Goal: Task Accomplishment & Management: Manage account settings

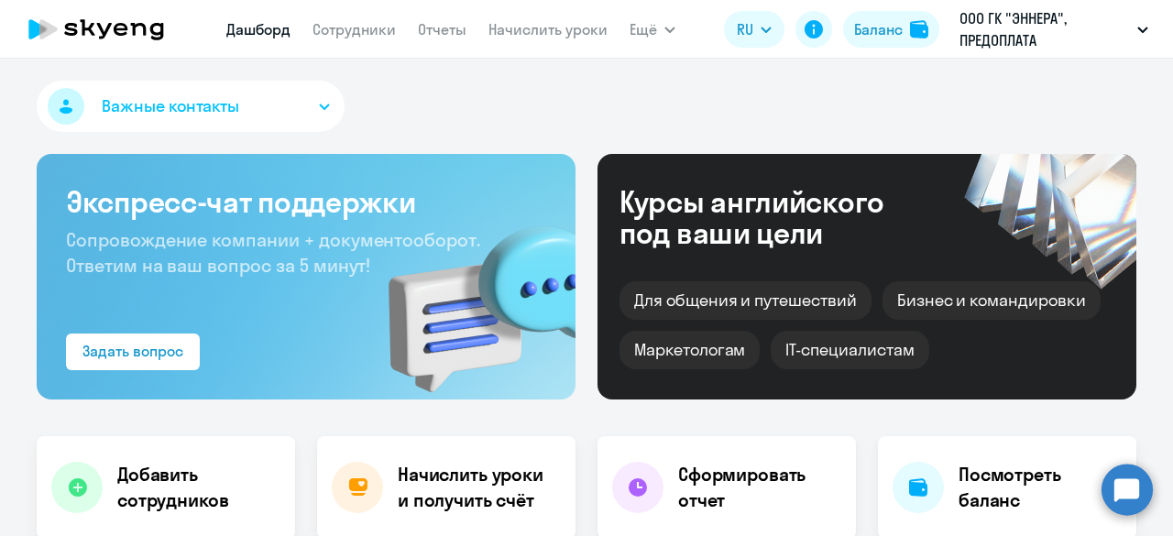
select select "30"
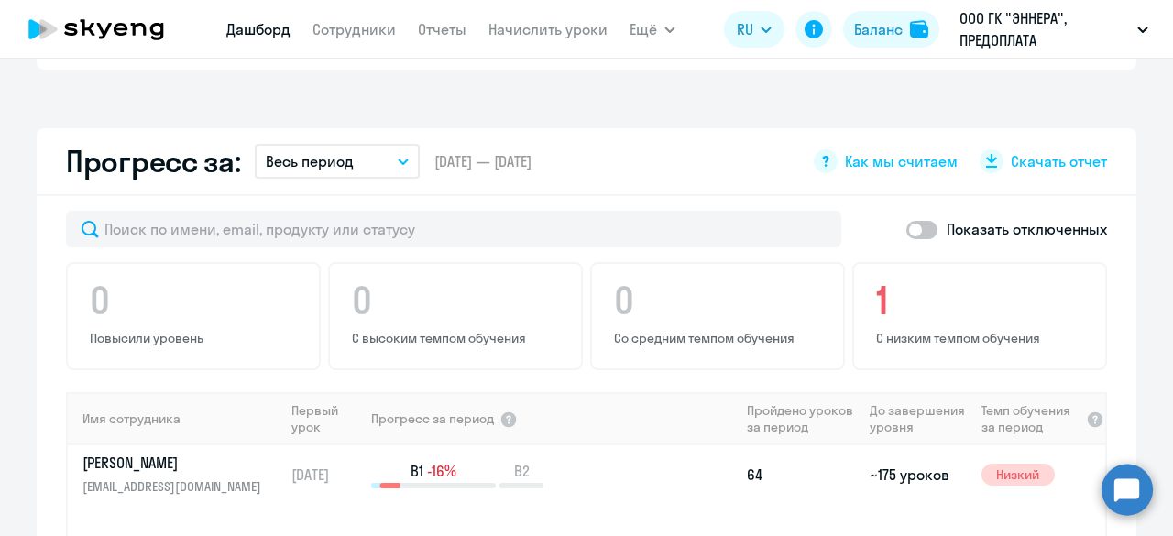
scroll to position [1190, 0]
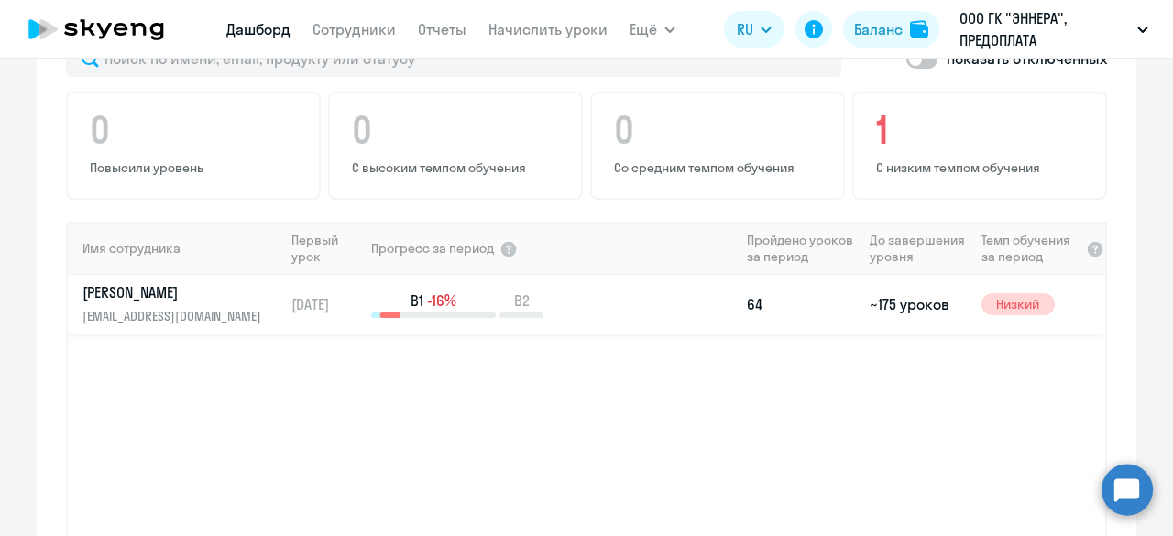
click at [601, 291] on div "B1 -16% B2" at bounding box center [555, 305] width 368 height 28
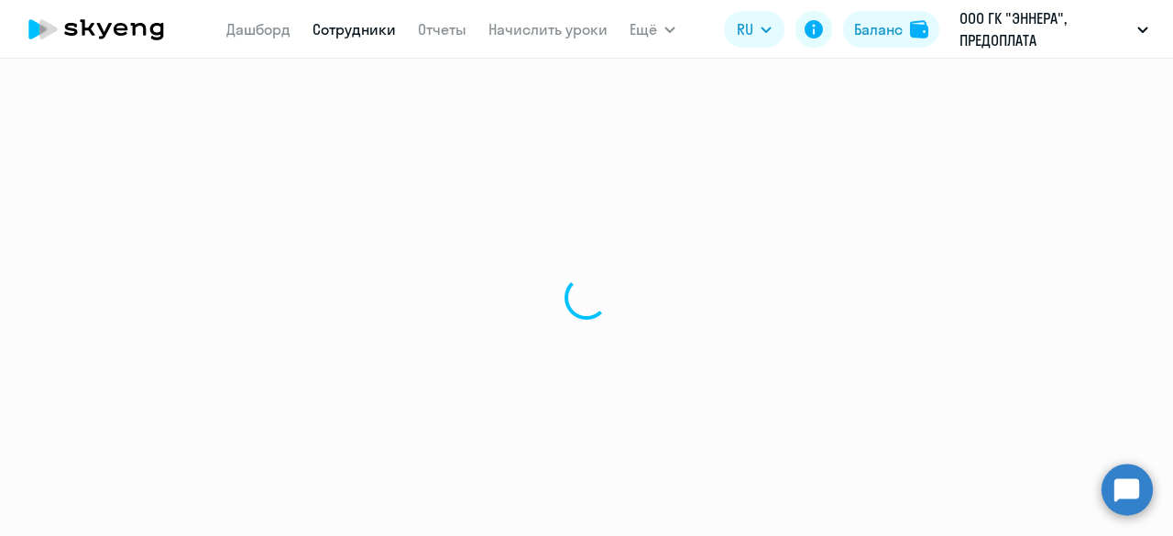
select select "english"
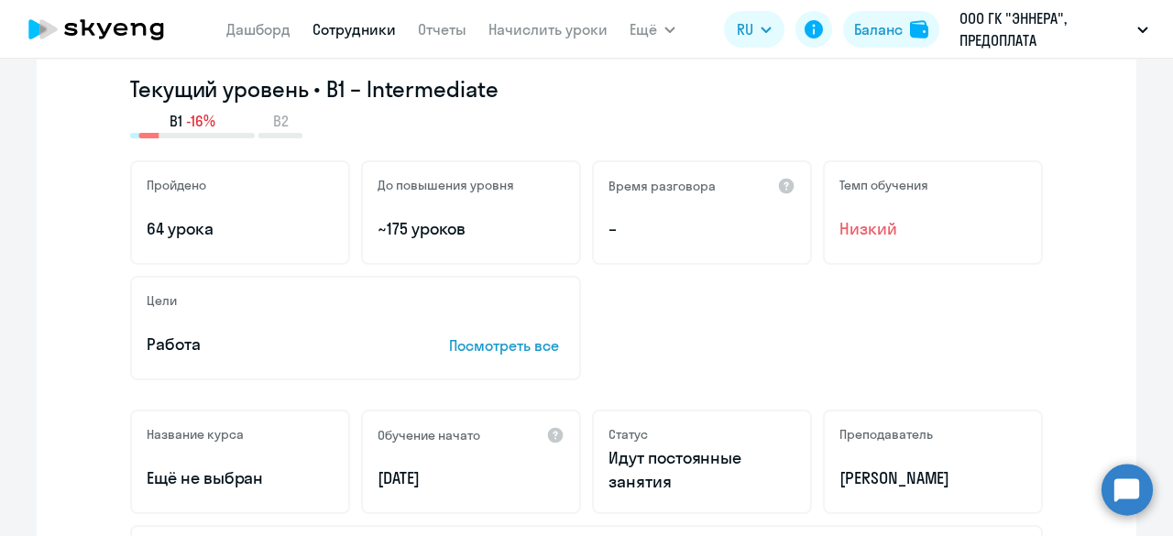
scroll to position [275, 0]
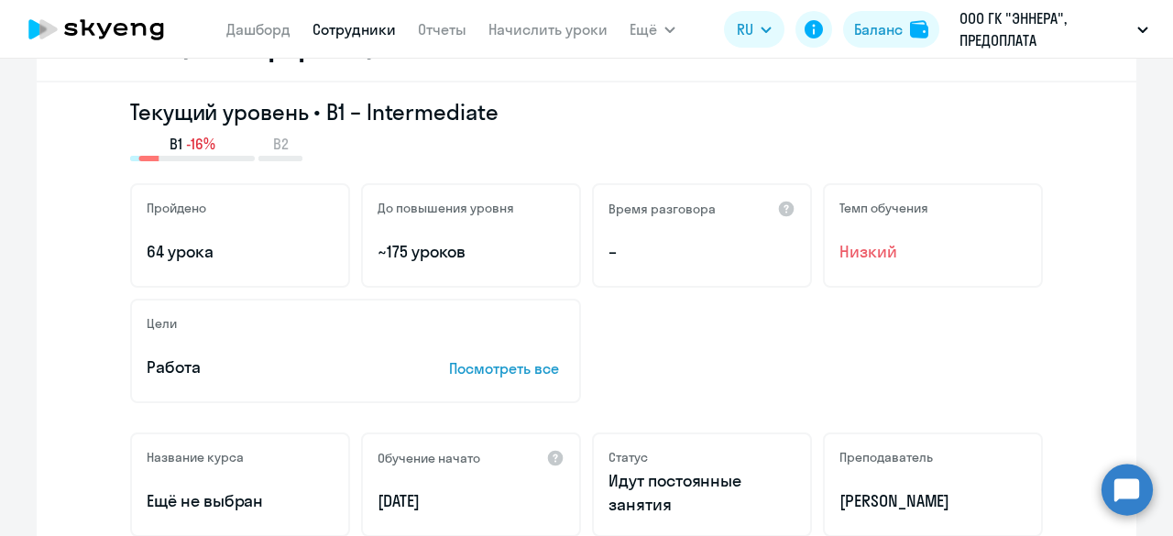
drag, startPoint x: 466, startPoint y: 250, endPoint x: 377, endPoint y: 248, distance: 88.9
click at [378, 248] on p "~175 уроков" at bounding box center [471, 252] width 187 height 24
click at [372, 239] on div "До повышения уровня ~175 уроков" at bounding box center [471, 235] width 220 height 105
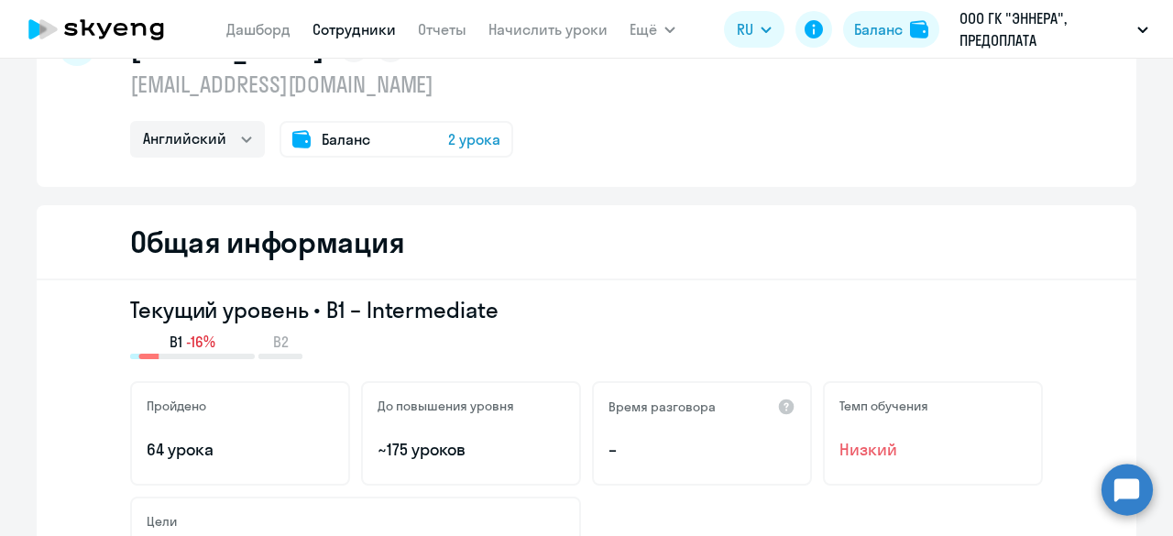
scroll to position [0, 0]
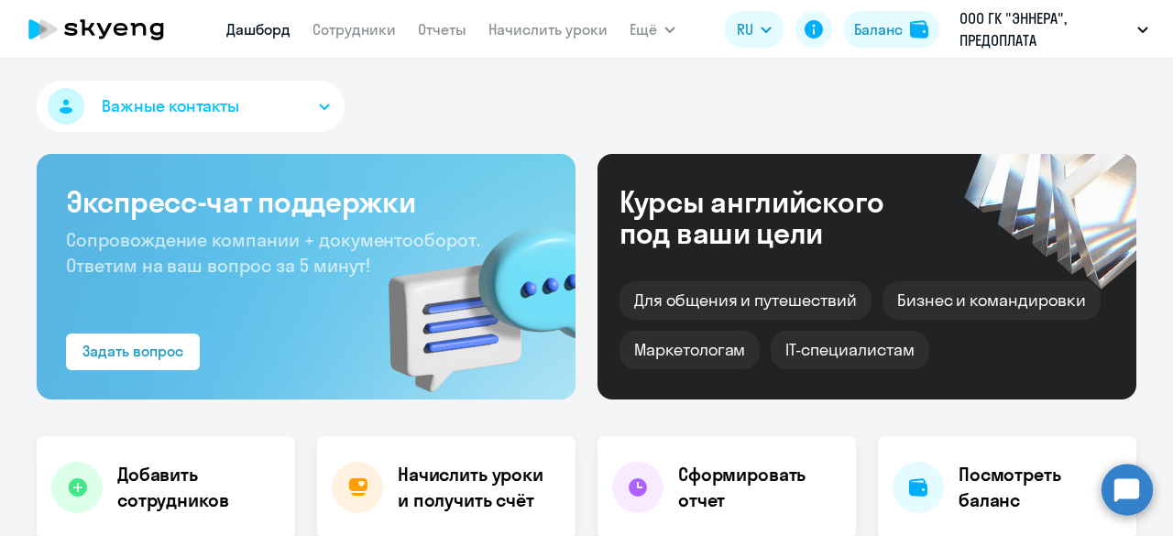
select select "30"
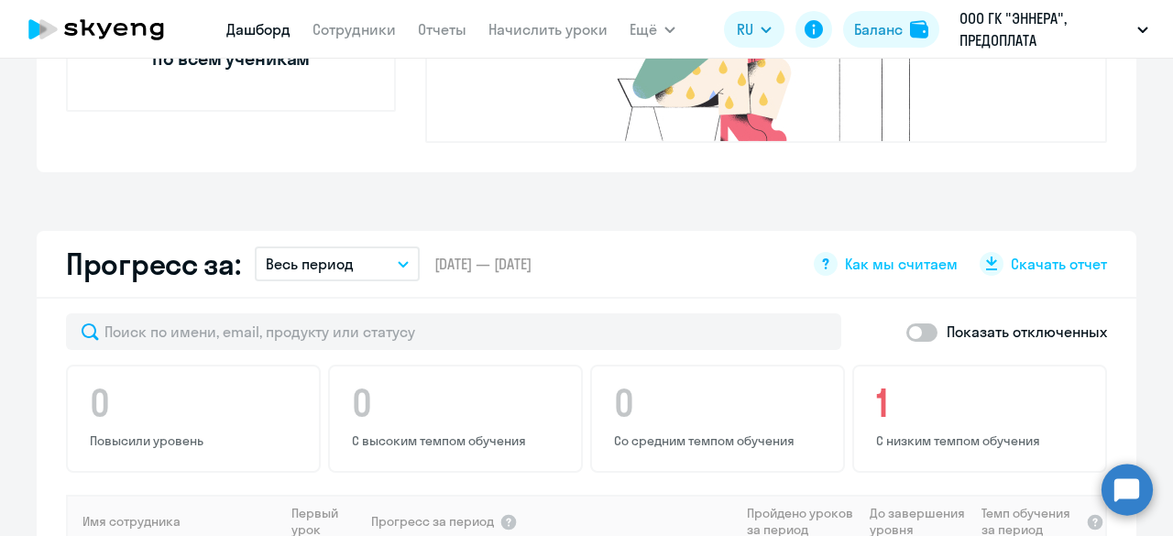
scroll to position [1192, 0]
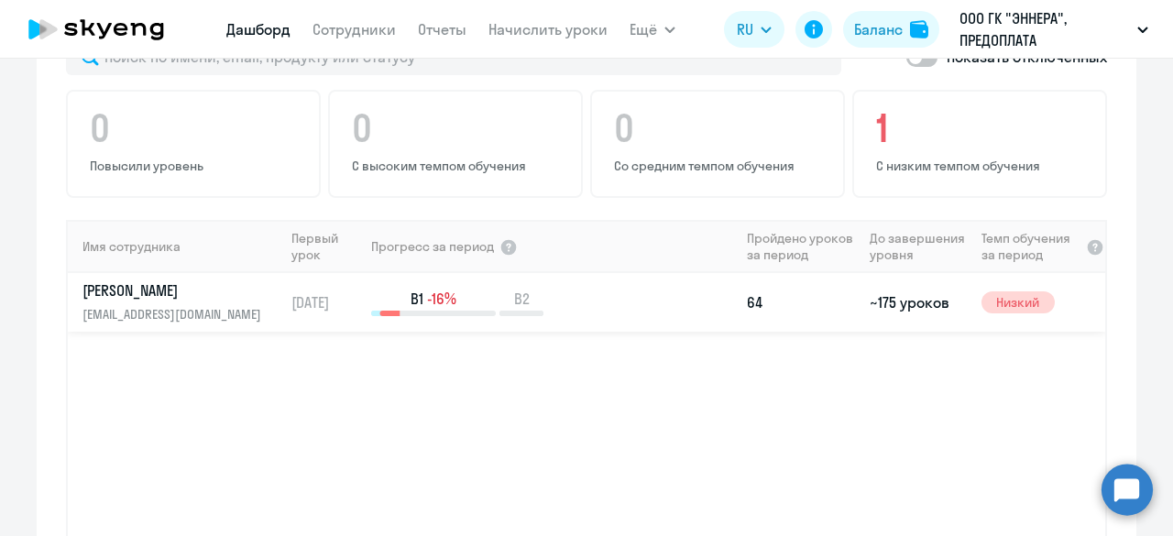
click at [358, 273] on td "[DATE]" at bounding box center [326, 302] width 85 height 59
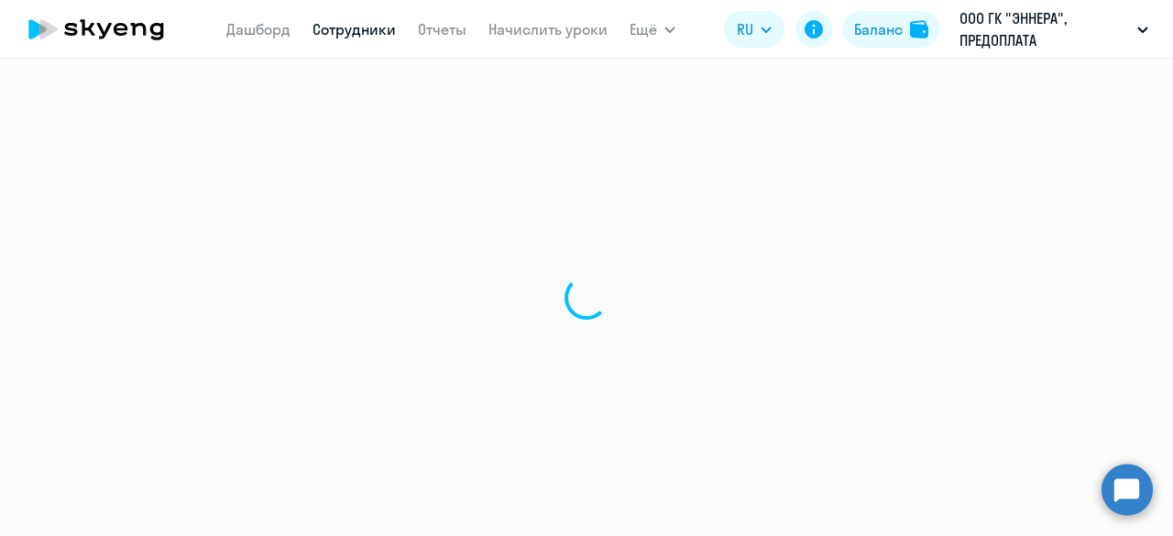
select select "english"
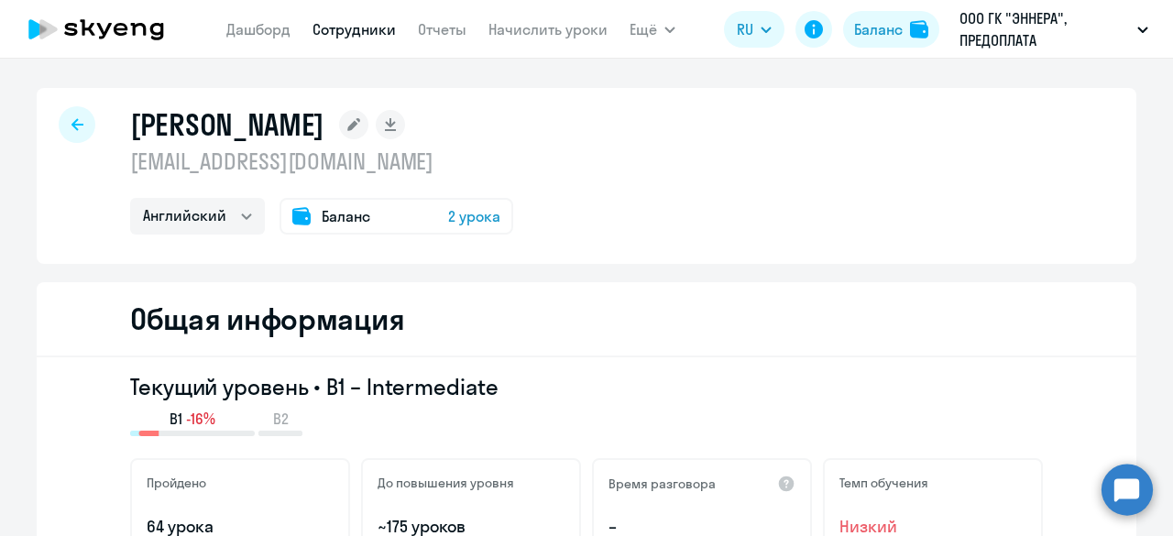
click at [457, 217] on span "2 урока" at bounding box center [474, 216] width 52 height 22
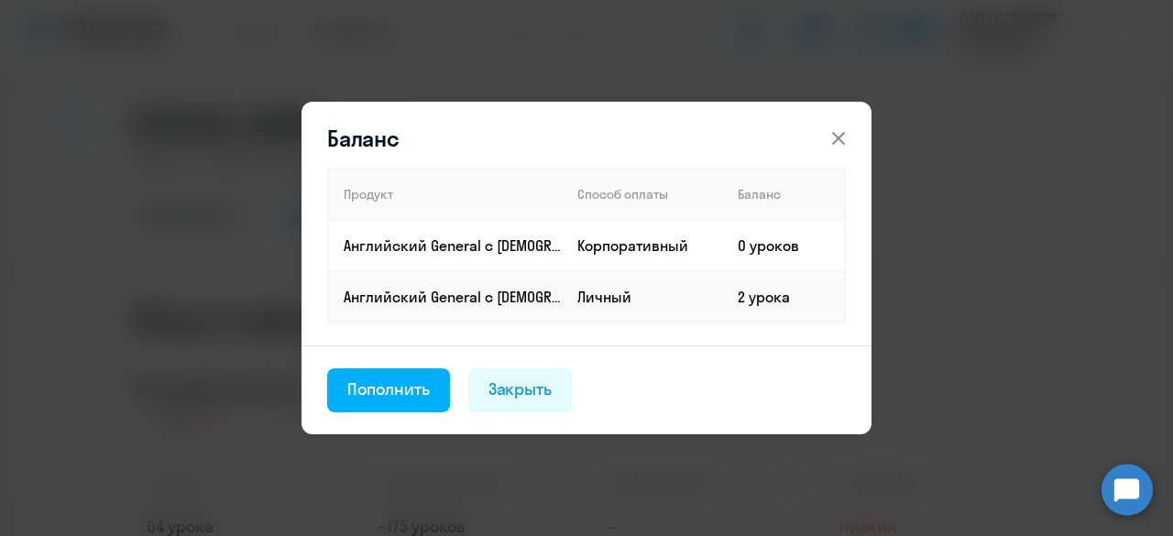
click at [834, 128] on icon at bounding box center [839, 138] width 22 height 22
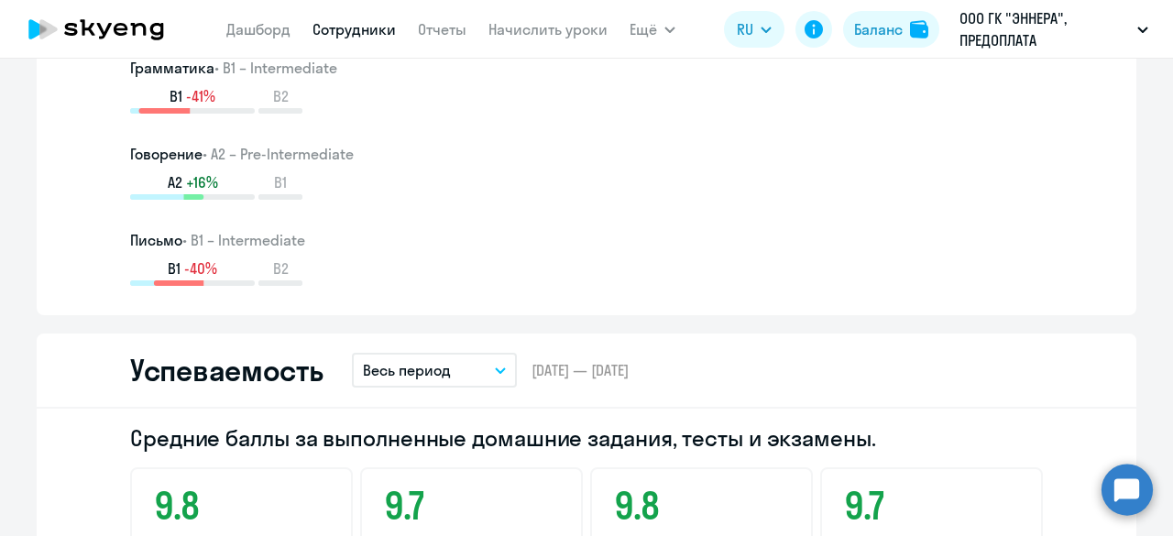
scroll to position [1100, 0]
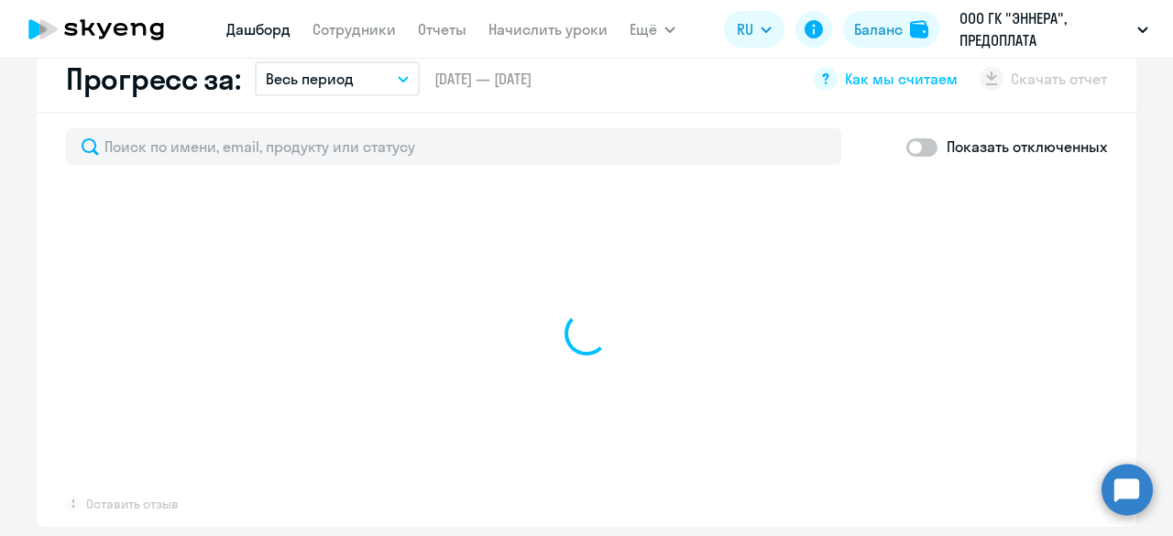
select select "30"
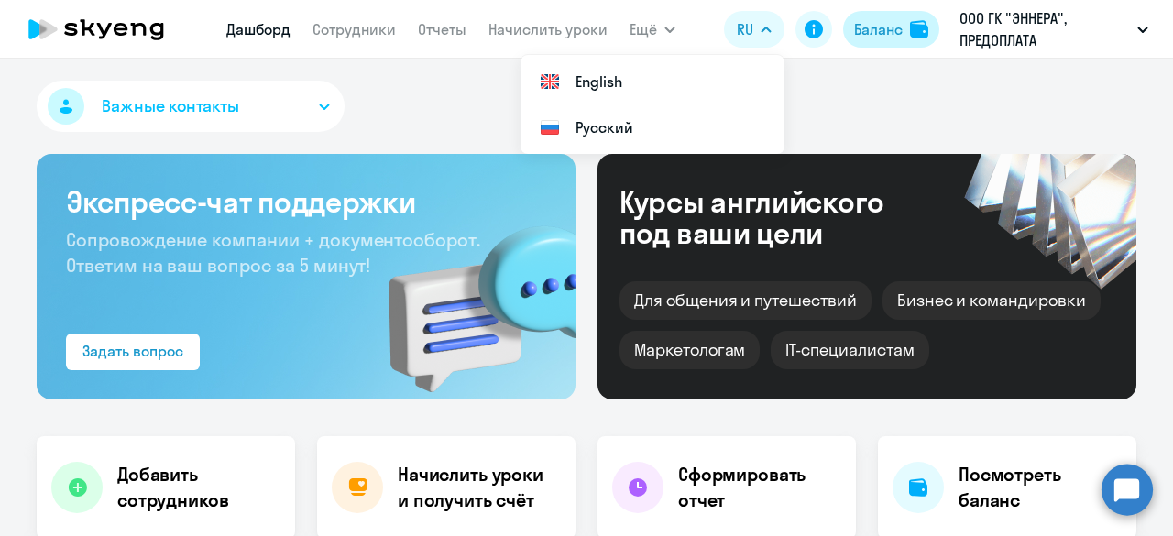
click at [859, 39] on button "Баланс" at bounding box center [891, 29] width 96 height 37
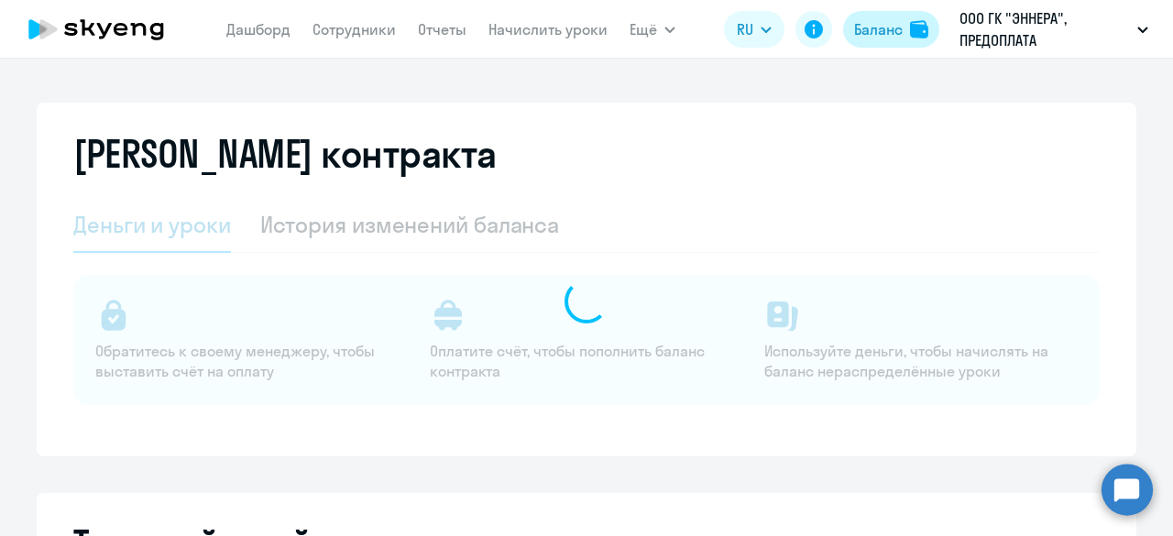
select select "english_adult_not_native_speaker"
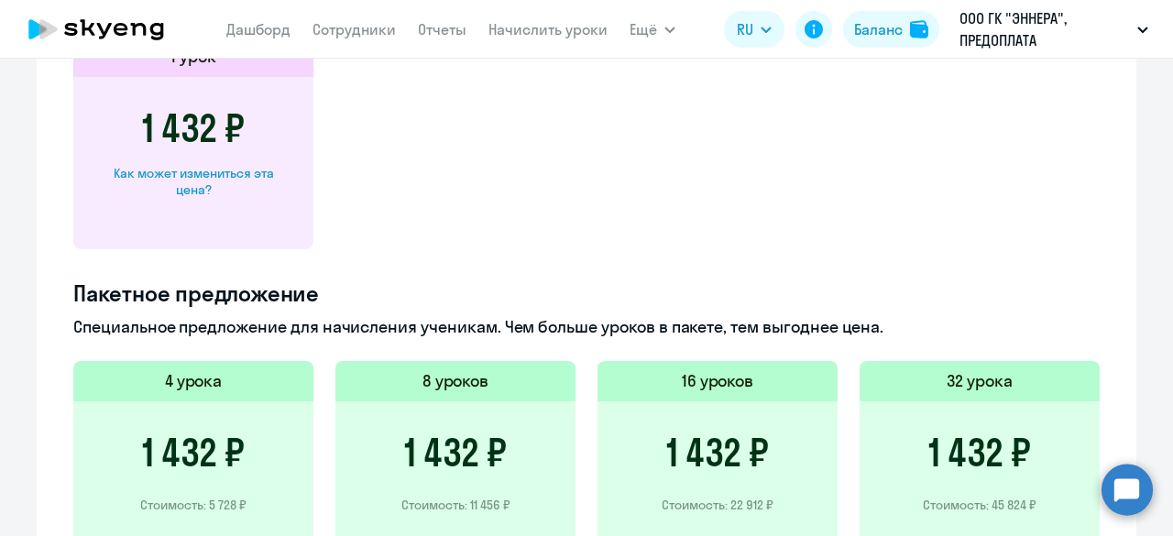
scroll to position [887, 0]
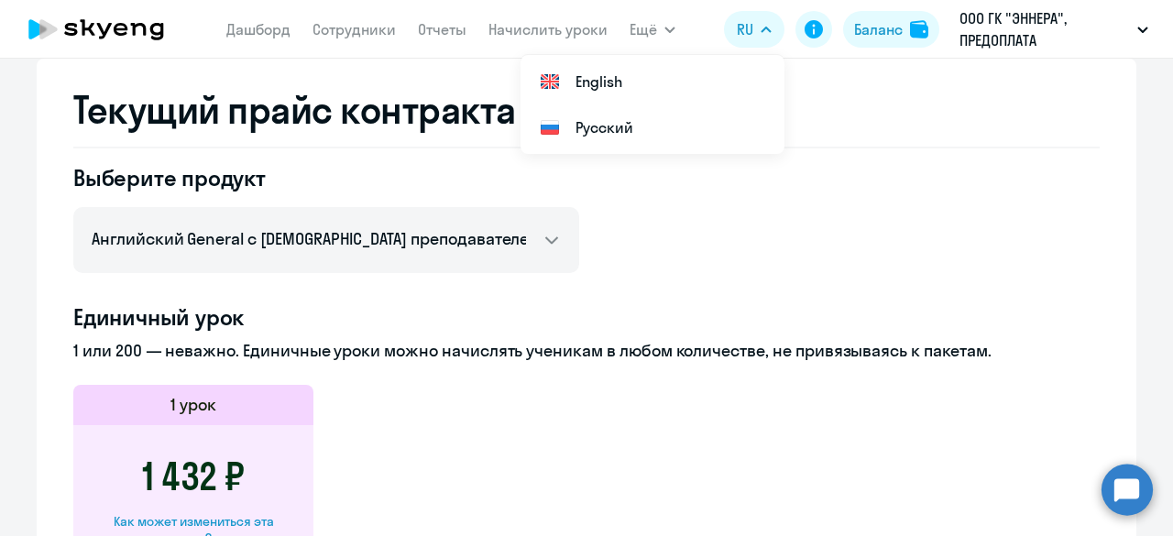
click at [593, 364] on div "Единичный урок 1 или 200 — неважно. Единичные уроки можно начислять ученикам в …" at bounding box center [586, 450] width 1027 height 295
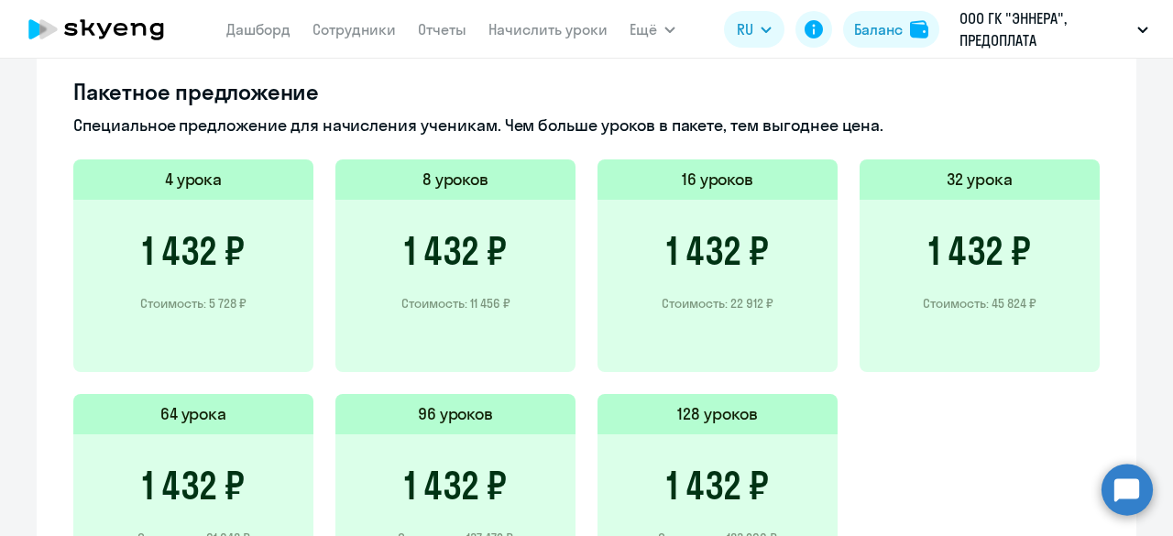
scroll to position [1162, 0]
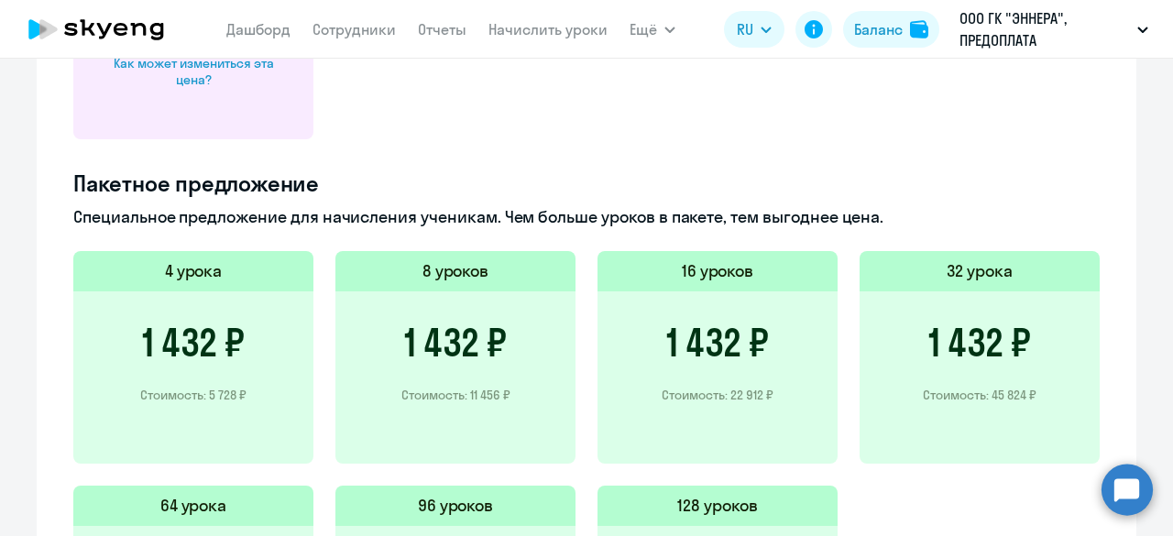
drag, startPoint x: 878, startPoint y: 221, endPoint x: 61, endPoint y: 166, distance: 819.6
click at [61, 166] on div "Текущий прайс контракта Выберите продукт Английский General с русскоговорящим п…" at bounding box center [587, 175] width 1100 height 1150
click at [59, 164] on div "Текущий прайс контракта Выберите продукт Английский General с русскоговорящим п…" at bounding box center [587, 175] width 1100 height 1150
click at [73, 177] on h4 "Пакетное предложение" at bounding box center [586, 183] width 1027 height 29
click at [62, 173] on div "Текущий прайс контракта Выберите продукт Английский General с русскоговорящим п…" at bounding box center [587, 175] width 1100 height 1150
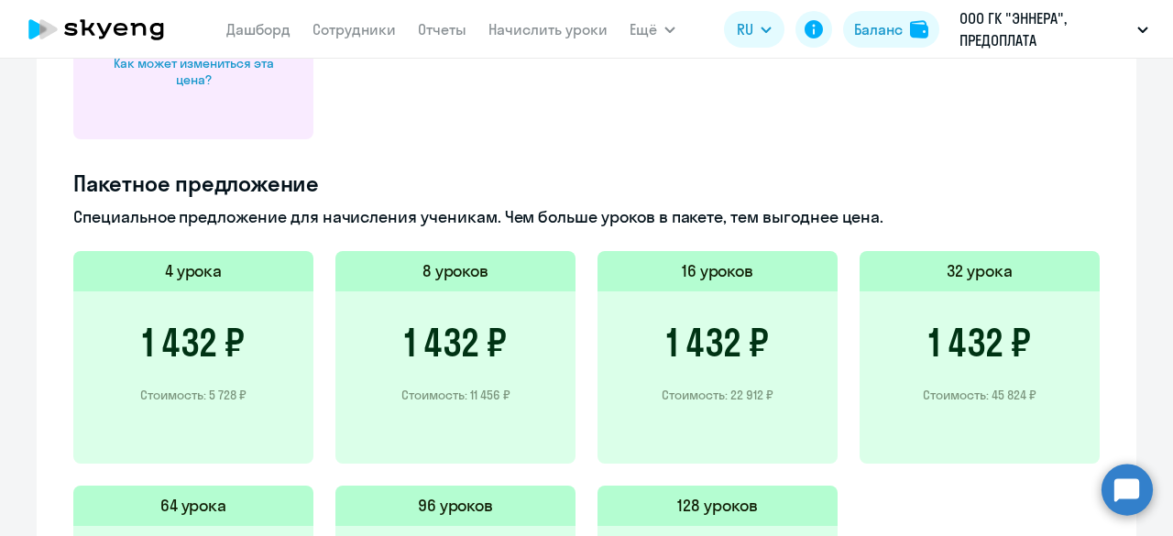
click at [375, 164] on div "Единичный урок 1 или 200 — неважно. Единичные уроки можно начислять ученикам в …" at bounding box center [586, 282] width 1027 height 876
drag, startPoint x: 890, startPoint y: 225, endPoint x: 56, endPoint y: 164, distance: 836.4
click at [60, 170] on div "Текущий прайс контракта Выберите продукт Английский General с русскоговорящим п…" at bounding box center [587, 175] width 1100 height 1150
click at [1032, 141] on div "Единичный урок 1 или 200 — неважно. Единичные уроки можно начислять ученикам в …" at bounding box center [586, 282] width 1027 height 876
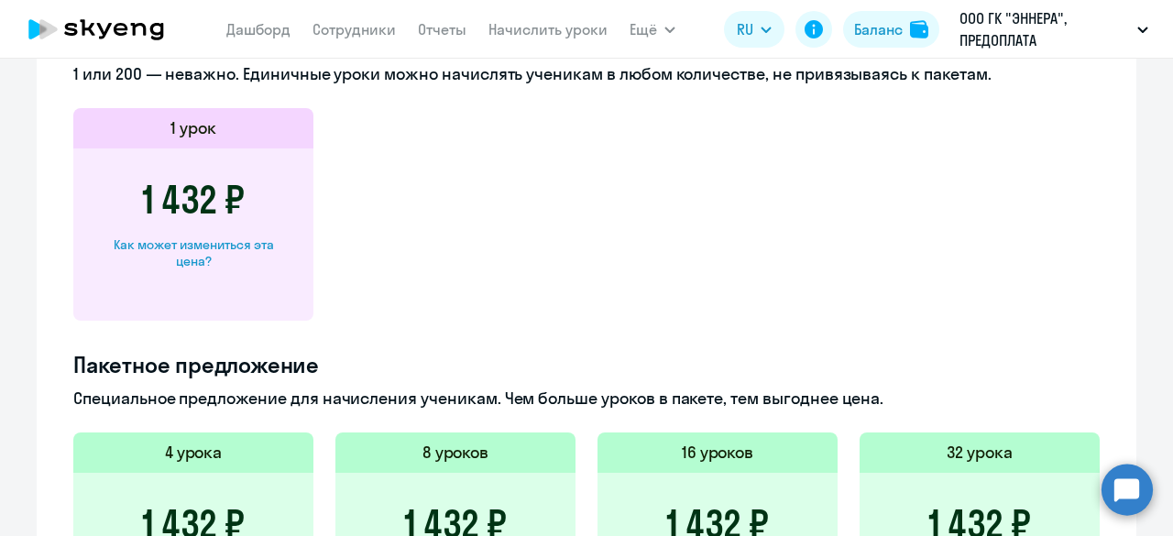
scroll to position [979, 0]
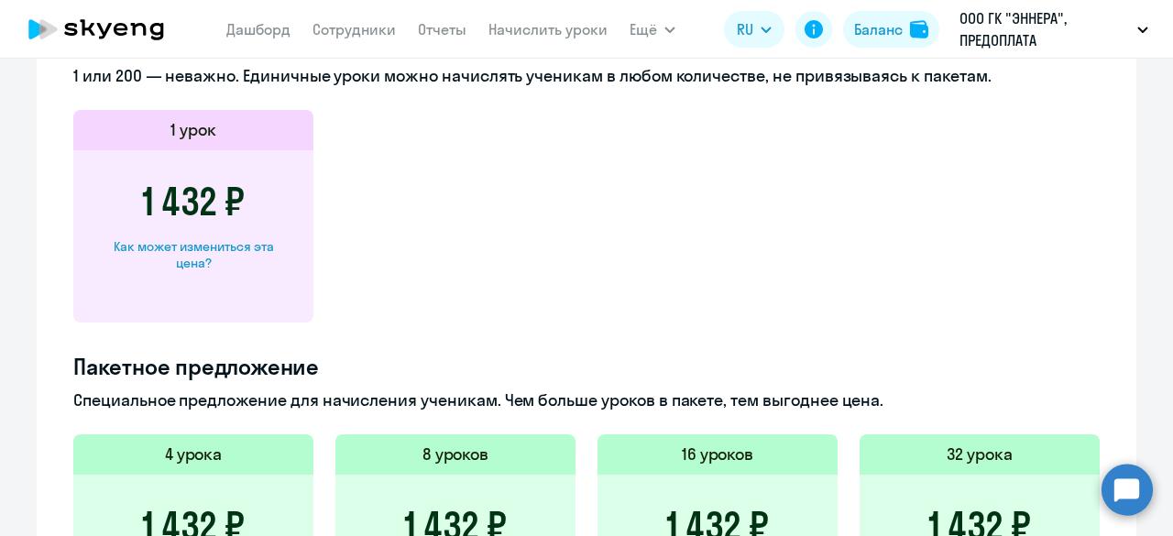
click at [1038, 176] on app-price-card "1 урок 1 432 ₽ Как может измениться эта цена?" at bounding box center [586, 216] width 1027 height 213
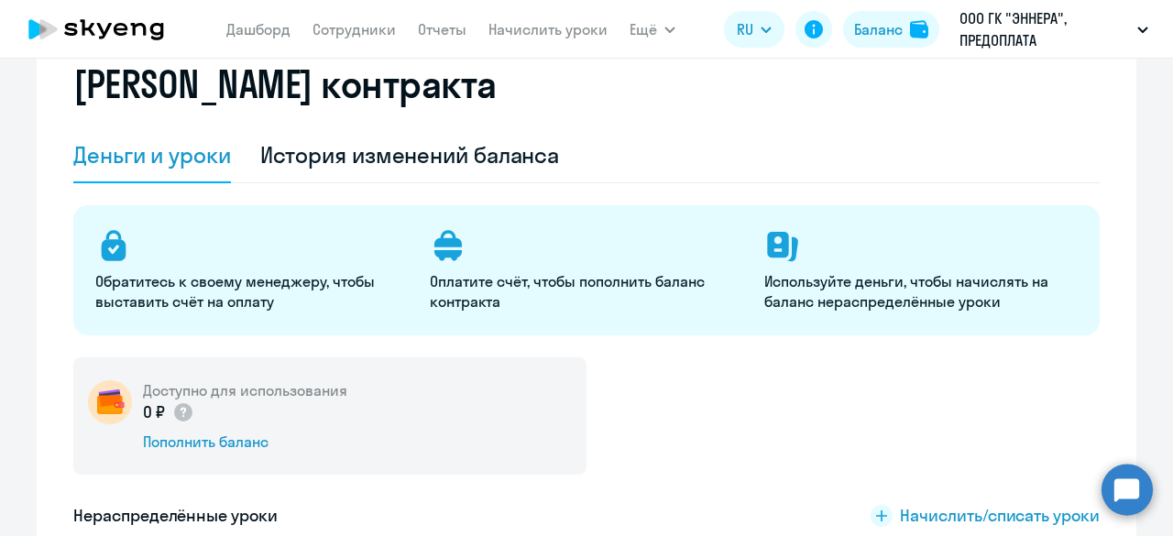
scroll to position [0, 0]
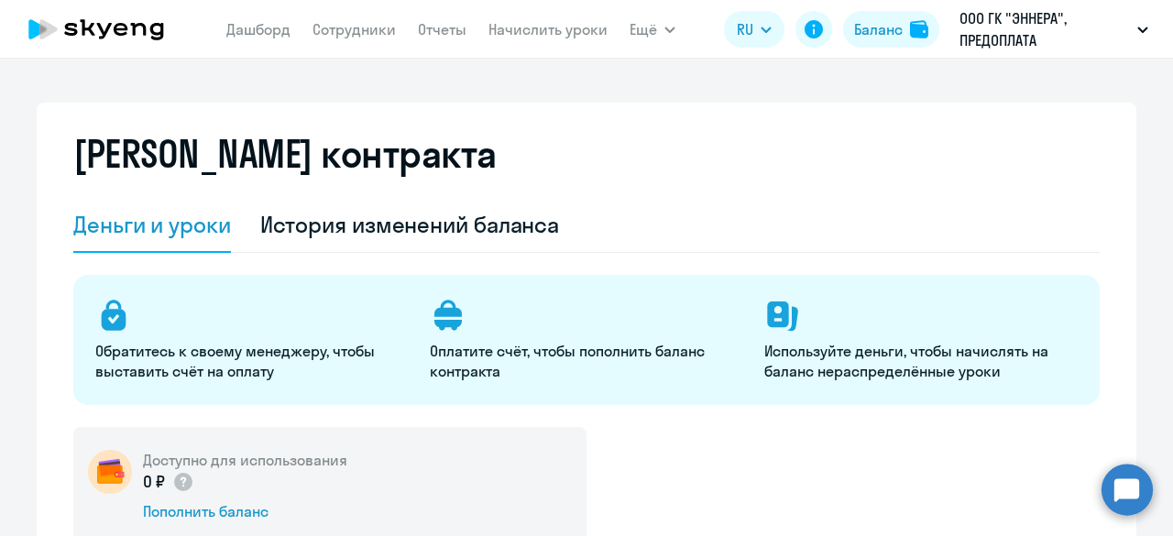
click at [90, 23] on icon at bounding box center [96, 29] width 161 height 46
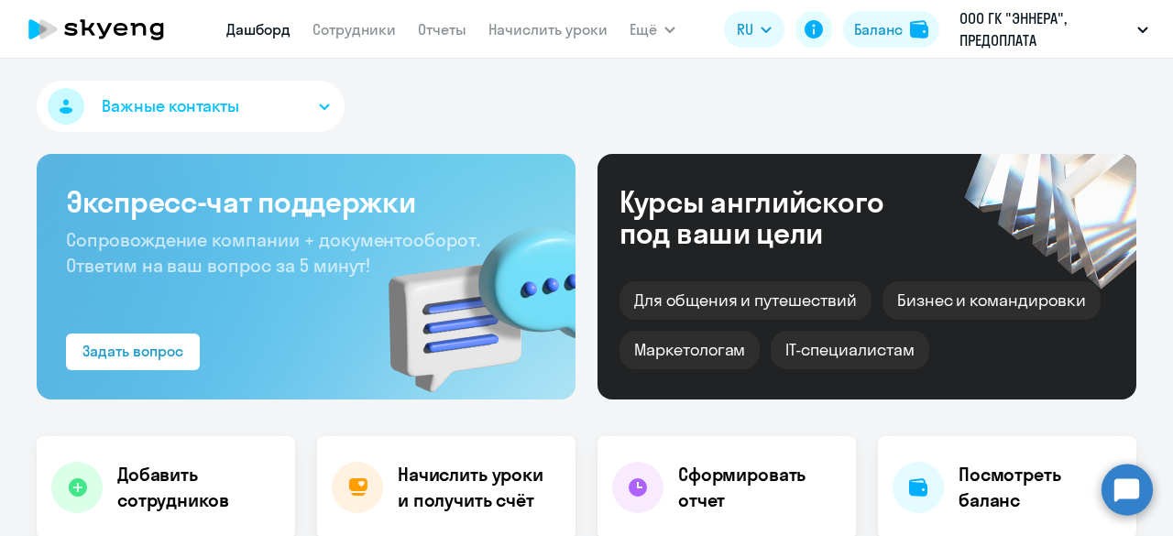
select select "30"
click at [562, 23] on link "Начислить уроки" at bounding box center [548, 29] width 119 height 18
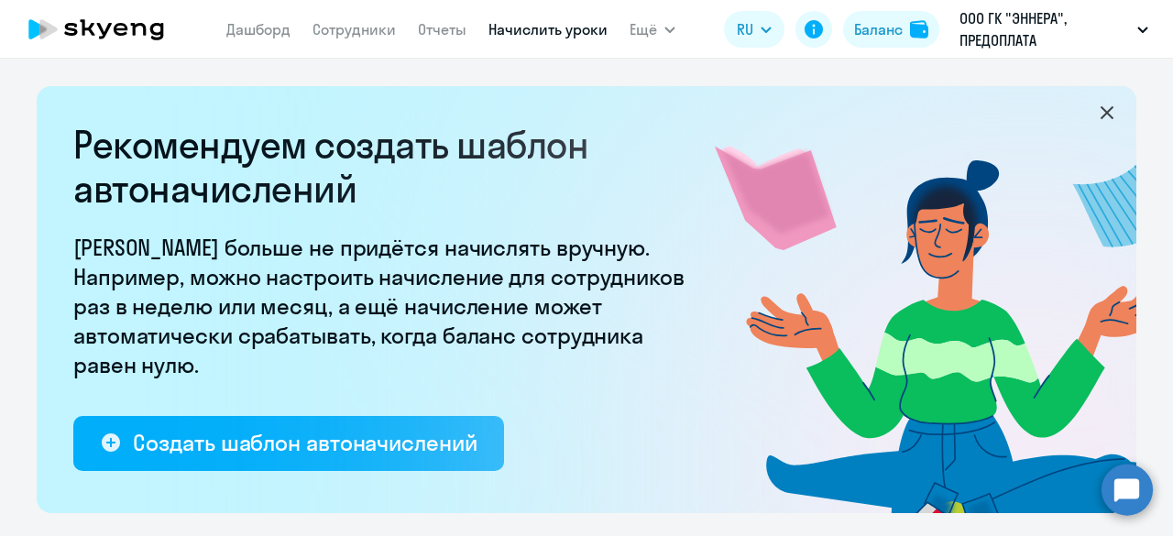
select select "10"
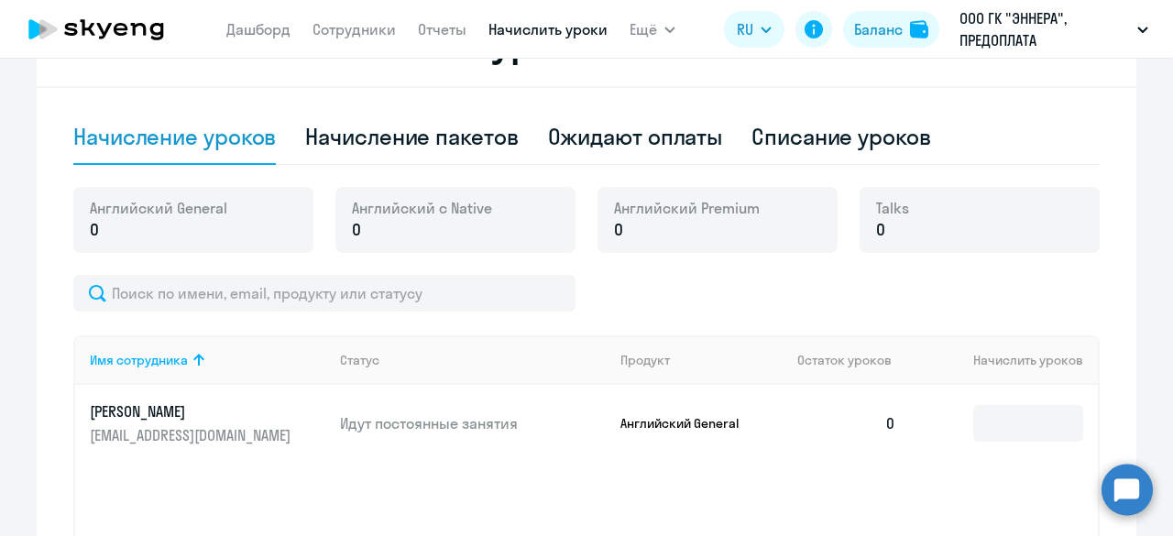
scroll to position [642, 0]
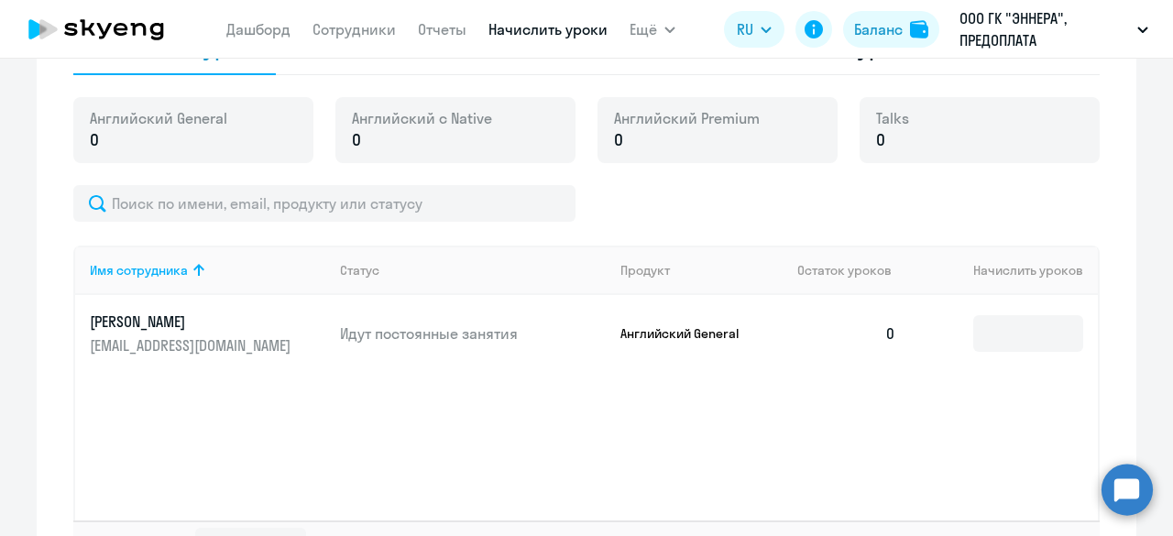
click at [882, 335] on td "0" at bounding box center [847, 333] width 128 height 77
click at [884, 333] on td "0" at bounding box center [847, 333] width 128 height 77
click at [1026, 342] on input at bounding box center [1029, 333] width 110 height 37
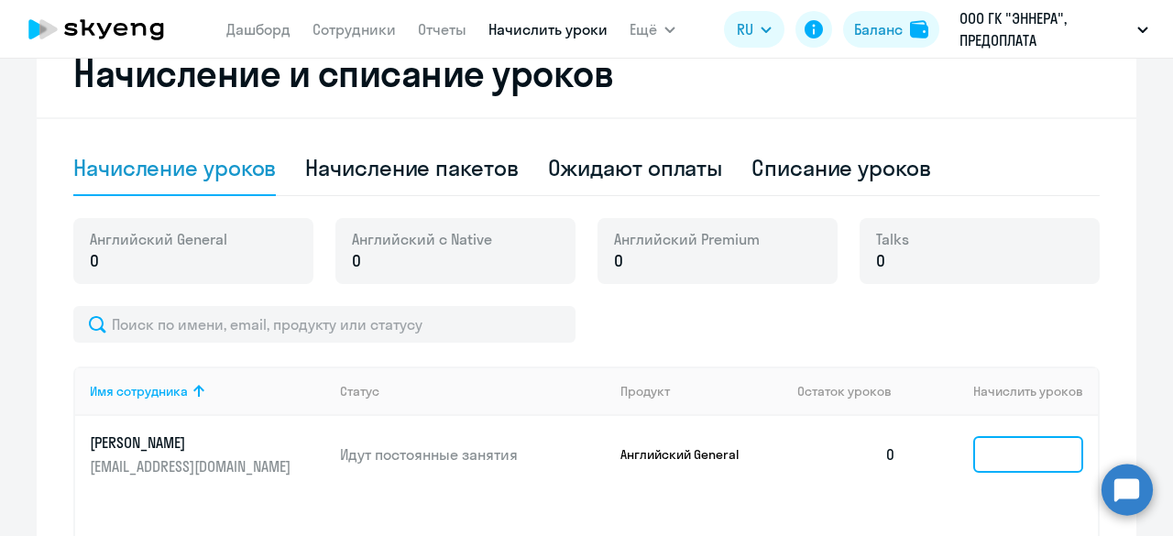
scroll to position [550, 0]
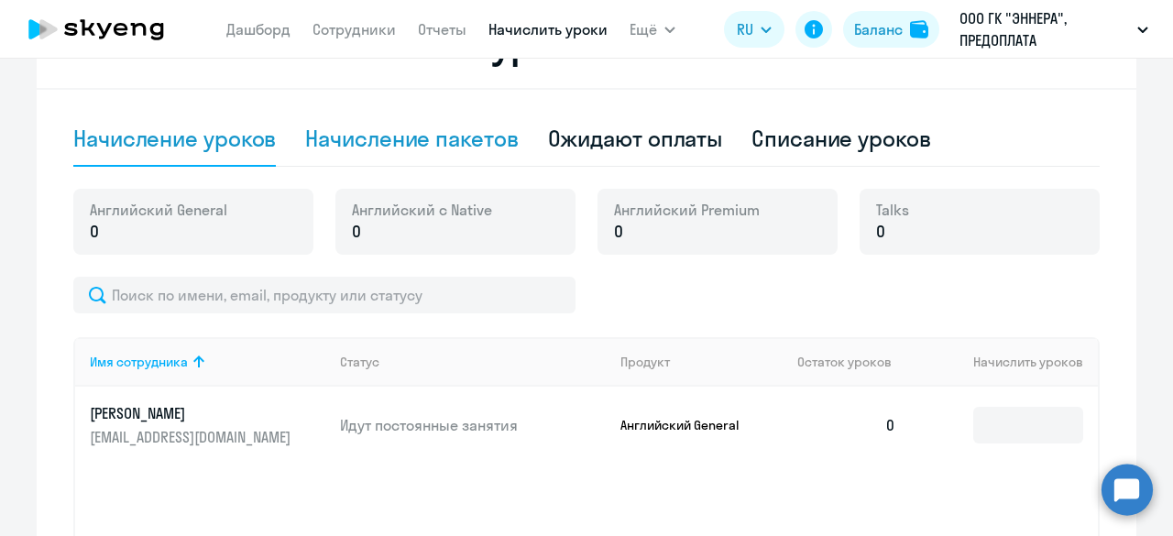
click at [418, 157] on div "Начисление пакетов" at bounding box center [411, 139] width 213 height 55
select select "10"
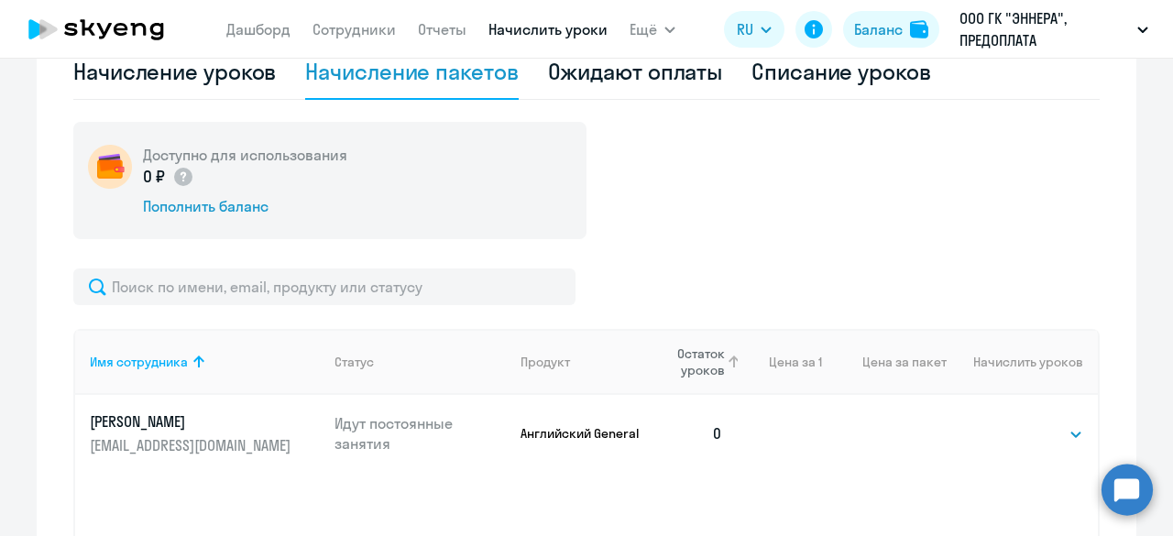
scroll to position [642, 0]
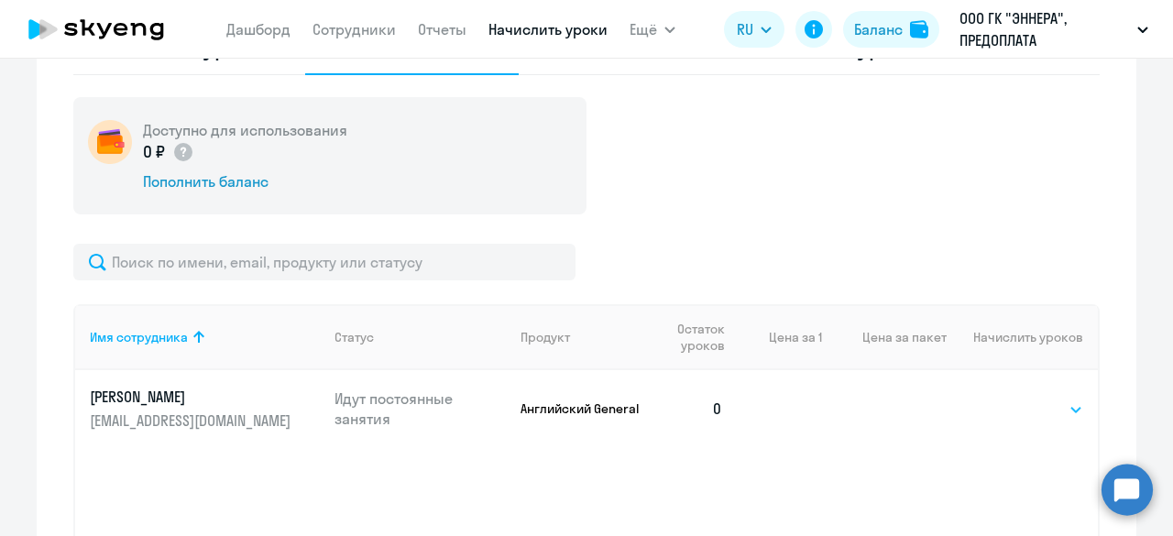
click at [1060, 403] on select "Выбрать 4 8 16 32 64 96 128" at bounding box center [1045, 410] width 75 height 22
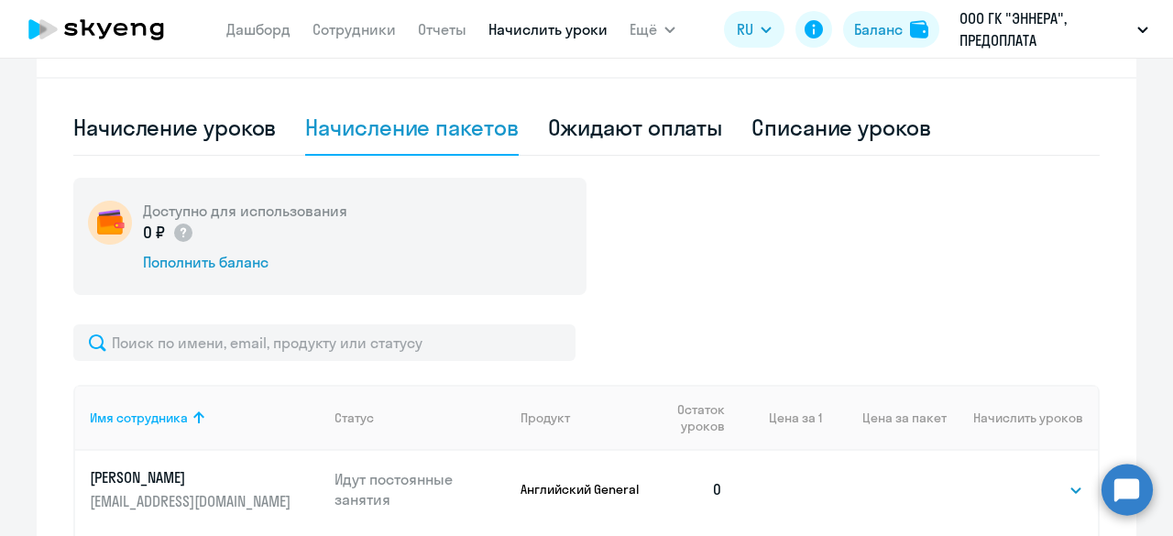
scroll to position [458, 0]
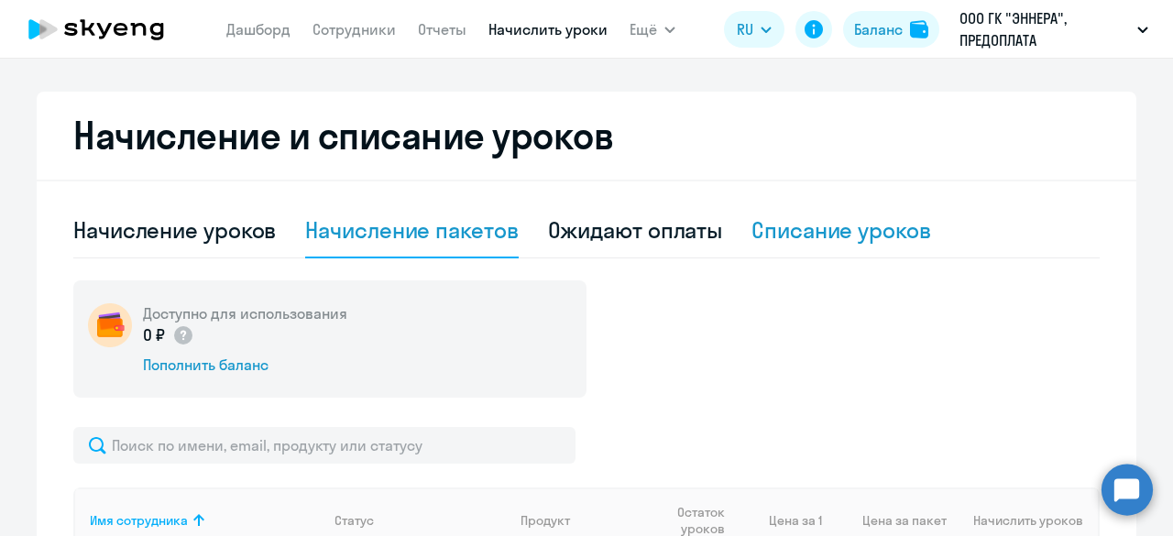
click at [792, 232] on div "Списание уроков" at bounding box center [842, 229] width 180 height 29
select select "10"
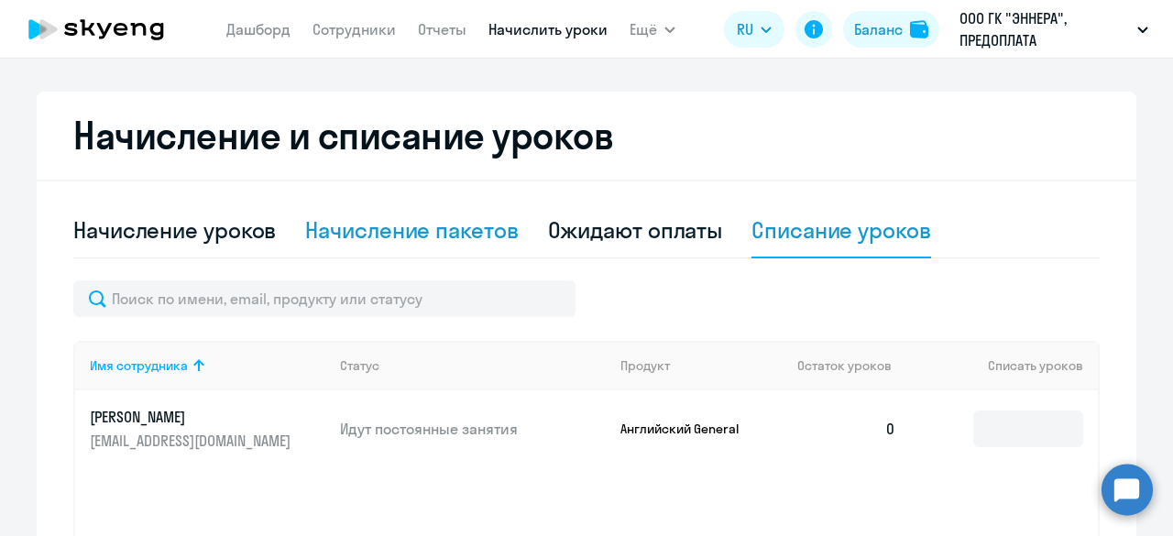
click at [446, 239] on div "Начисление пакетов" at bounding box center [411, 229] width 213 height 29
select select "10"
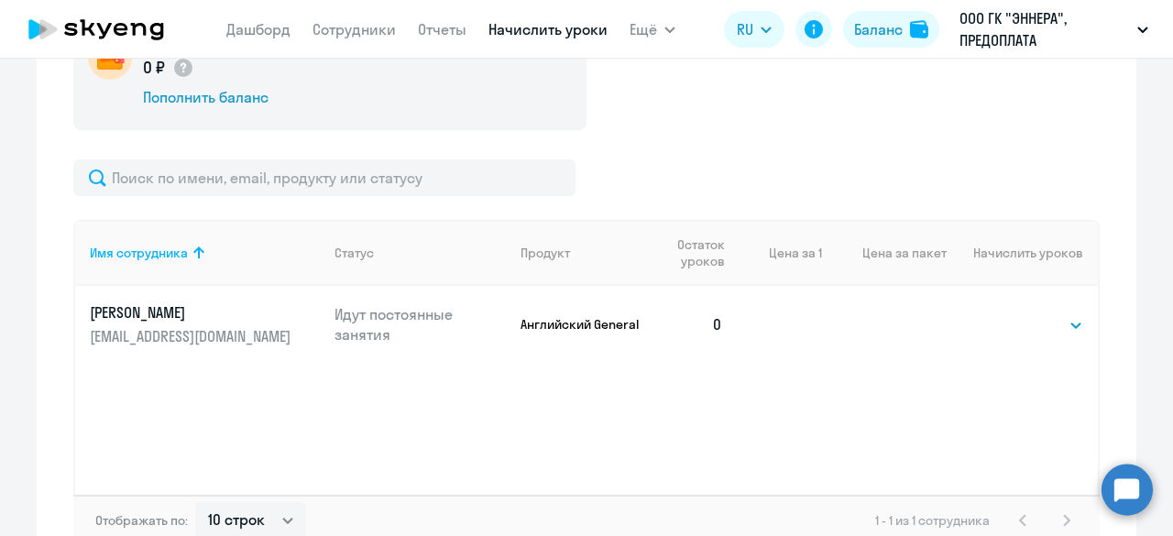
scroll to position [733, 0]
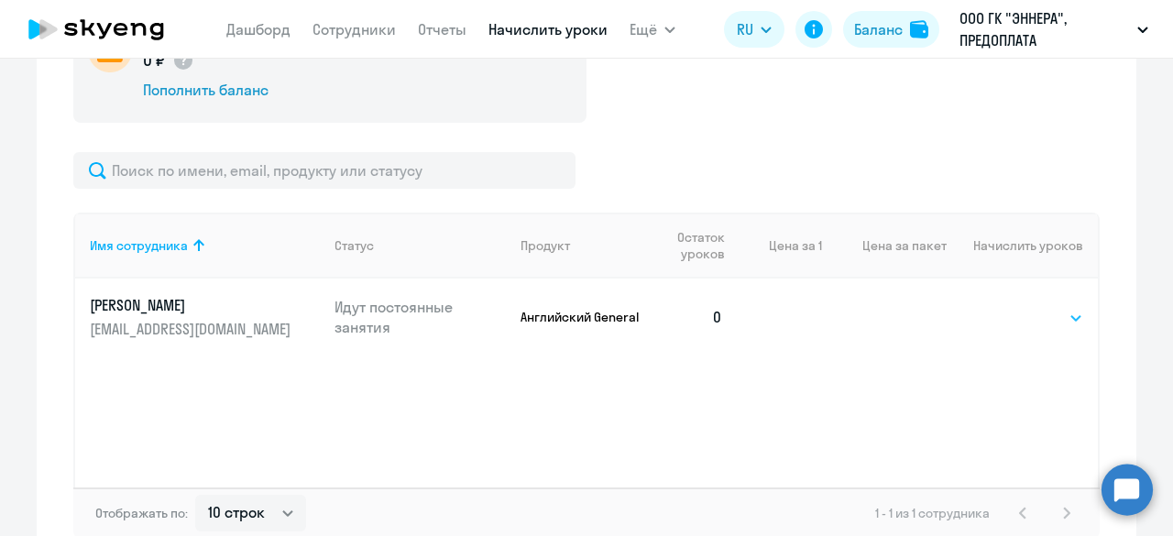
click at [1021, 322] on select "Выбрать 4 8 16 32 64 96 128" at bounding box center [1045, 318] width 75 height 22
select select "32"
click at [1008, 307] on select "Выбрать 4 8 16 32 64 96 128" at bounding box center [1045, 318] width 75 height 22
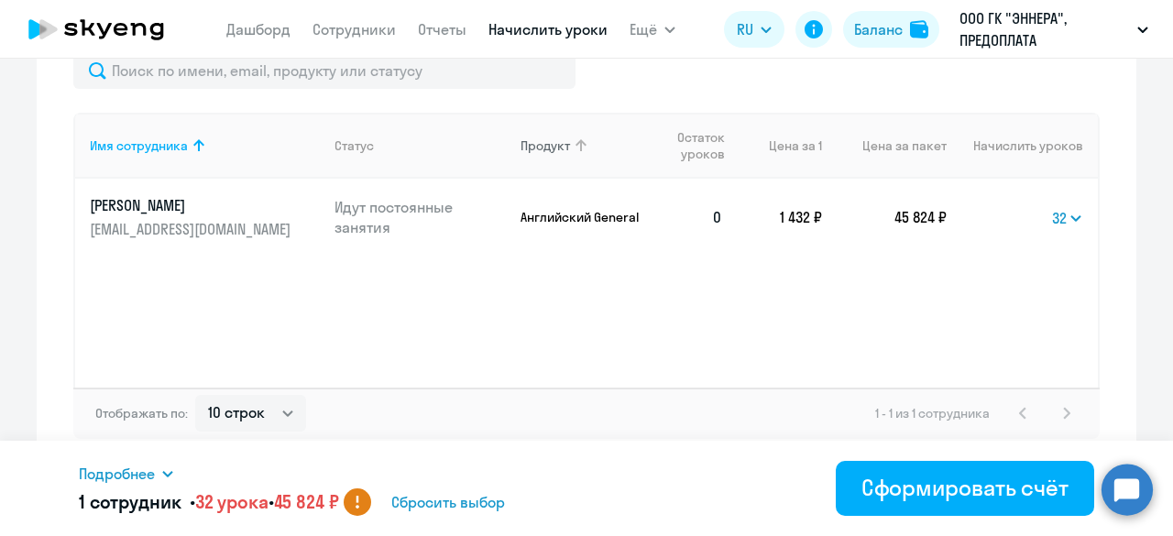
scroll to position [838, 0]
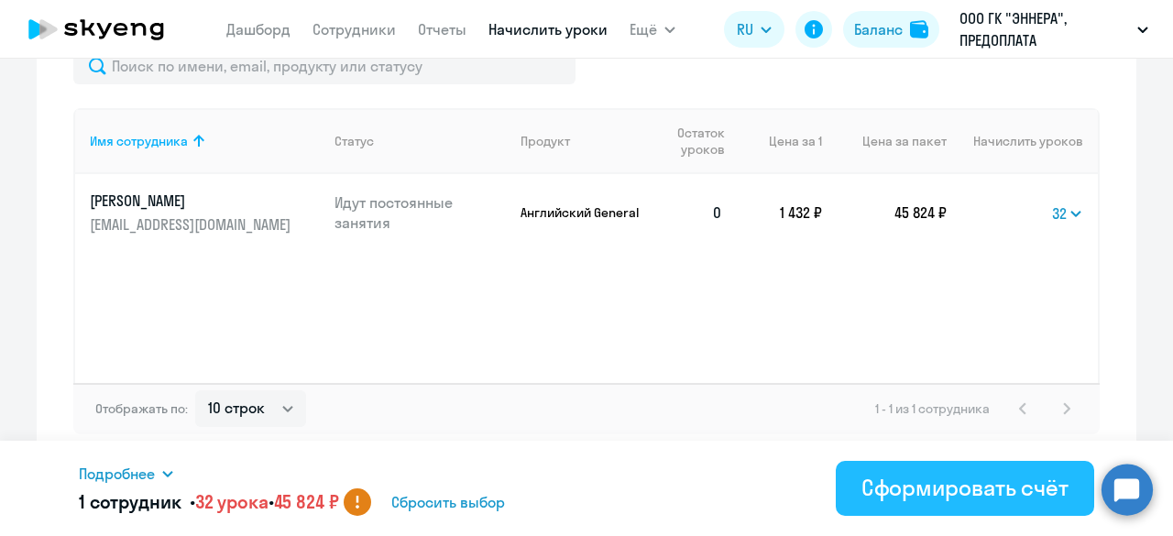
click at [957, 503] on button "Сформировать счёт" at bounding box center [965, 488] width 259 height 55
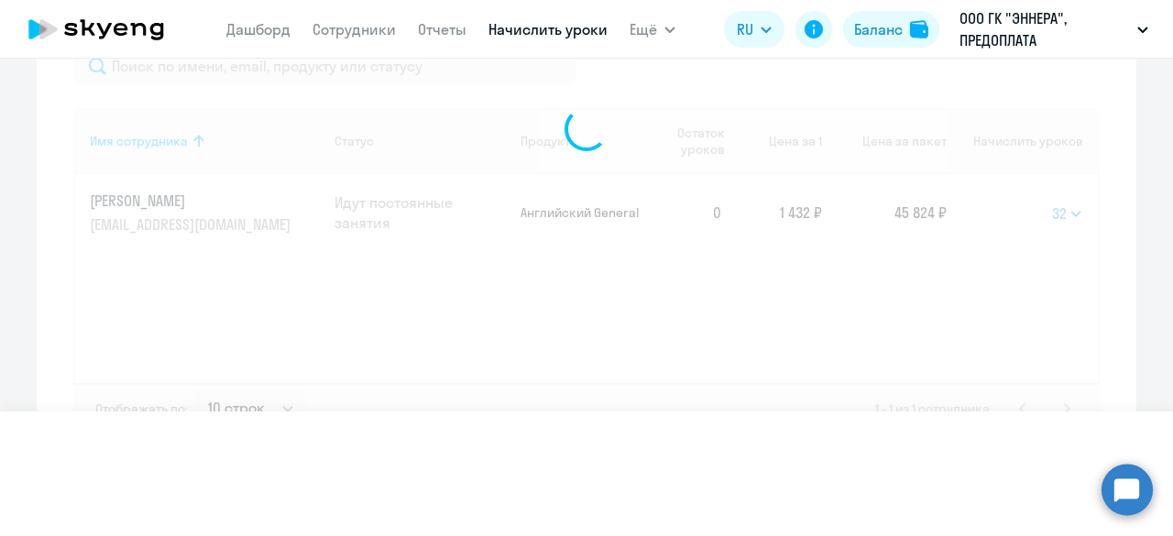
select select
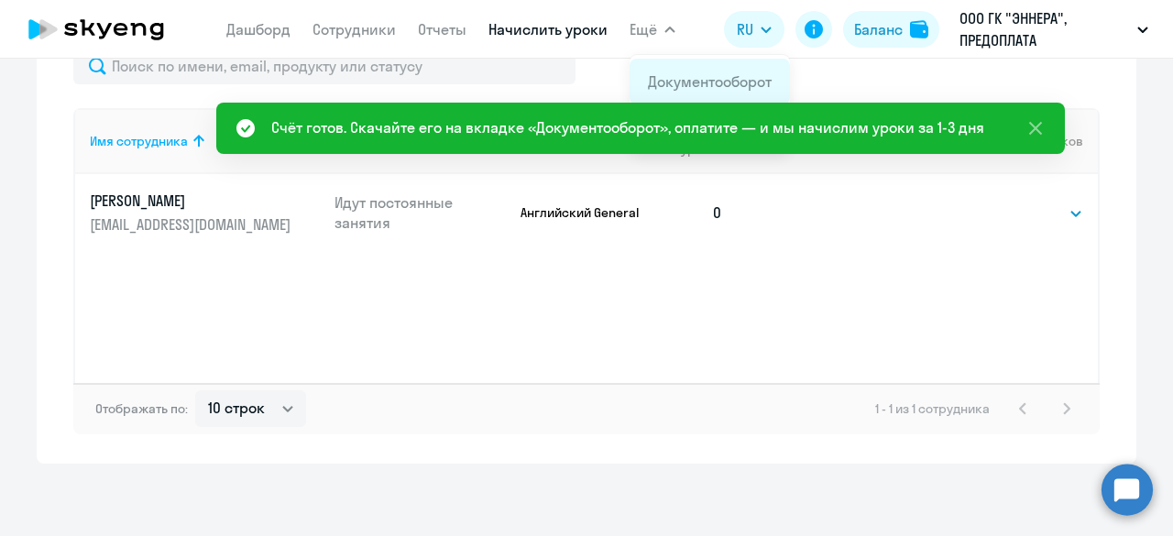
click at [699, 76] on link "Документооборот" at bounding box center [710, 81] width 124 height 18
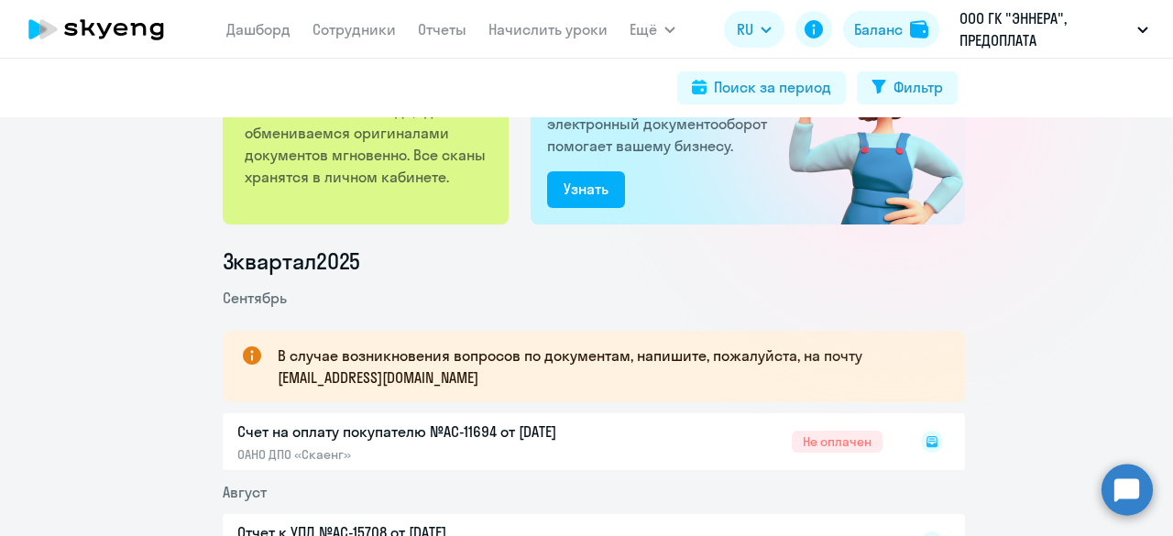
scroll to position [367, 0]
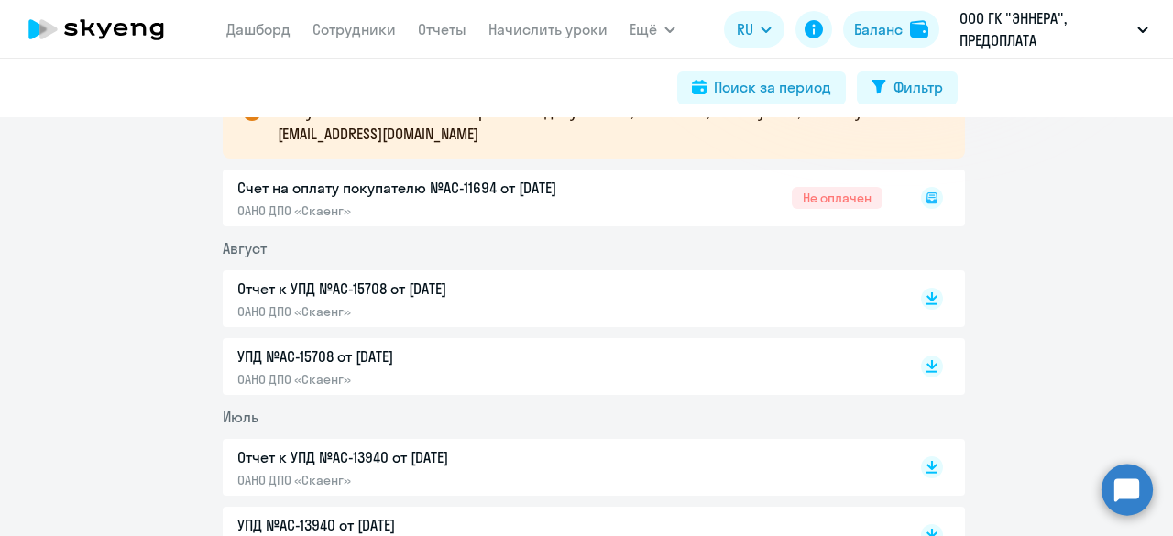
click at [830, 201] on div "Счет на оплату покупателю №AC-11694 от [DATE] ОАНО ДПО «Скаенг» Не оплачен" at bounding box center [594, 198] width 743 height 57
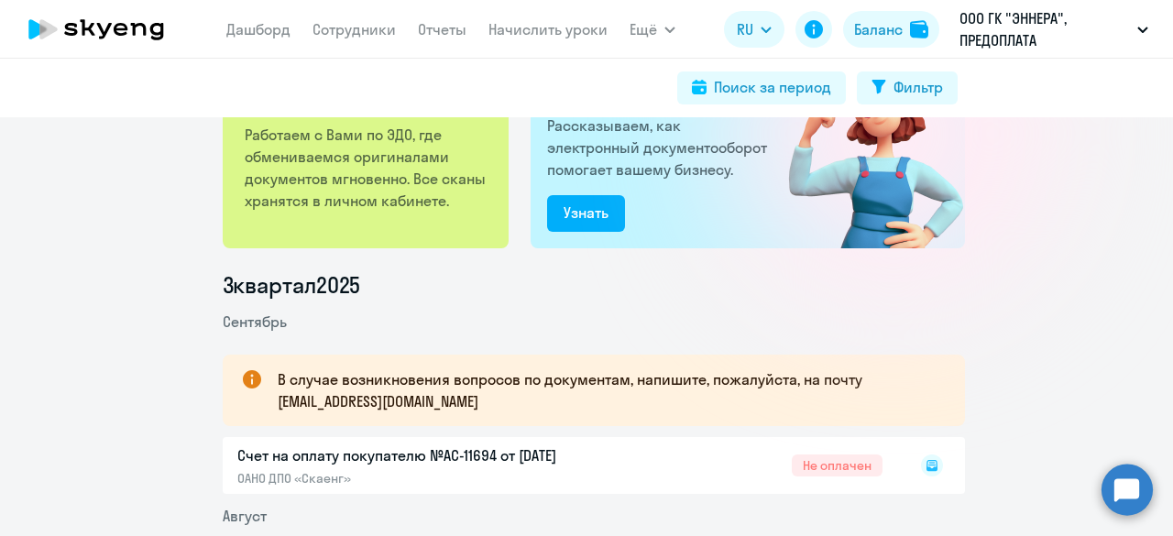
scroll to position [0, 0]
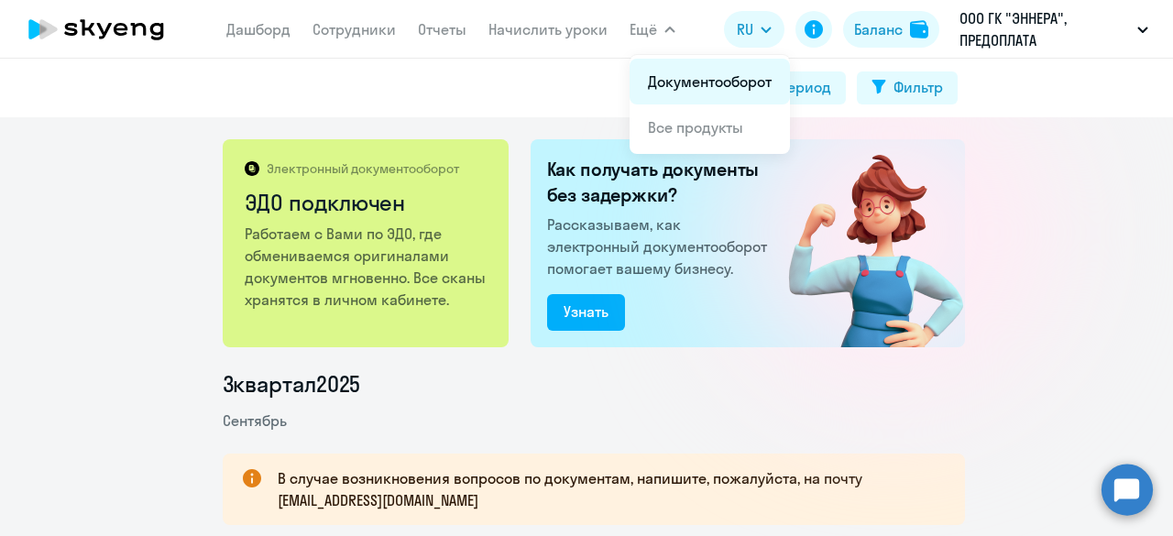
click at [715, 92] on li "Документооборот" at bounding box center [710, 82] width 160 height 46
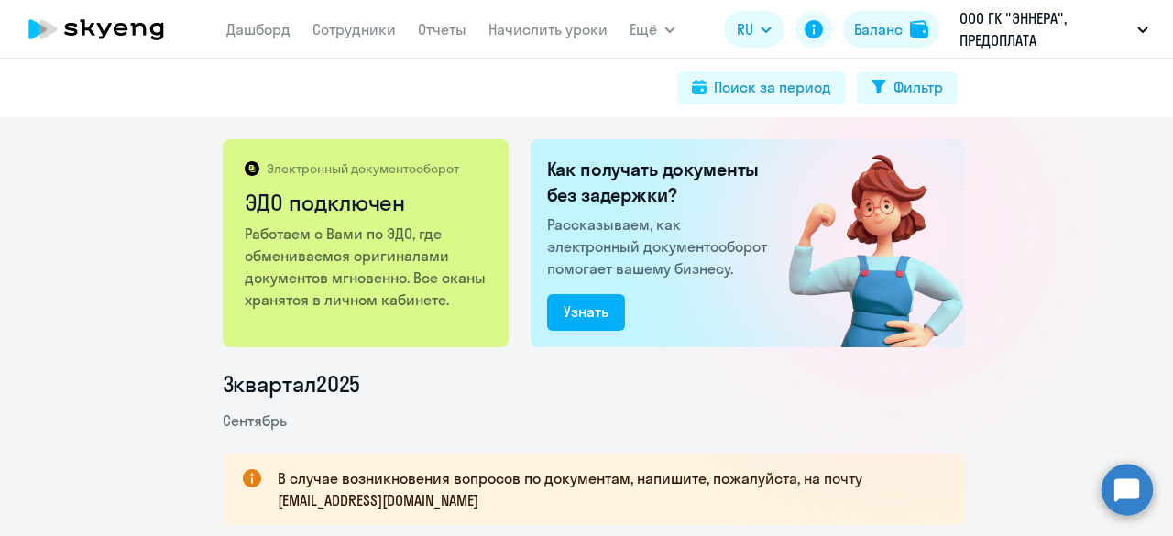
drag, startPoint x: 1014, startPoint y: 120, endPoint x: 185, endPoint y: 19, distance: 834.8
click at [183, 17] on app-root "[PERSON_NAME] Отчеты Начислить уроки Ещё Документооборот Все продукты Дашборд С…" at bounding box center [586, 268] width 1173 height 536
click at [199, 6] on app-header "[PERSON_NAME] Отчеты Начислить уроки Ещё Документооборот Все продукты Дашборд С…" at bounding box center [586, 29] width 1173 height 59
click at [867, 30] on div "Баланс" at bounding box center [878, 29] width 49 height 22
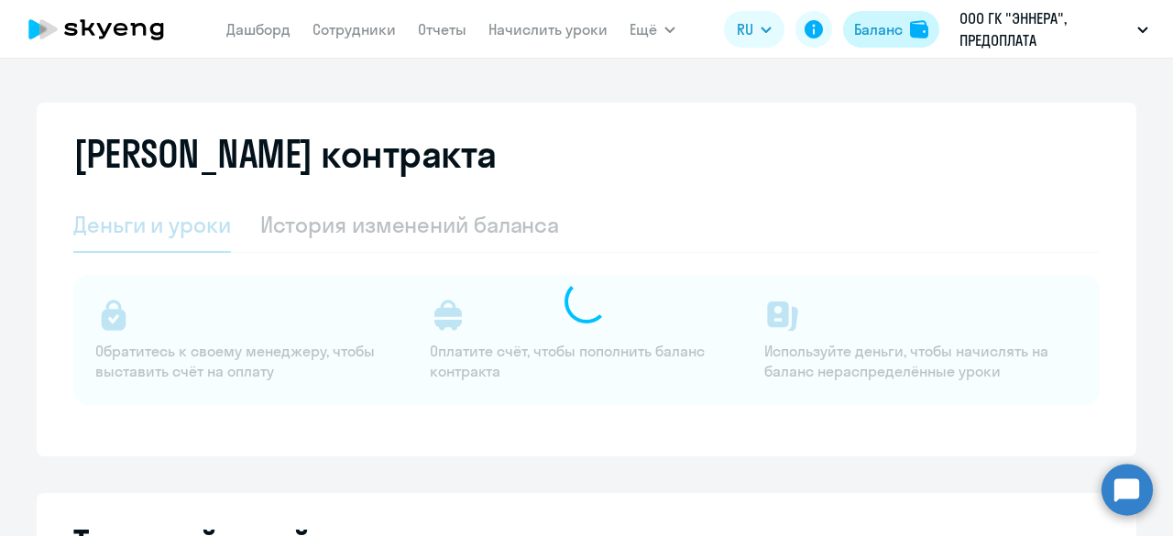
select select "english_adult_not_native_speaker"
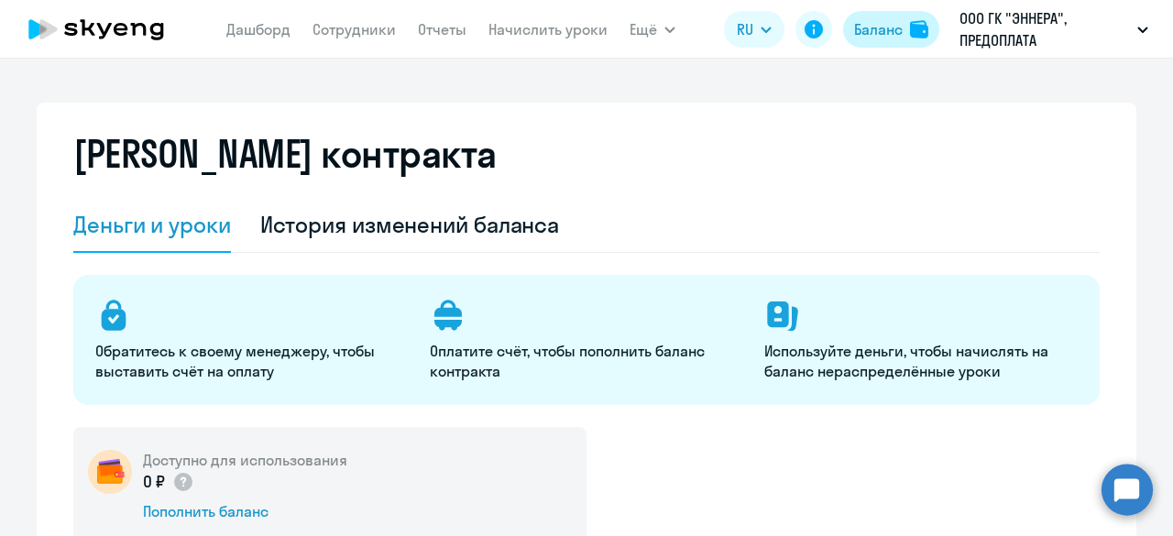
click at [885, 28] on div "Баланс" at bounding box center [878, 29] width 49 height 22
click at [890, 39] on div "Баланс" at bounding box center [878, 29] width 49 height 22
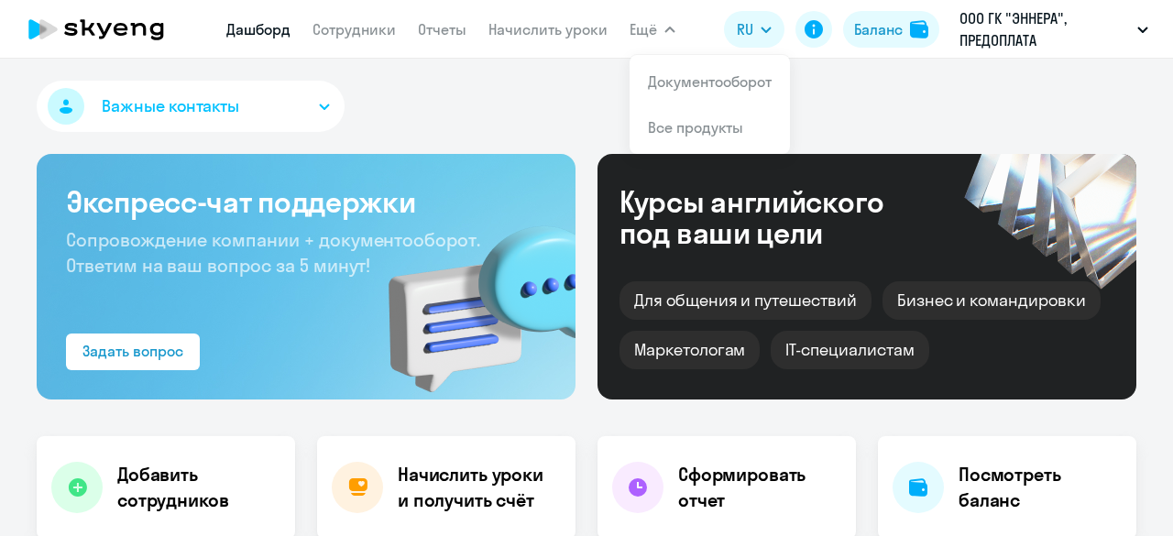
select select "30"
click at [706, 14] on app-header "[PERSON_NAME] Отчеты Начислить уроки Ещё Документооборот Все продукты Дашборд С…" at bounding box center [586, 29] width 1173 height 59
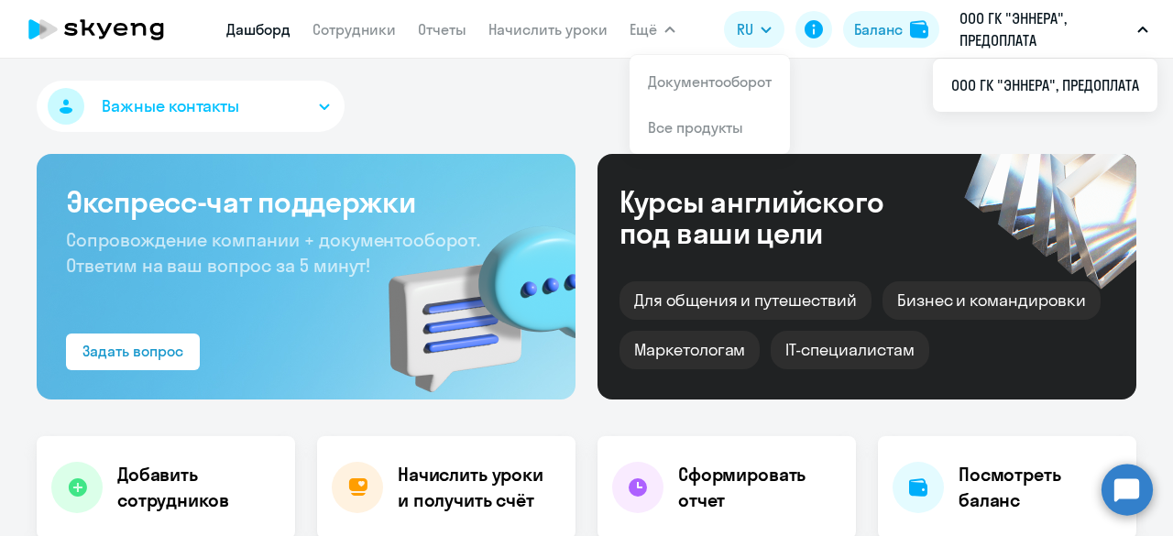
click at [1007, 17] on p "ООО ГК "ЭННЕРА", ПРЕДОПЛАТА" at bounding box center [1045, 29] width 171 height 44
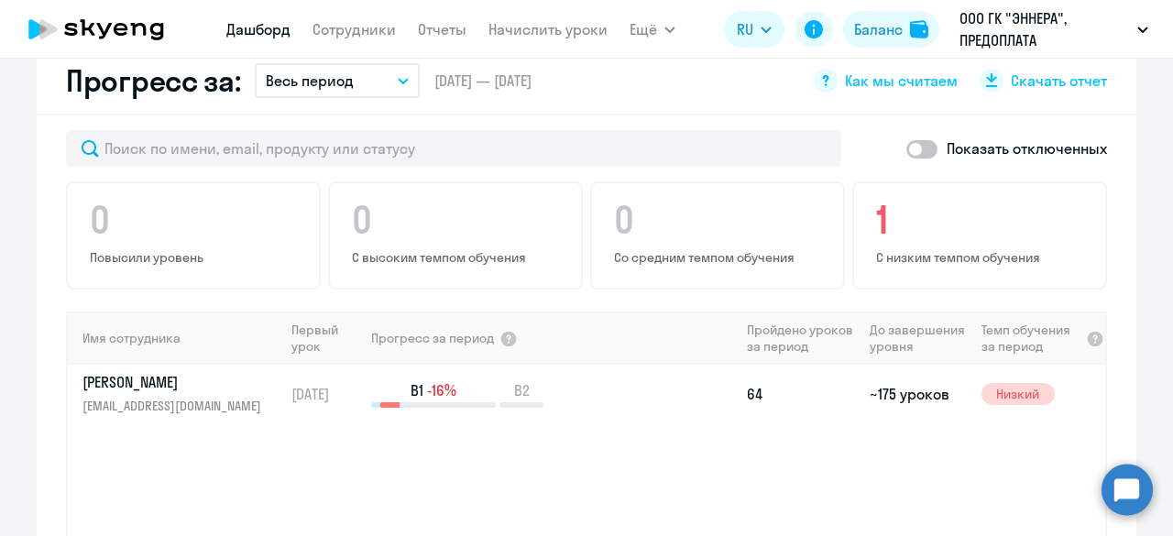
scroll to position [1192, 0]
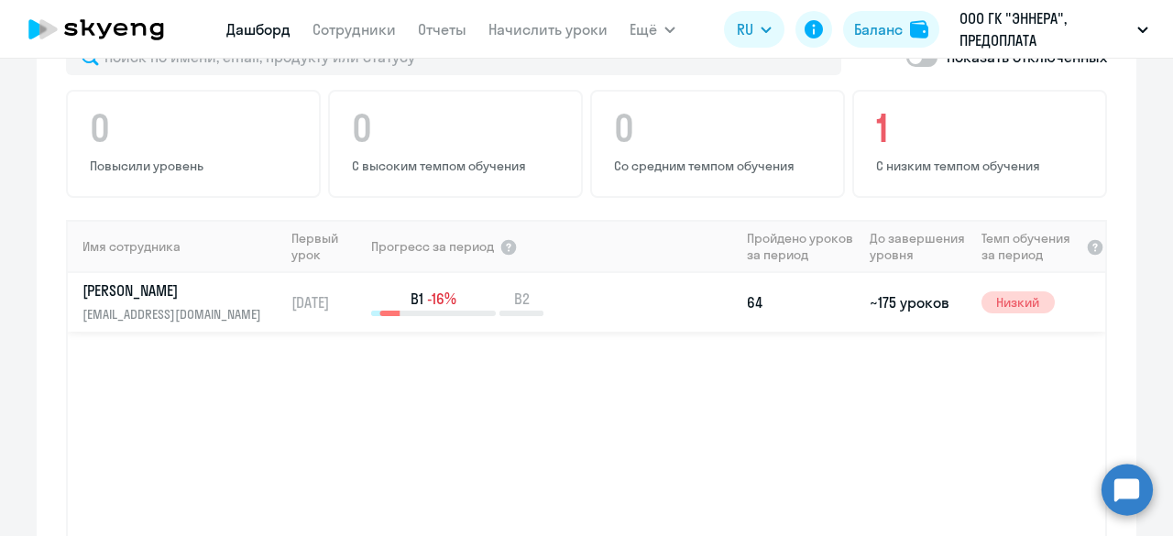
drag, startPoint x: 863, startPoint y: 274, endPoint x: 948, endPoint y: 280, distance: 85.4
click at [948, 280] on td "~175 уроков" at bounding box center [918, 302] width 111 height 59
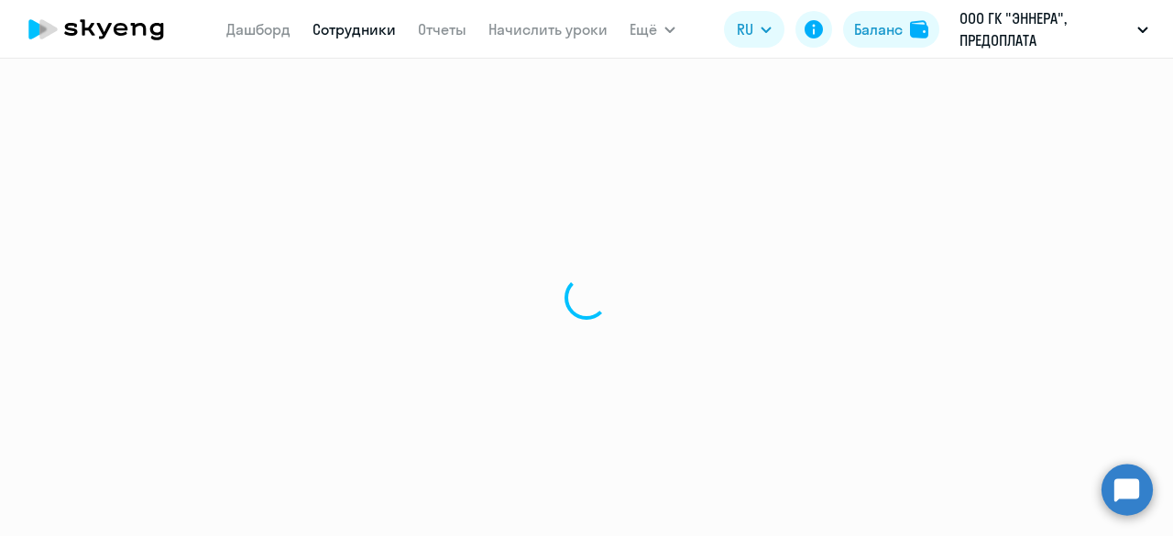
select select "english"
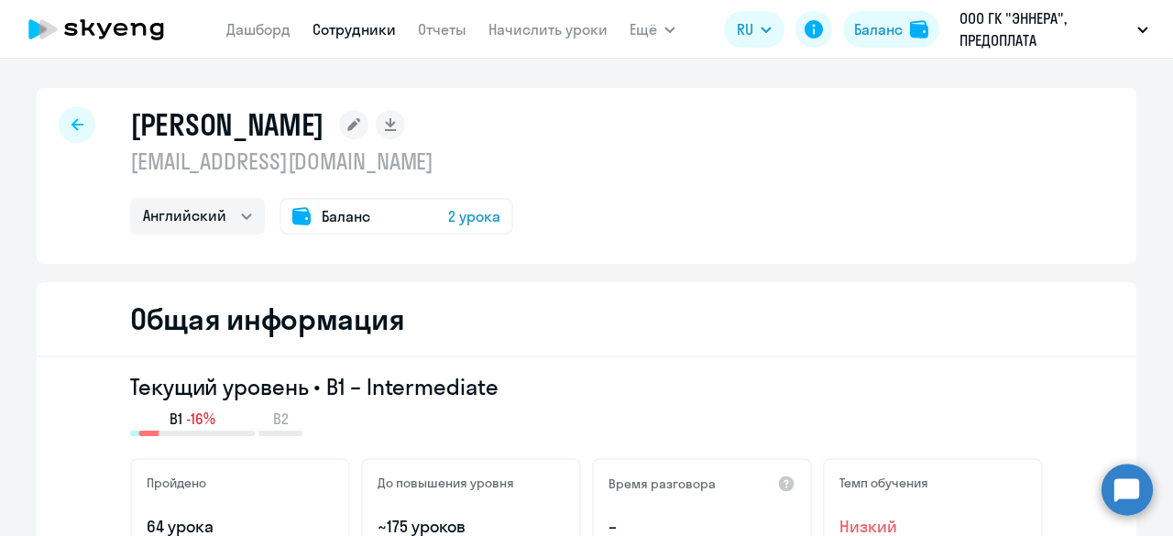
click at [470, 217] on span "2 урока" at bounding box center [474, 216] width 52 height 22
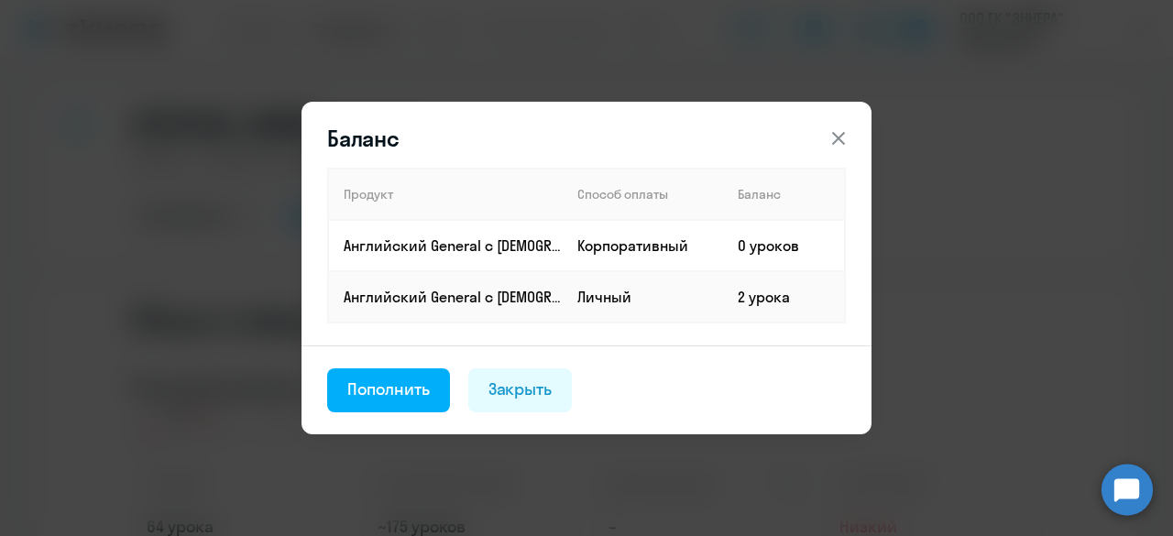
click at [547, 399] on div "Закрыть" at bounding box center [521, 390] width 64 height 24
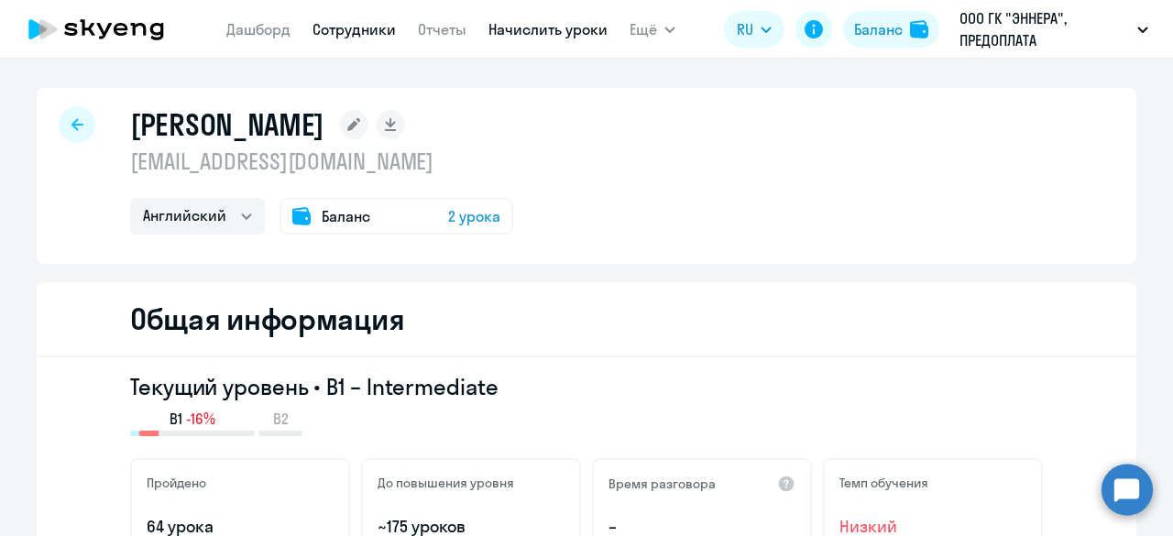
click at [524, 30] on link "Начислить уроки" at bounding box center [548, 29] width 119 height 18
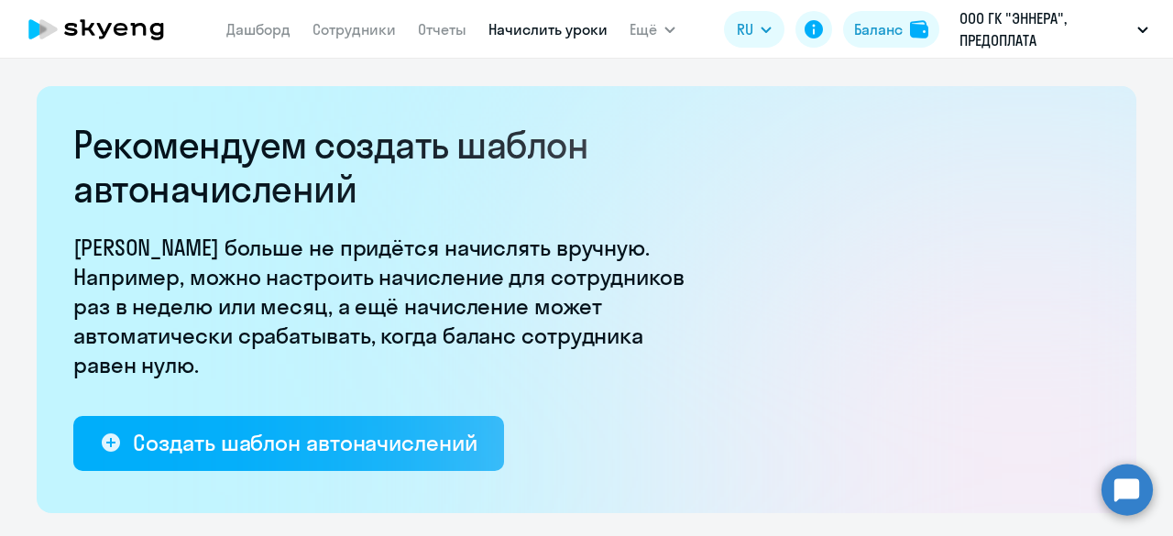
select select "10"
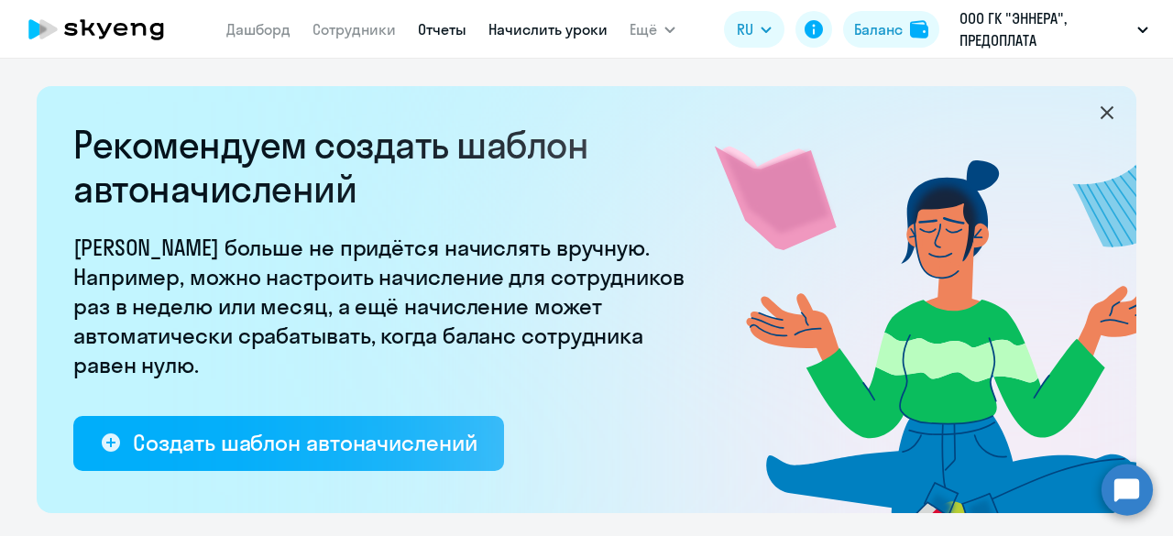
click at [445, 27] on link "Отчеты" at bounding box center [442, 29] width 49 height 18
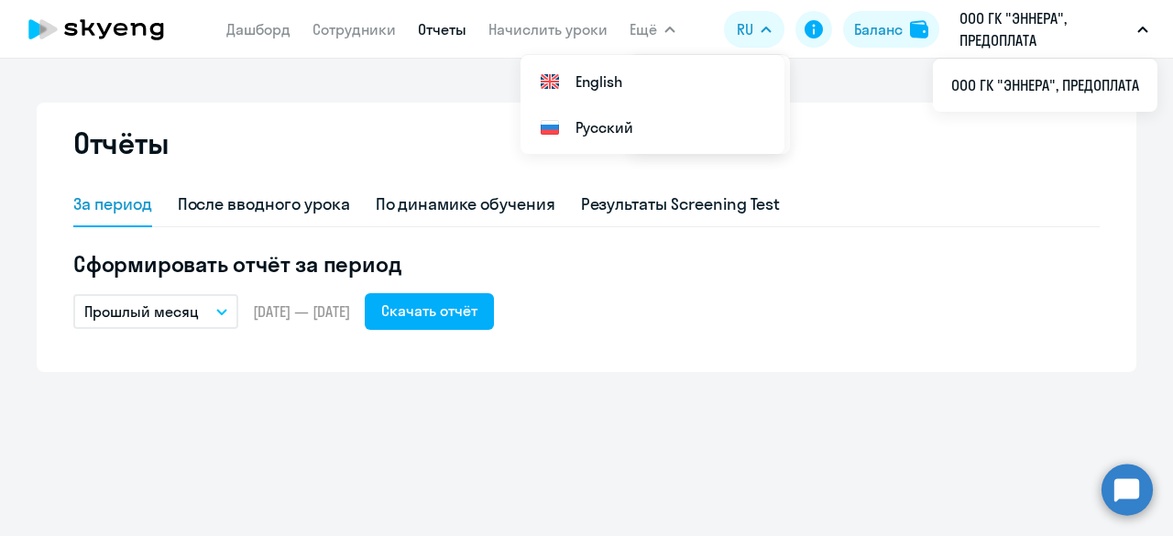
drag, startPoint x: 347, startPoint y: 40, endPoint x: 314, endPoint y: 36, distance: 32.4
click at [347, 40] on nav "[PERSON_NAME] Отчеты Начислить уроки" at bounding box center [416, 29] width 381 height 37
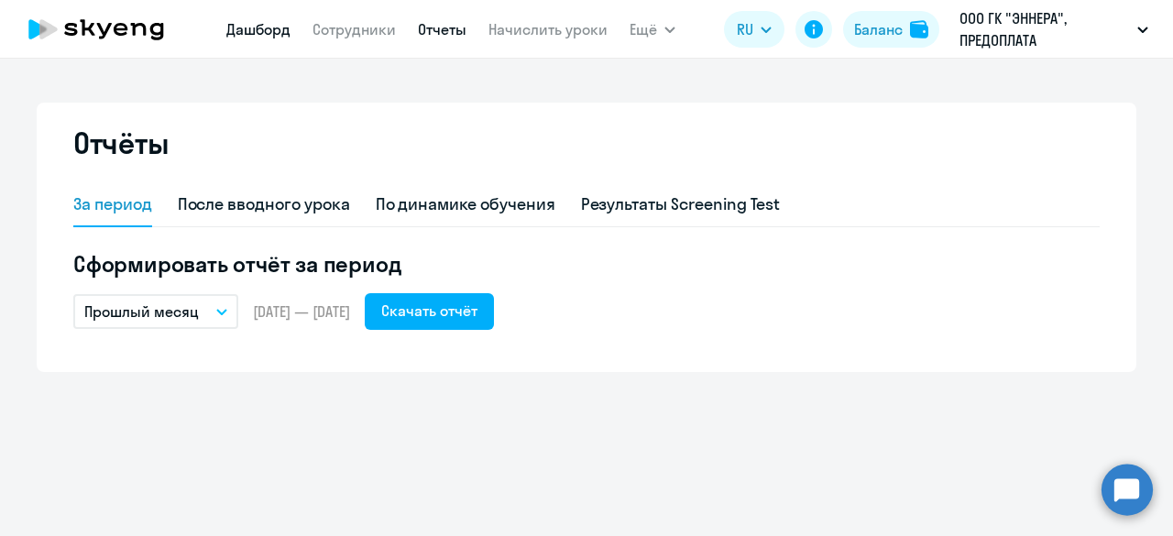
click at [270, 32] on link "Дашборд" at bounding box center [258, 29] width 64 height 18
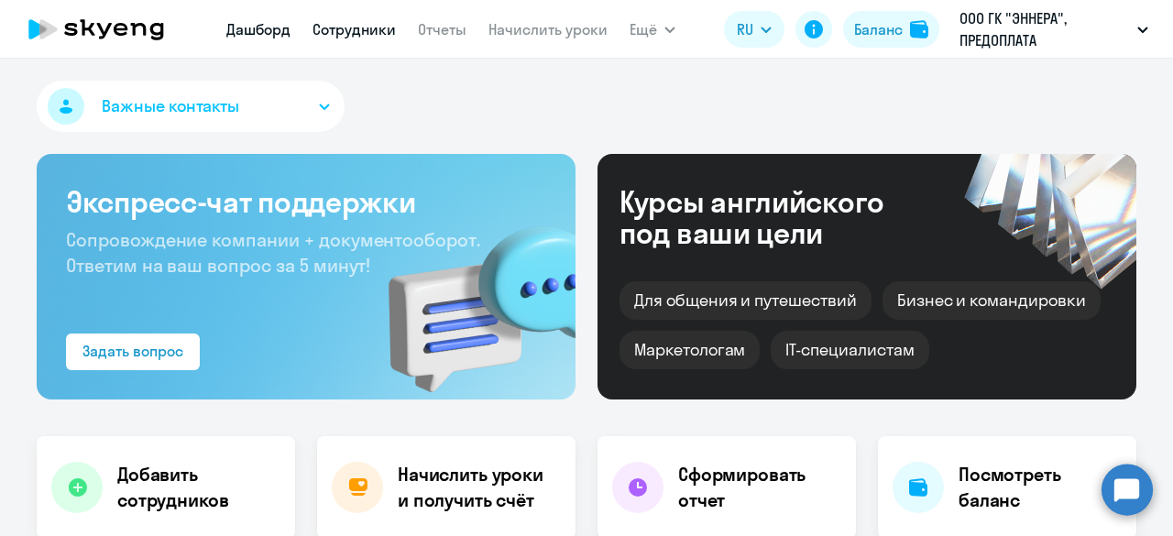
select select "30"
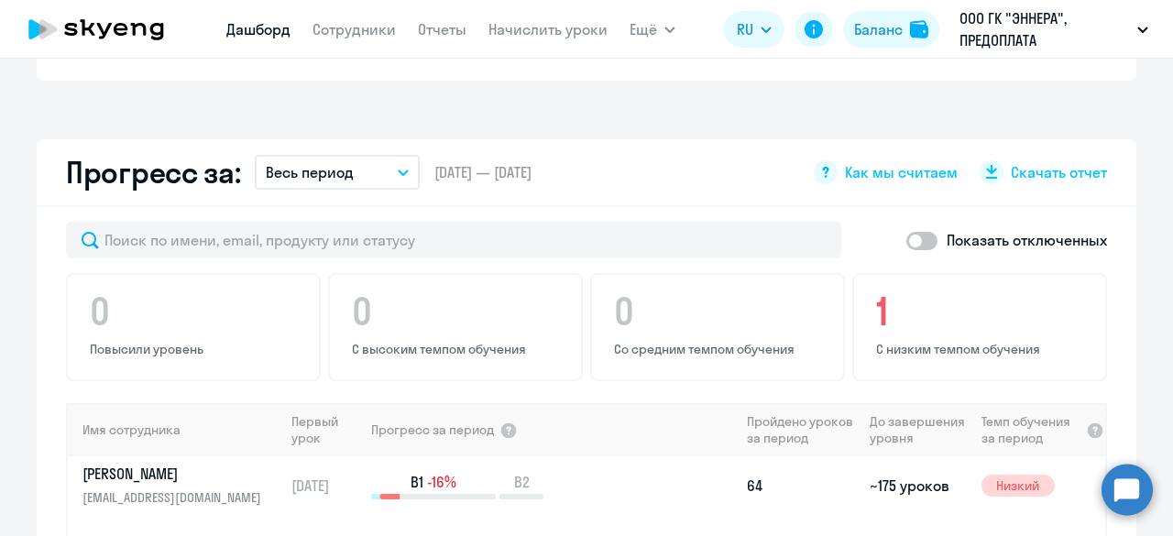
scroll to position [1100, 0]
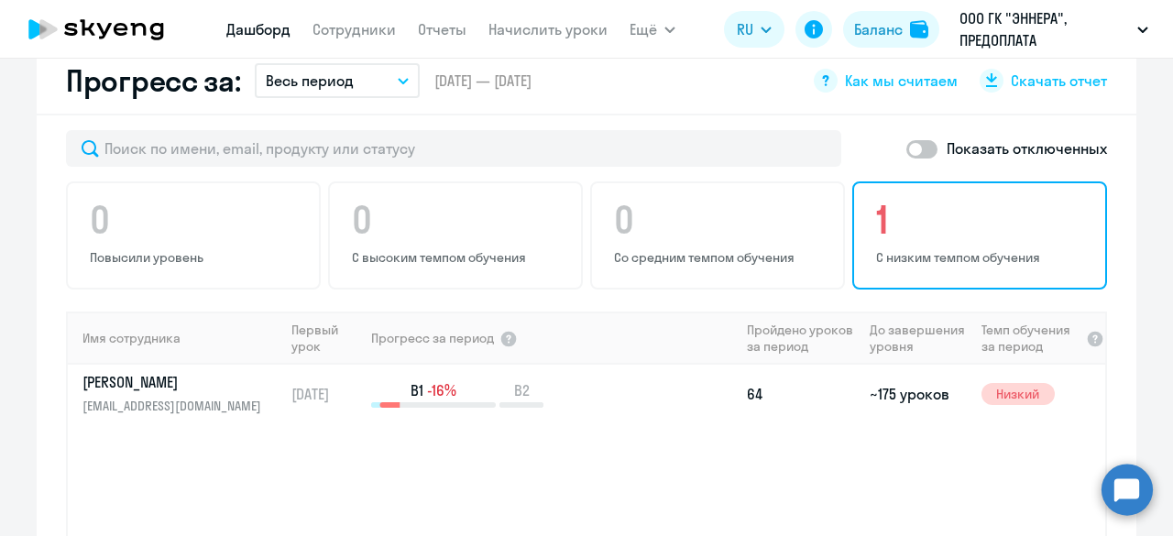
click at [878, 198] on h4 "1" at bounding box center [982, 220] width 213 height 44
click at [639, 380] on div "B1 -16% B2" at bounding box center [555, 394] width 368 height 28
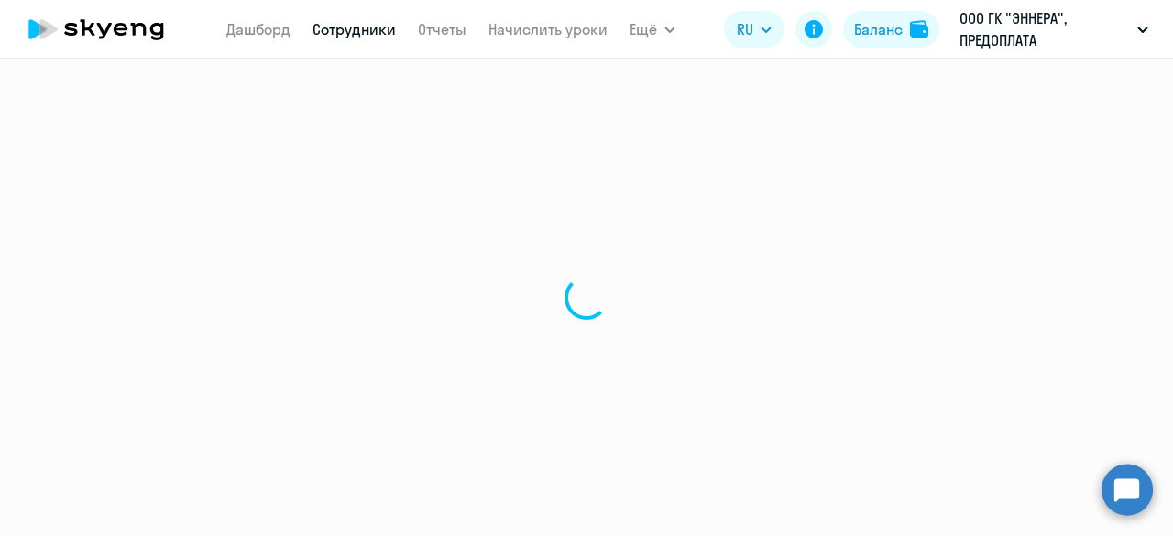
select select "english"
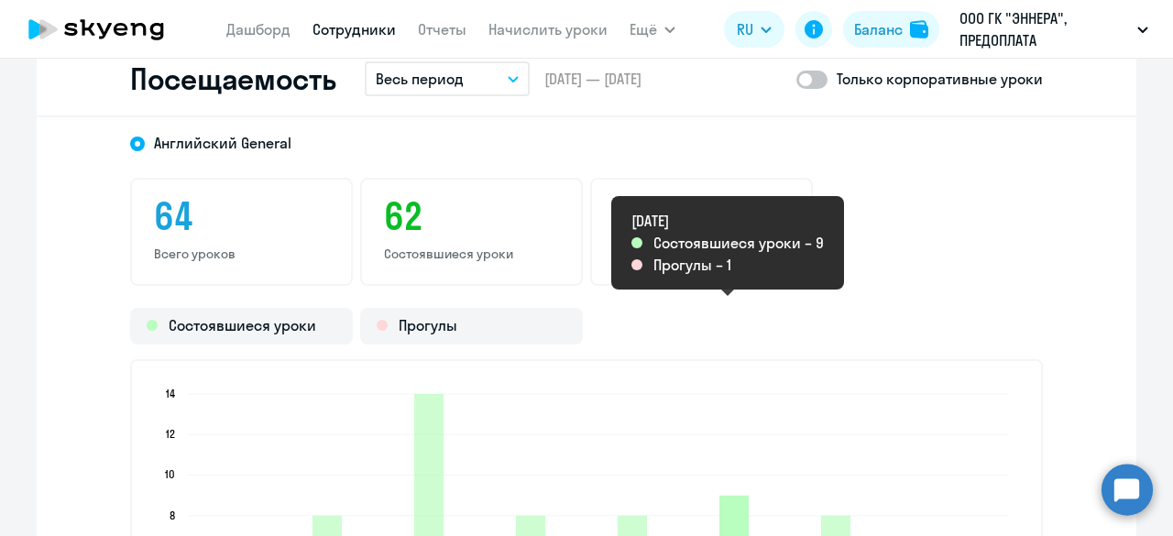
scroll to position [2224, 0]
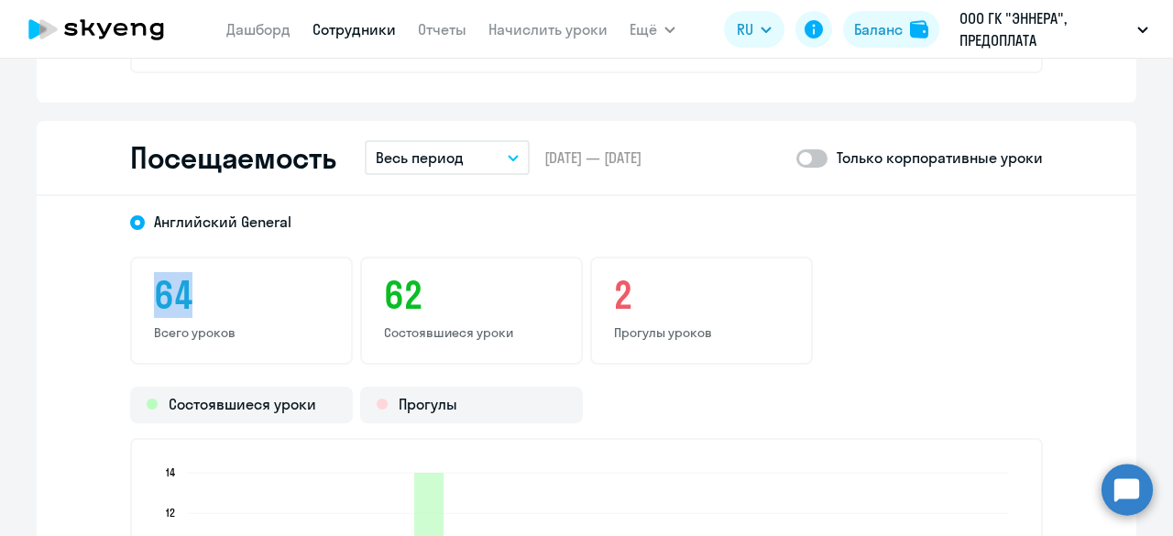
drag, startPoint x: 147, startPoint y: 285, endPoint x: 227, endPoint y: 299, distance: 81.8
click at [227, 299] on h3 "64" at bounding box center [241, 295] width 175 height 44
click at [286, 365] on div "Английский General 64 Всего уроков 62 Состоявшиеся уроки 2 Прогулы уроков Состо…" at bounding box center [587, 518] width 1100 height 645
drag, startPoint x: 240, startPoint y: 337, endPoint x: 142, endPoint y: 288, distance: 109.9
click at [142, 288] on div "64 Всего уроков" at bounding box center [241, 311] width 223 height 108
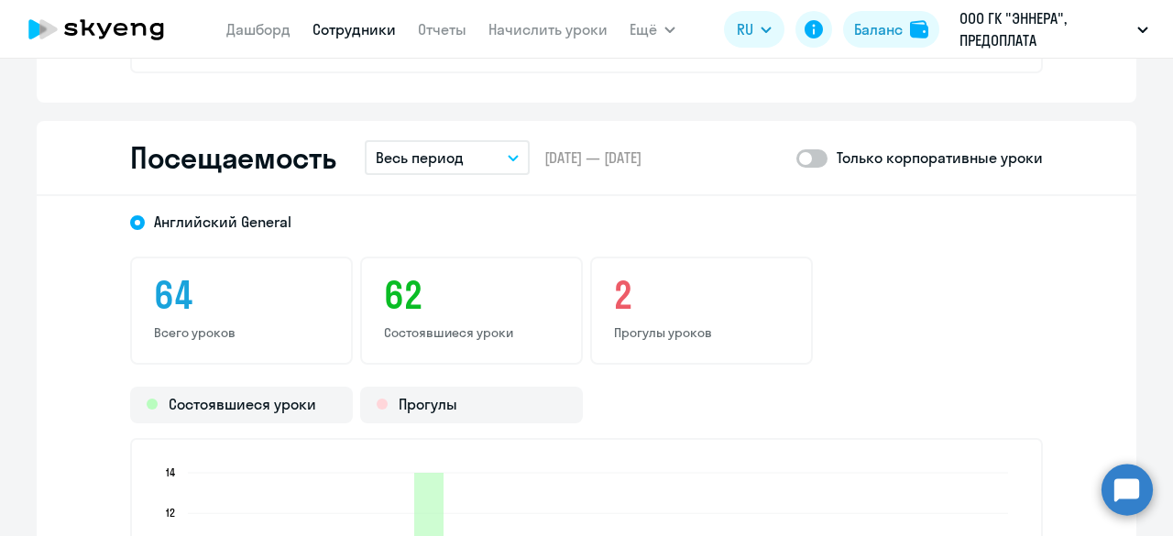
click at [579, 223] on div "Английский General" at bounding box center [570, 216] width 946 height 33
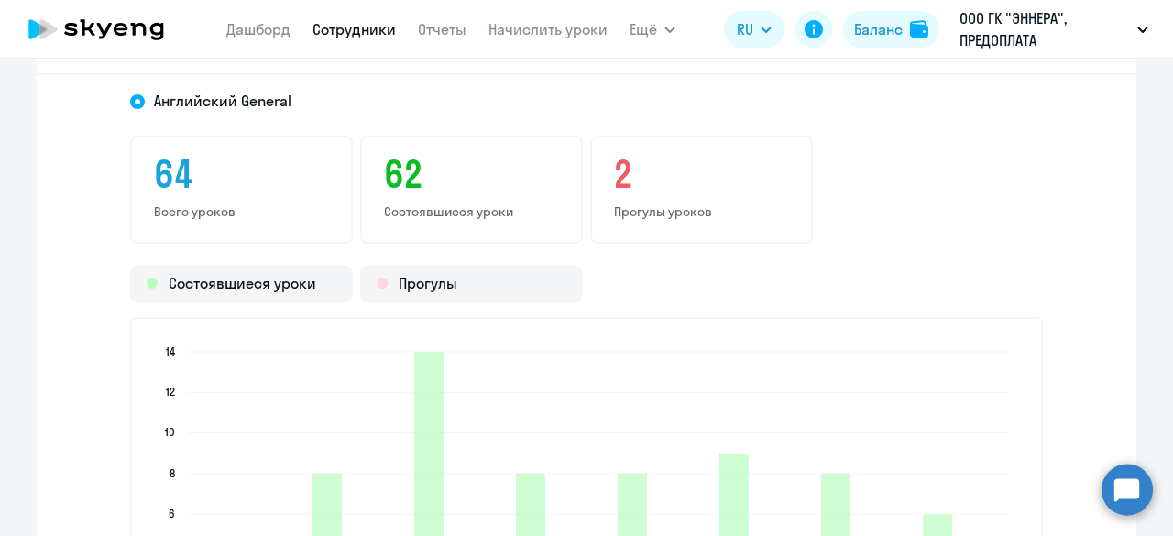
scroll to position [2316, 0]
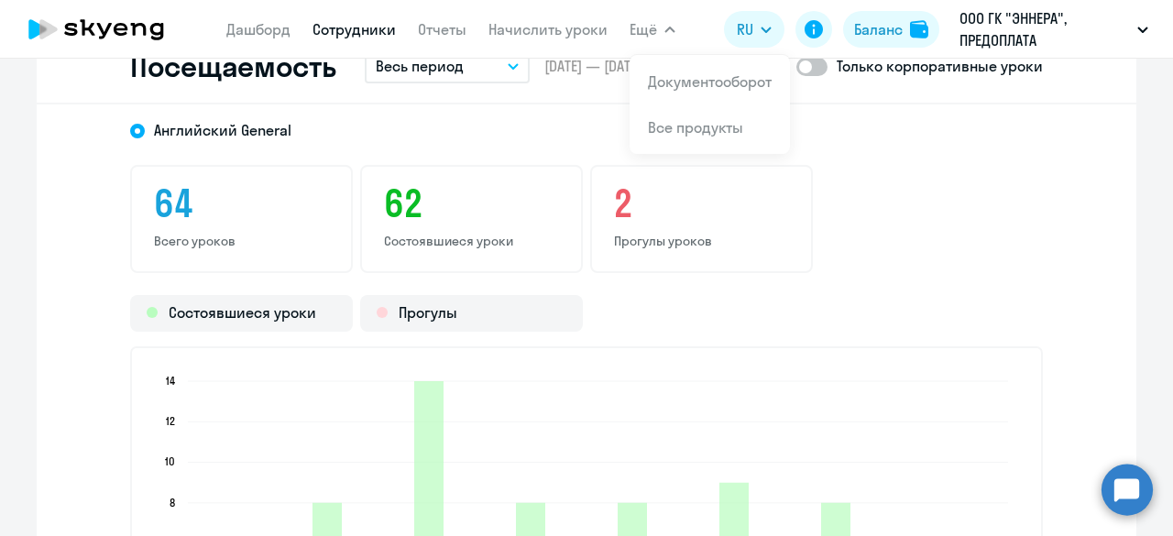
click at [1065, 310] on div "Английский General 64 Всего уроков 62 Состоявшиеся уроки 2 Прогулы уроков Состо…" at bounding box center [587, 427] width 1100 height 645
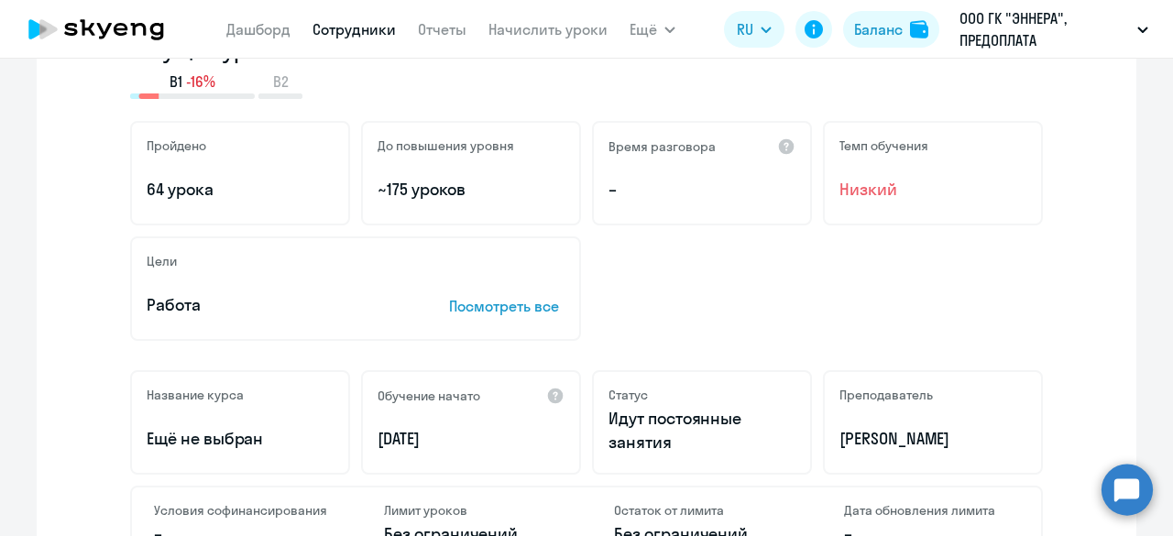
scroll to position [299, 0]
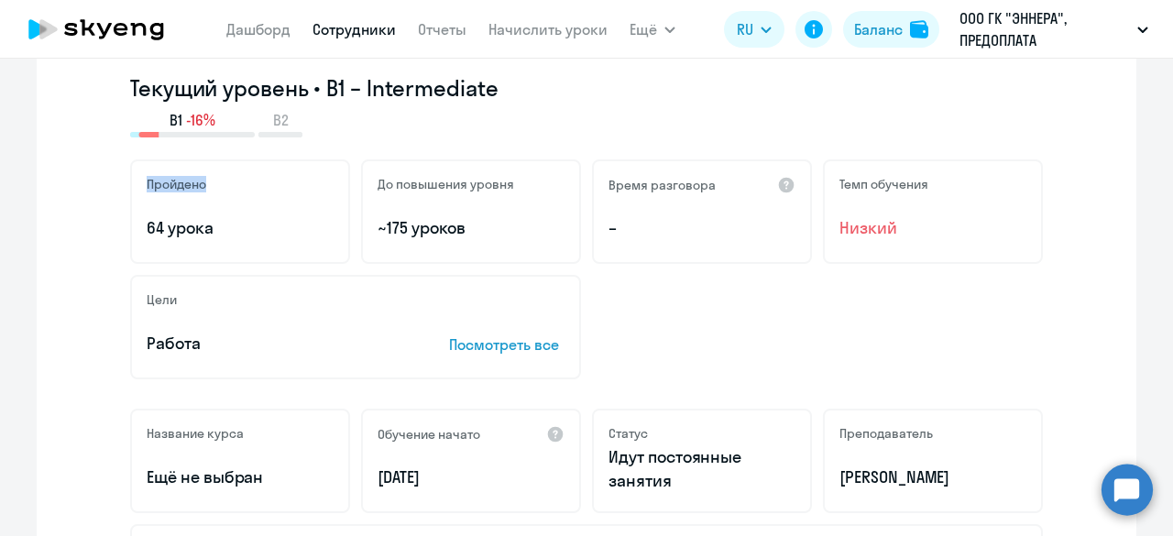
drag, startPoint x: 141, startPoint y: 179, endPoint x: 293, endPoint y: 187, distance: 152.4
click at [233, 177] on div "Пройдено" at bounding box center [240, 184] width 187 height 17
click at [442, 185] on h5 "До повышения уровня" at bounding box center [446, 184] width 137 height 17
drag, startPoint x: 208, startPoint y: 223, endPoint x: 140, endPoint y: 223, distance: 67.8
click at [147, 223] on p "64 урока" at bounding box center [240, 228] width 187 height 24
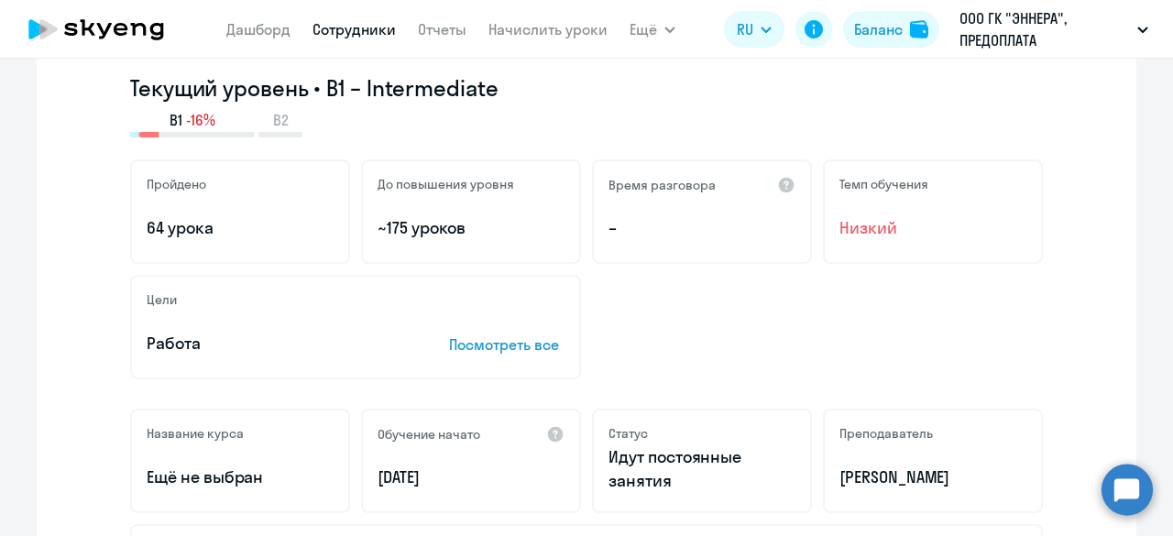
click at [162, 227] on p "64 урока" at bounding box center [240, 228] width 187 height 24
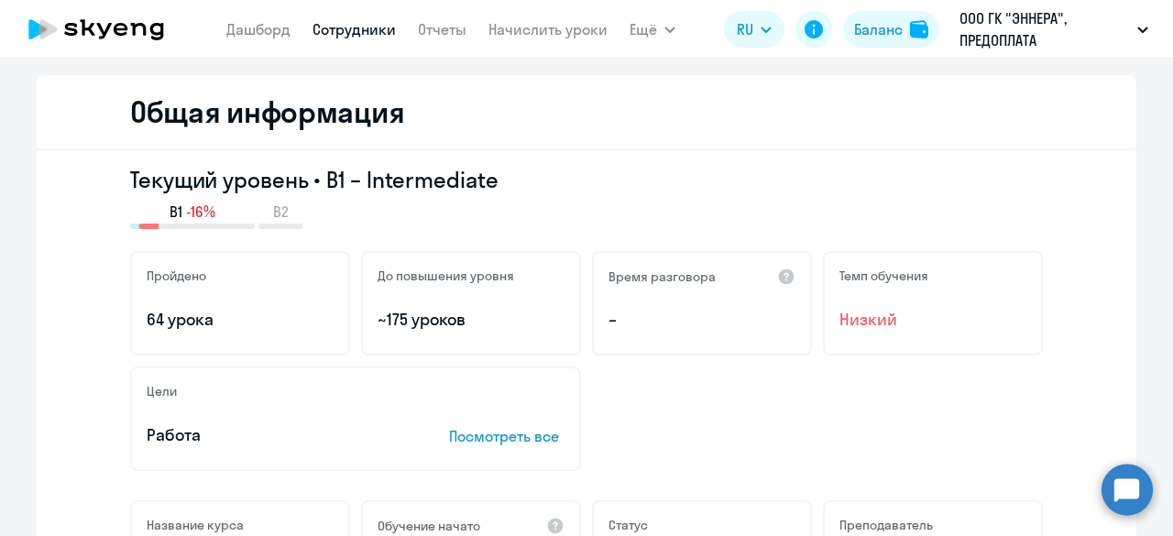
drag, startPoint x: 484, startPoint y: 316, endPoint x: 363, endPoint y: 268, distance: 130.4
click at [363, 268] on div "До повышения уровня ~175 уроков" at bounding box center [471, 303] width 220 height 105
click at [414, 204] on div "B1 -16% B2" at bounding box center [586, 216] width 913 height 28
drag, startPoint x: 449, startPoint y: 319, endPoint x: 370, endPoint y: 309, distance: 79.5
click at [378, 309] on p "~175 уроков" at bounding box center [471, 320] width 187 height 24
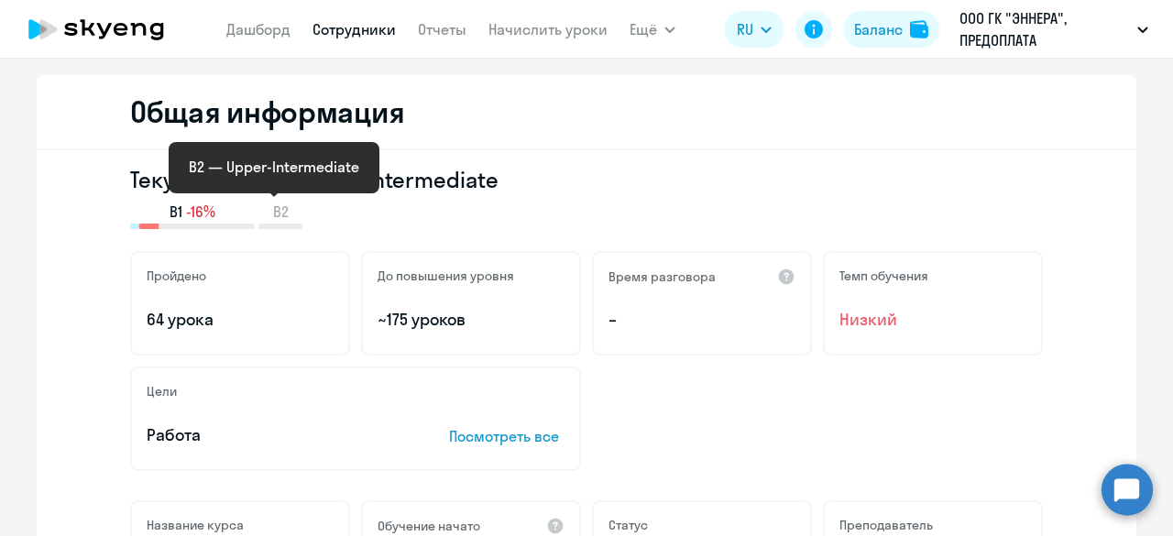
click at [282, 224] on icon at bounding box center [281, 227] width 44 height 6
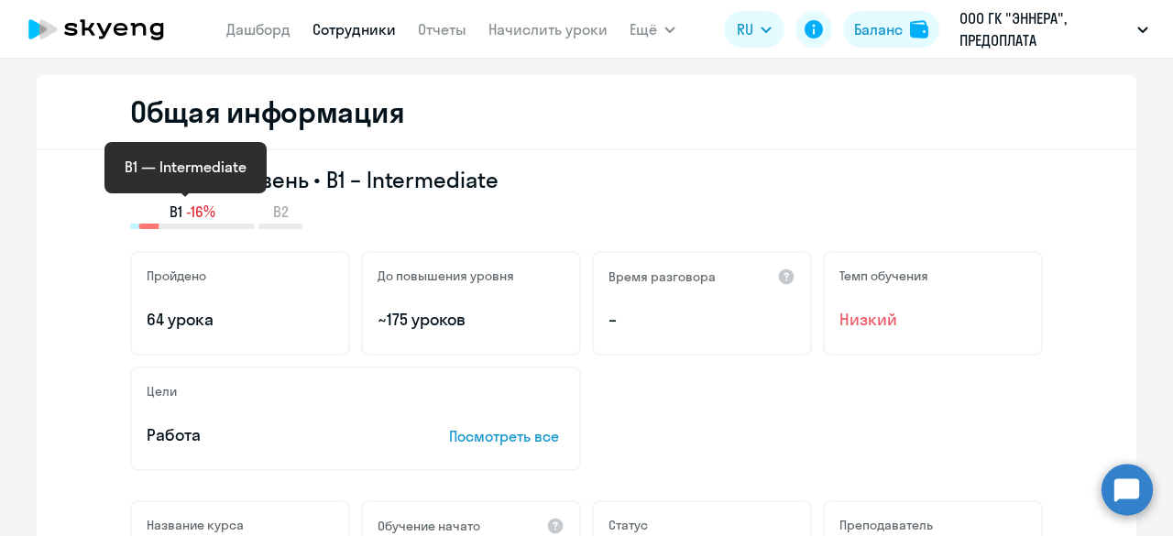
click at [185, 224] on rect at bounding box center [192, 227] width 125 height 6
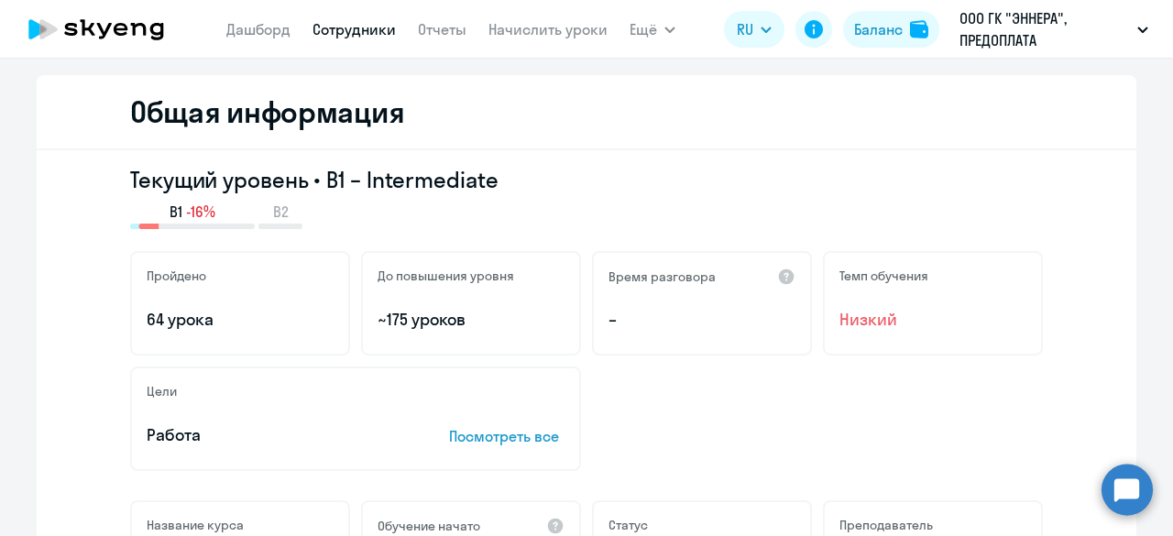
click at [476, 202] on div "B1 -16% B2" at bounding box center [586, 216] width 913 height 28
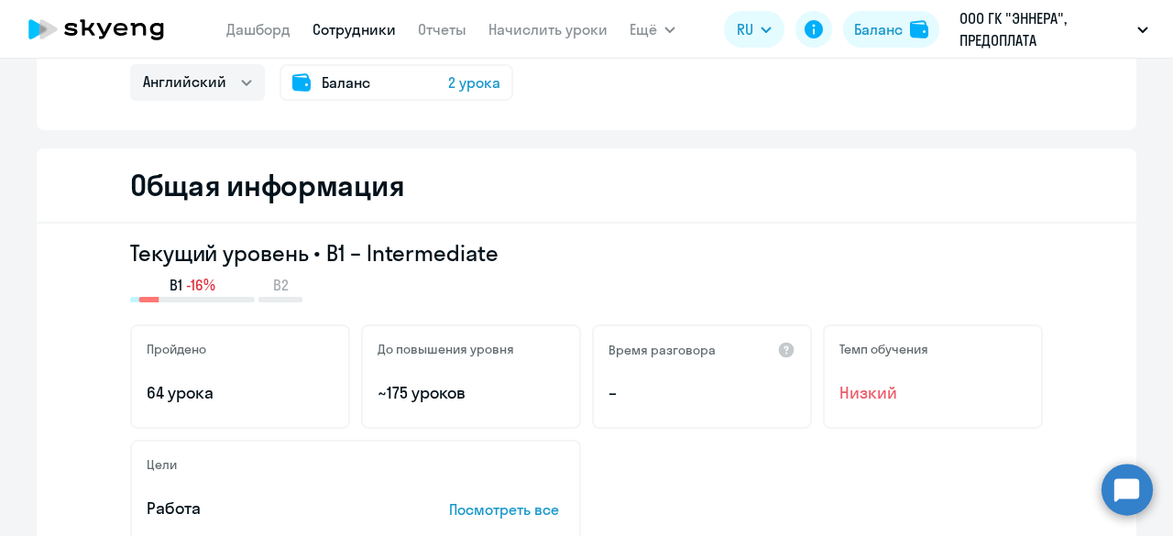
scroll to position [116, 0]
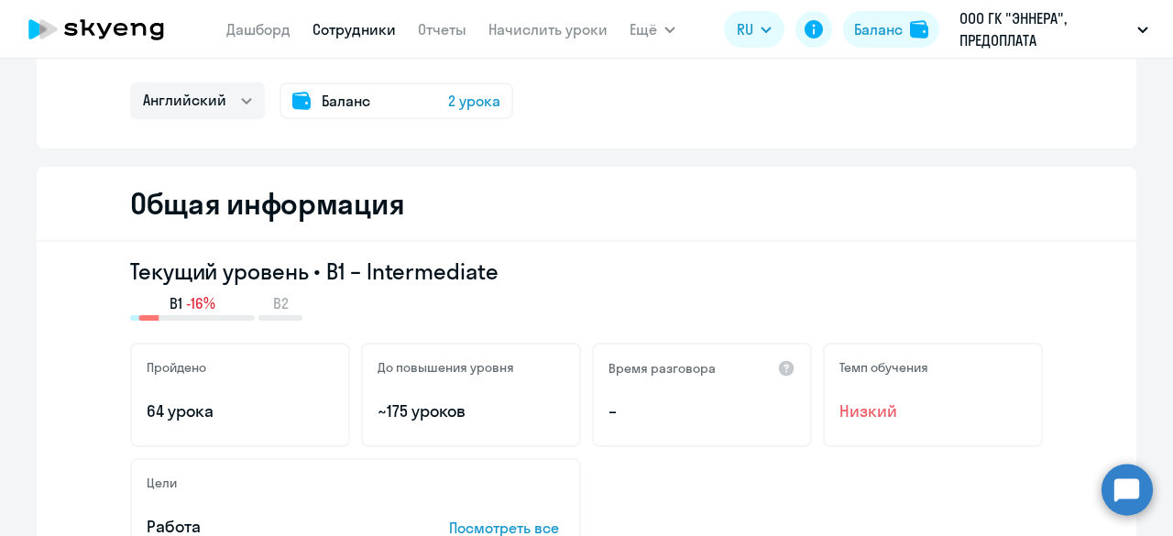
click at [314, 320] on div "B1 -16% B2" at bounding box center [586, 307] width 913 height 28
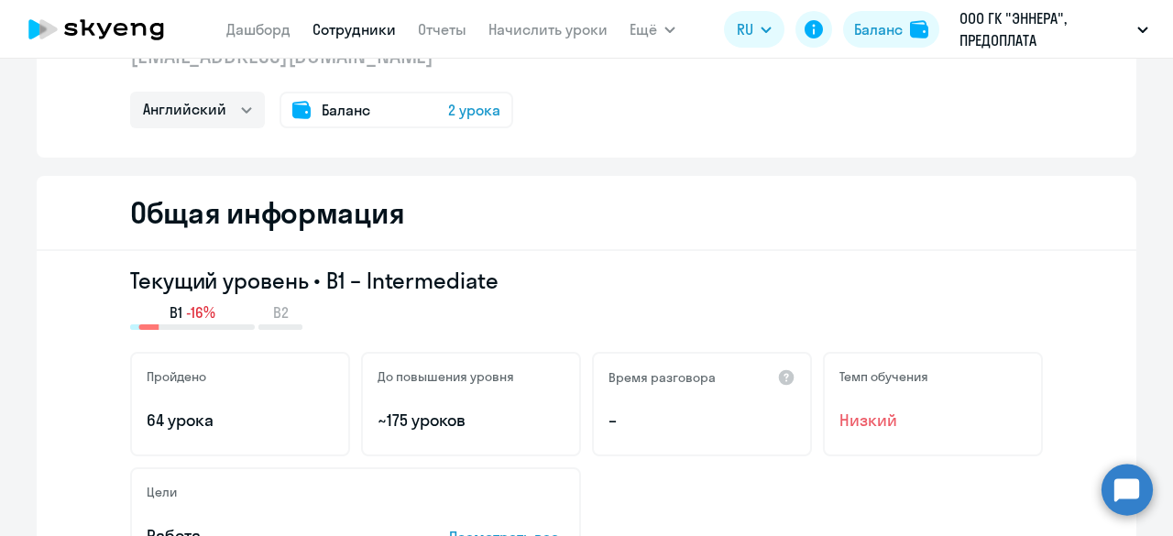
scroll to position [0, 0]
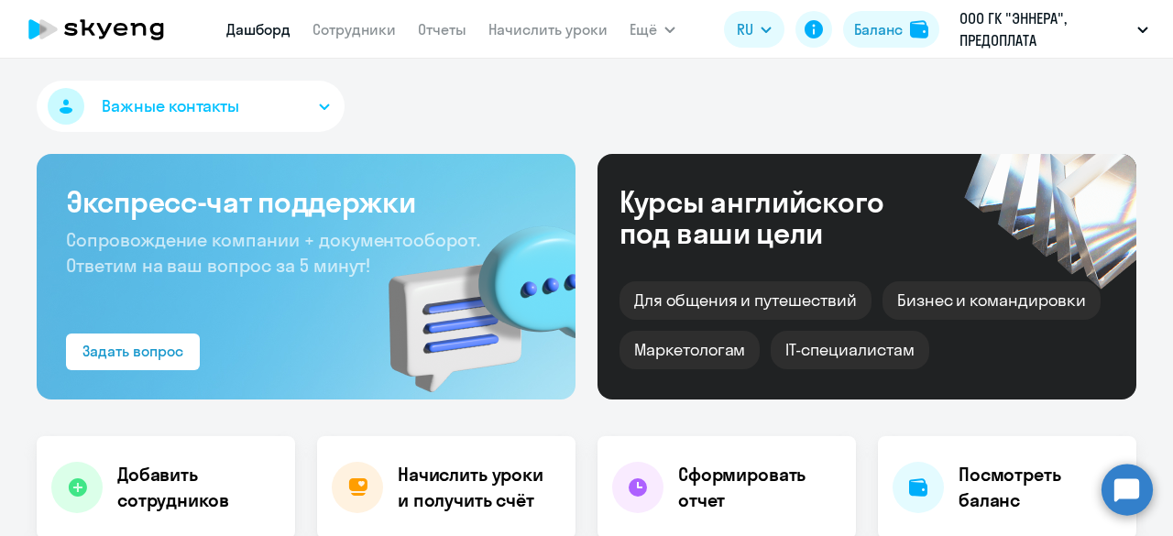
select select "30"
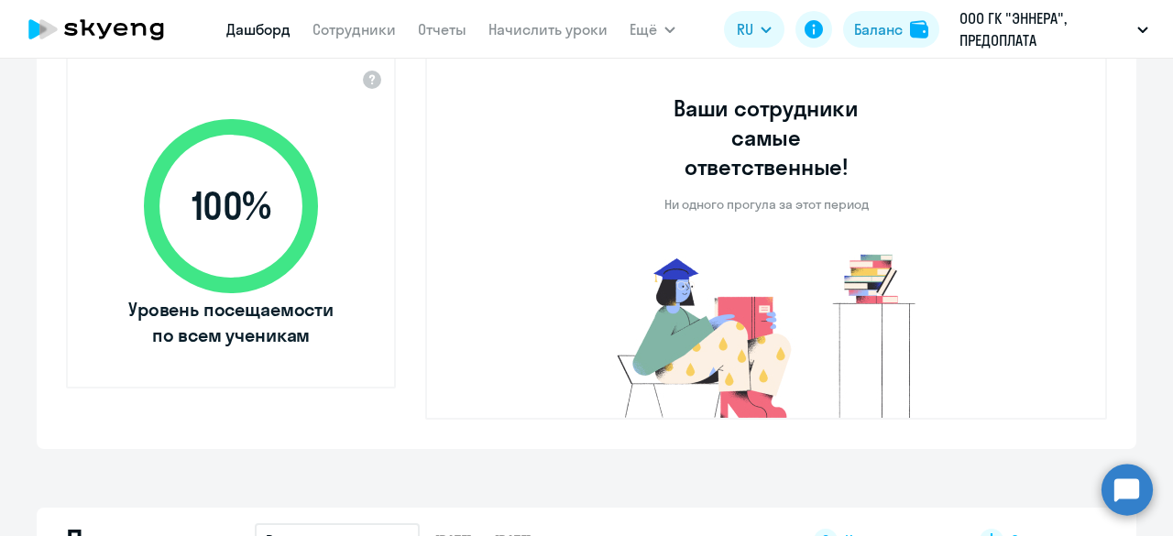
scroll to position [90, 0]
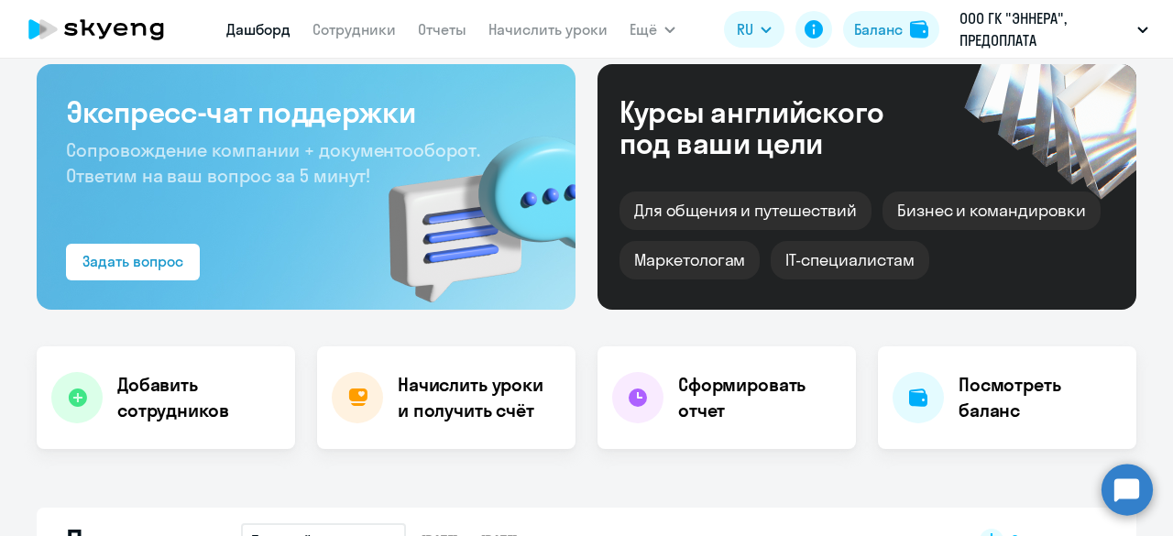
click at [519, 60] on div "Важные контакты Экспресс-чат поддержки Сопровождение компании + документооборот…" at bounding box center [586, 298] width 1173 height 478
click at [523, 42] on nav "Дашборд Сотрудники Отчеты Начислить уроки" at bounding box center [416, 29] width 381 height 37
click at [557, 34] on link "Начислить уроки" at bounding box center [548, 29] width 119 height 18
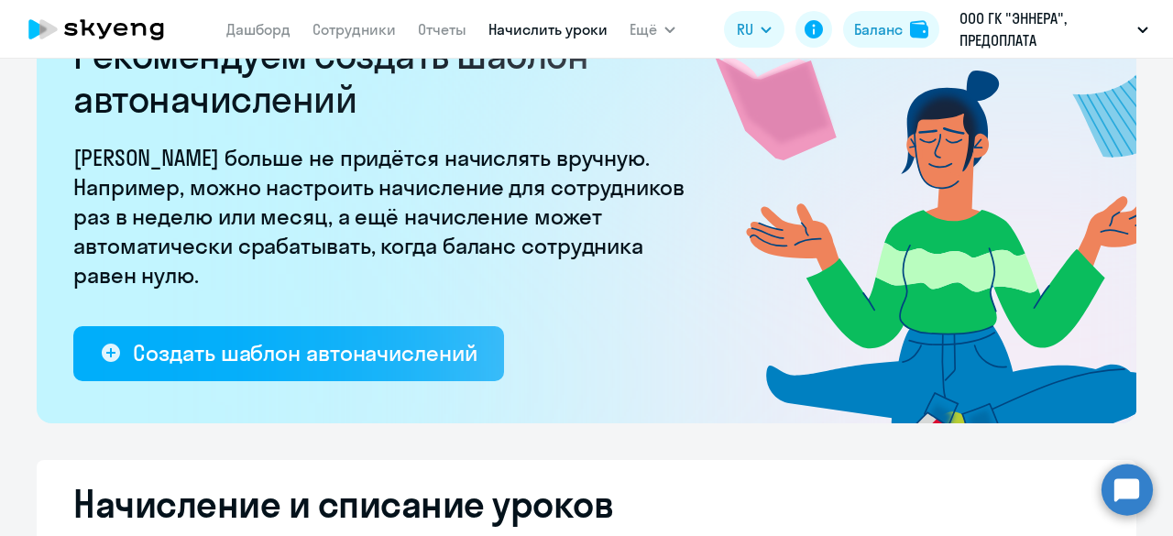
select select "10"
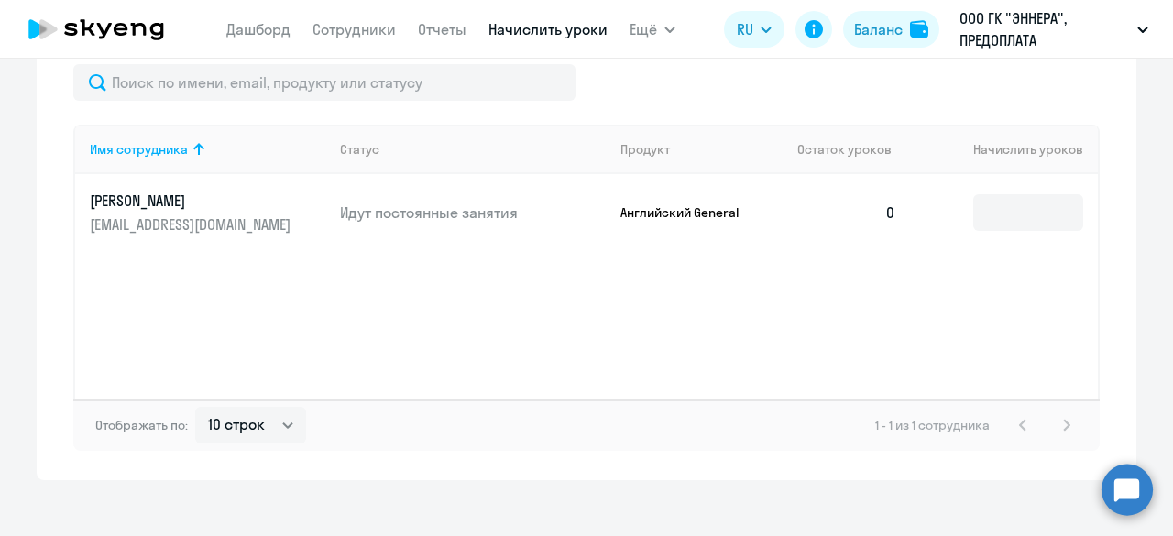
scroll to position [779, 0]
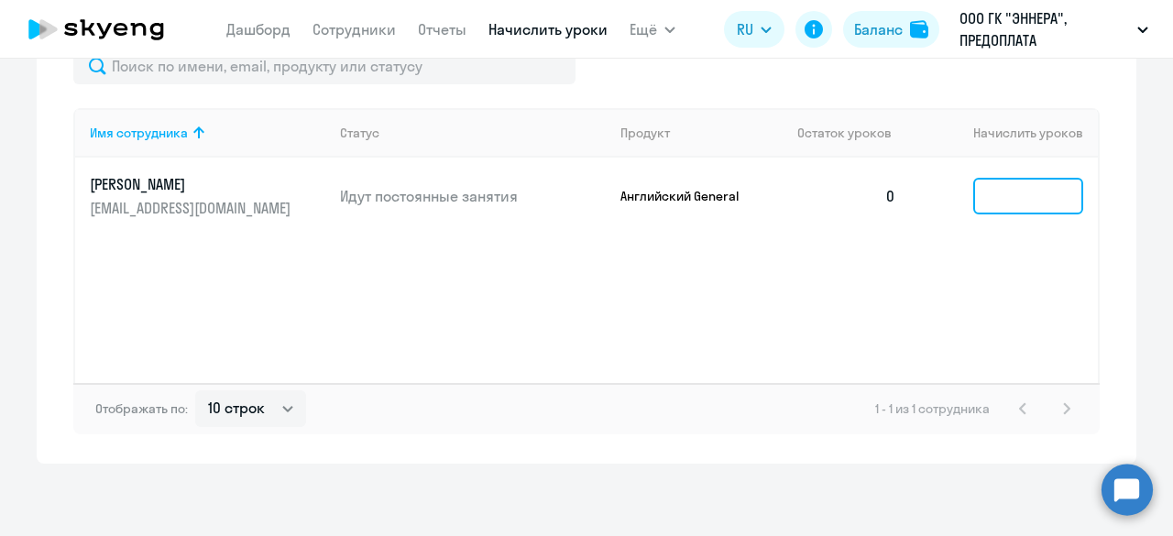
click at [996, 198] on input at bounding box center [1029, 196] width 110 height 37
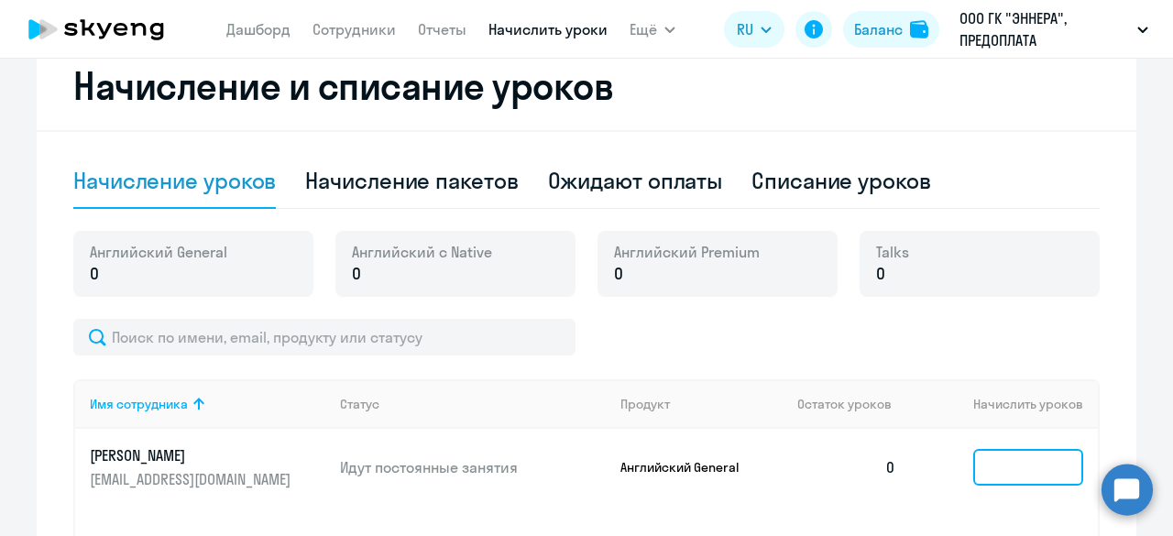
scroll to position [504, 0]
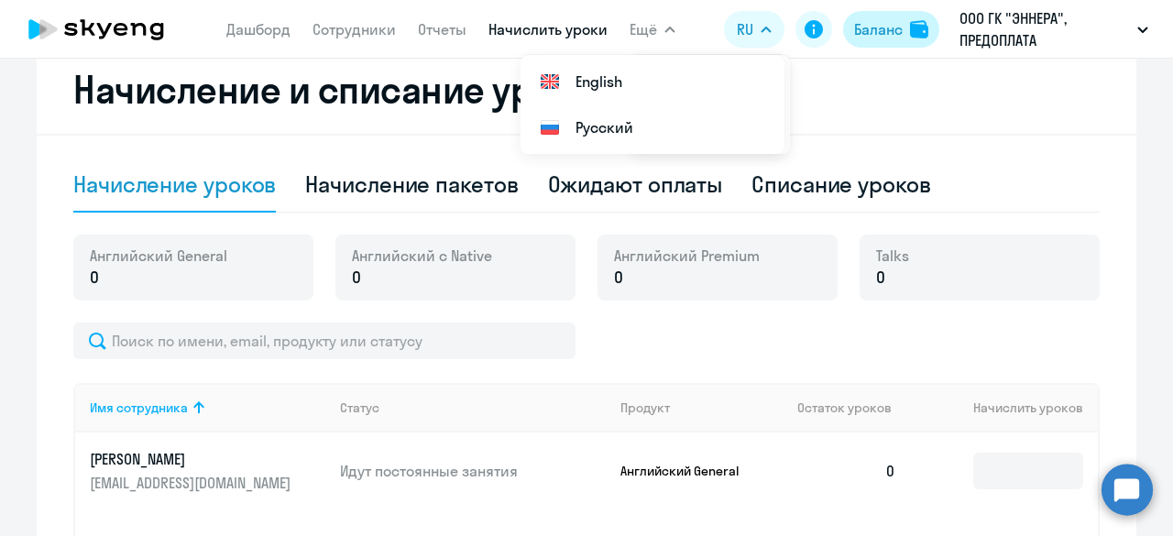
click at [904, 28] on button "Баланс" at bounding box center [891, 29] width 96 height 37
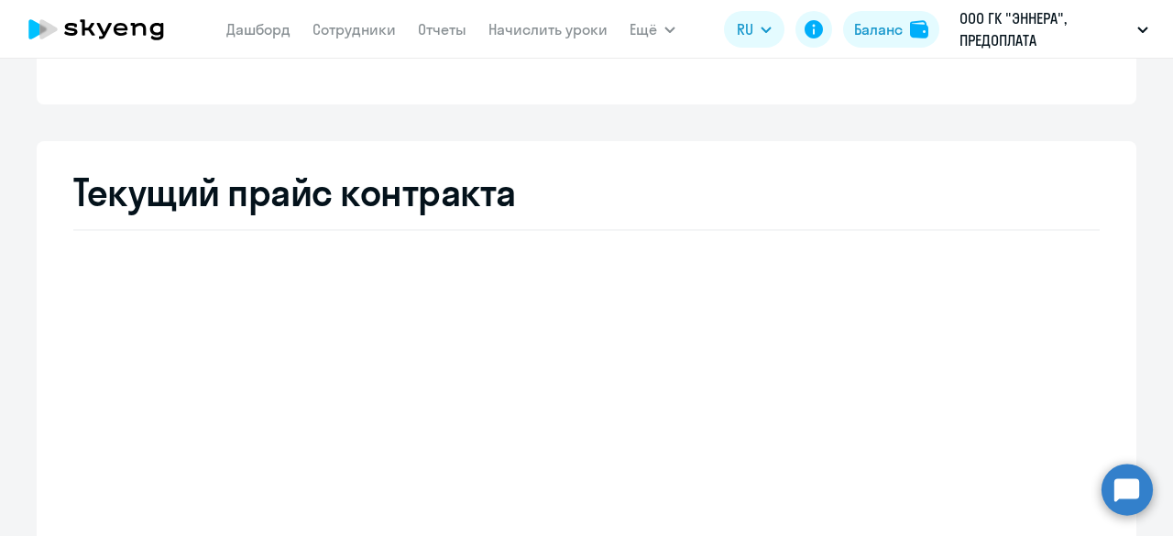
select select "english_adult_not_native_speaker"
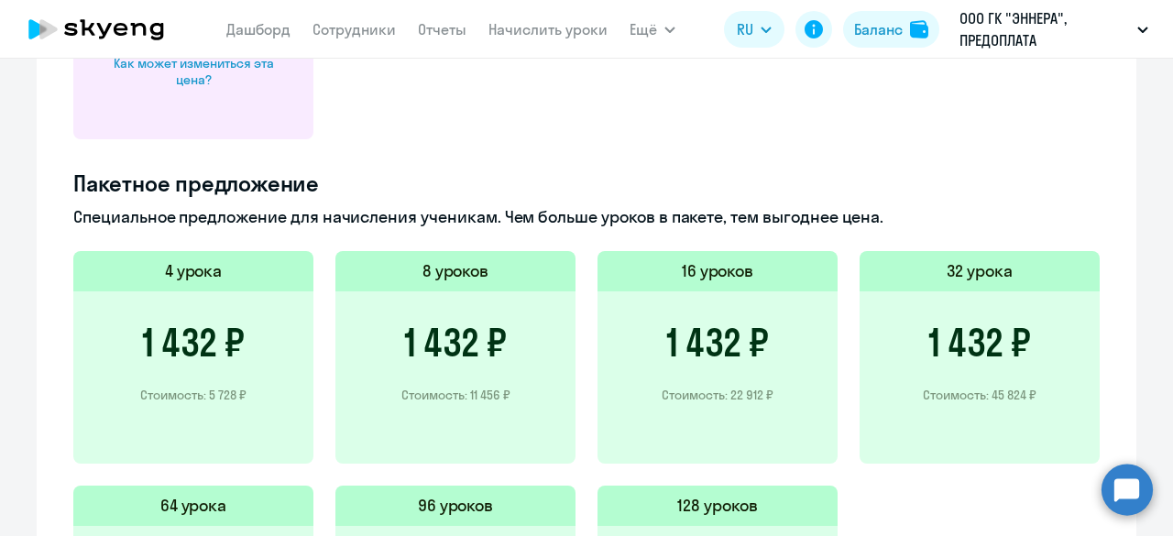
scroll to position [1437, 0]
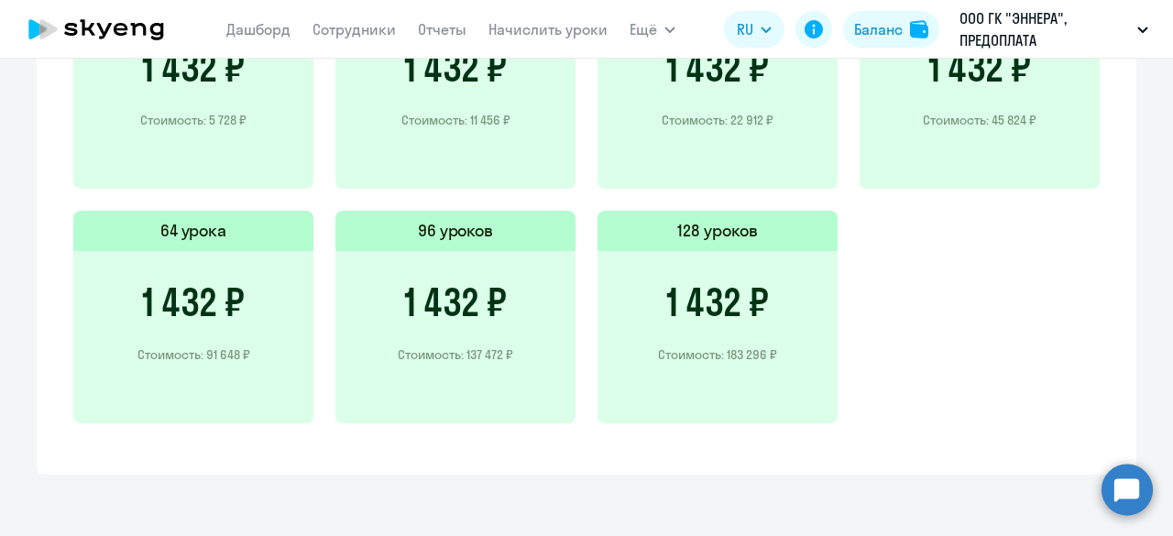
click at [911, 361] on div "4 урока 1 432 ₽ Стоимость: 5 728 ₽ 8 уроков 1 432 ₽ Стоимость: 11 456 ₽ 16 урок…" at bounding box center [586, 210] width 1027 height 469
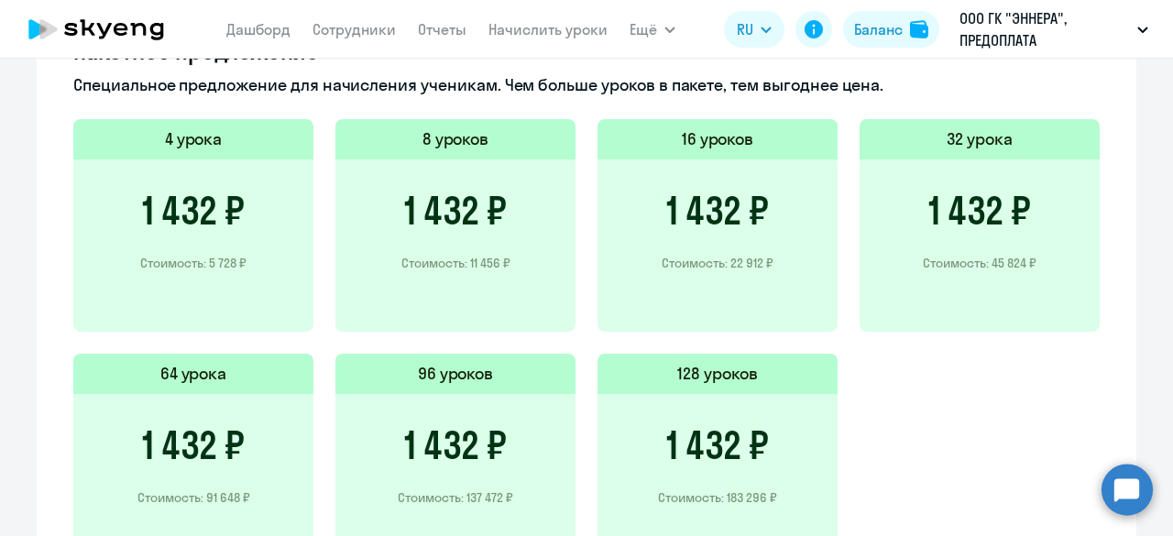
scroll to position [1254, 0]
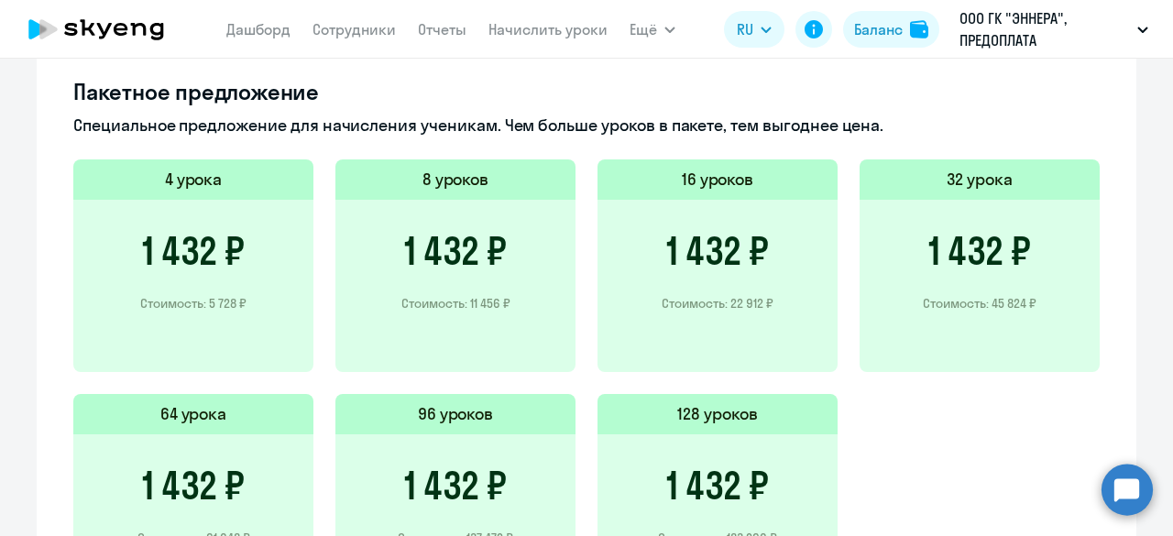
drag, startPoint x: 878, startPoint y: 126, endPoint x: 69, endPoint y: 105, distance: 809.7
click at [73, 105] on div "Пакетное предложение Специальное предложение для начисления ученикам. Чем больш…" at bounding box center [586, 353] width 1027 height 552
click at [73, 86] on h4 "Пакетное предложение" at bounding box center [586, 91] width 1027 height 29
drag, startPoint x: 102, startPoint y: 87, endPoint x: 885, endPoint y: 125, distance: 783.8
click at [885, 125] on div "Пакетное предложение Специальное предложение для начисления ученикам. Чем больш…" at bounding box center [586, 353] width 1027 height 552
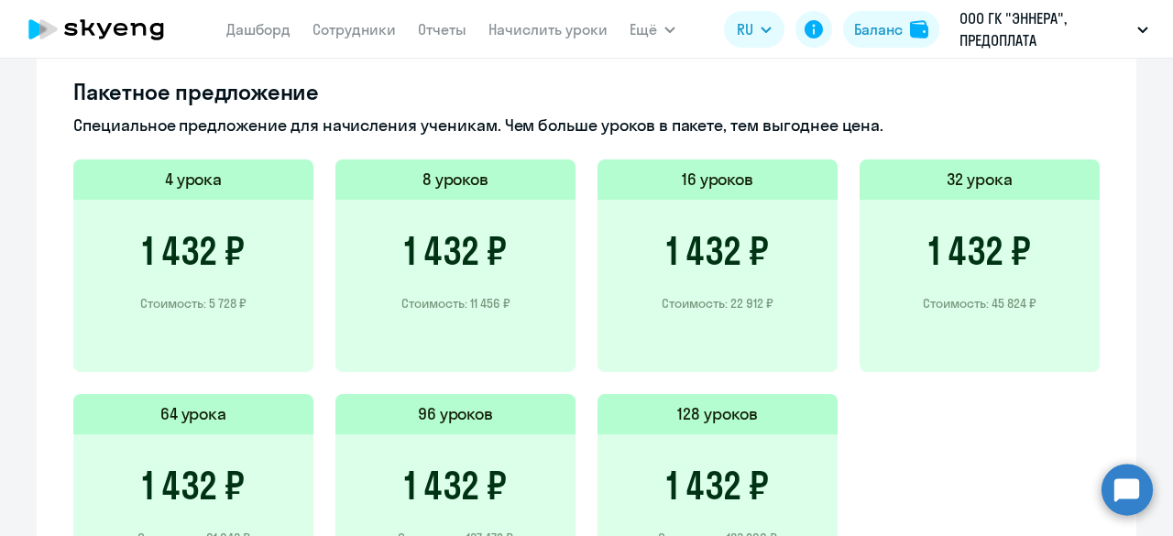
click at [884, 135] on p "Специальное предложение для начисления ученикам. Чем больше уроков в пакете, те…" at bounding box center [586, 126] width 1027 height 24
drag, startPoint x: 878, startPoint y: 123, endPoint x: 69, endPoint y: 97, distance: 809.9
click at [73, 97] on div "Пакетное предложение Специальное предложение для начисления ученикам. Чем больш…" at bounding box center [586, 353] width 1027 height 552
click at [797, 150] on div "Пакетное предложение Специальное предложение для начисления ученикам. Чем больш…" at bounding box center [586, 353] width 1027 height 552
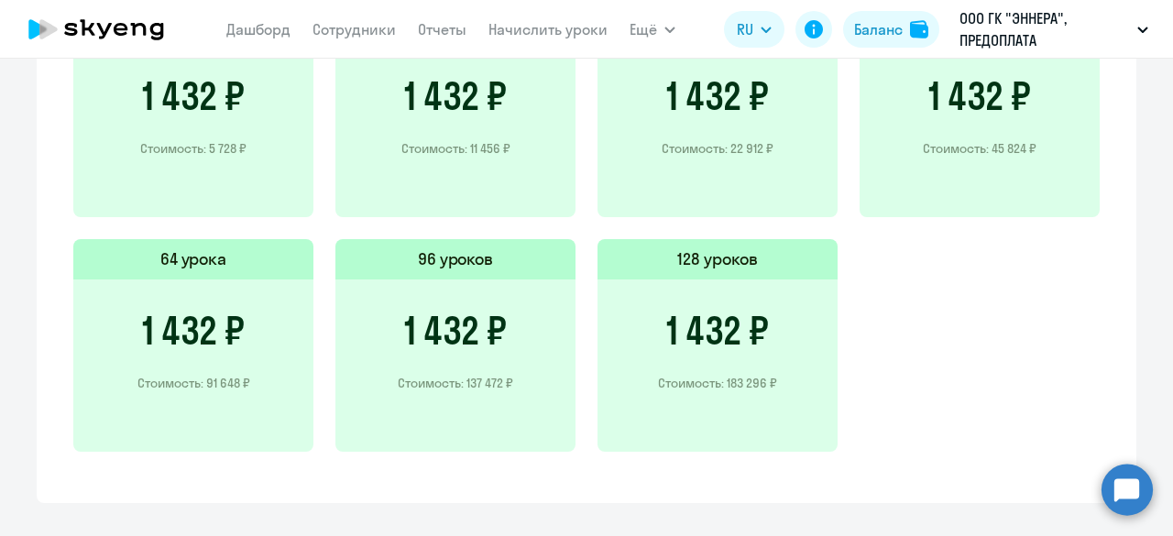
scroll to position [1437, 0]
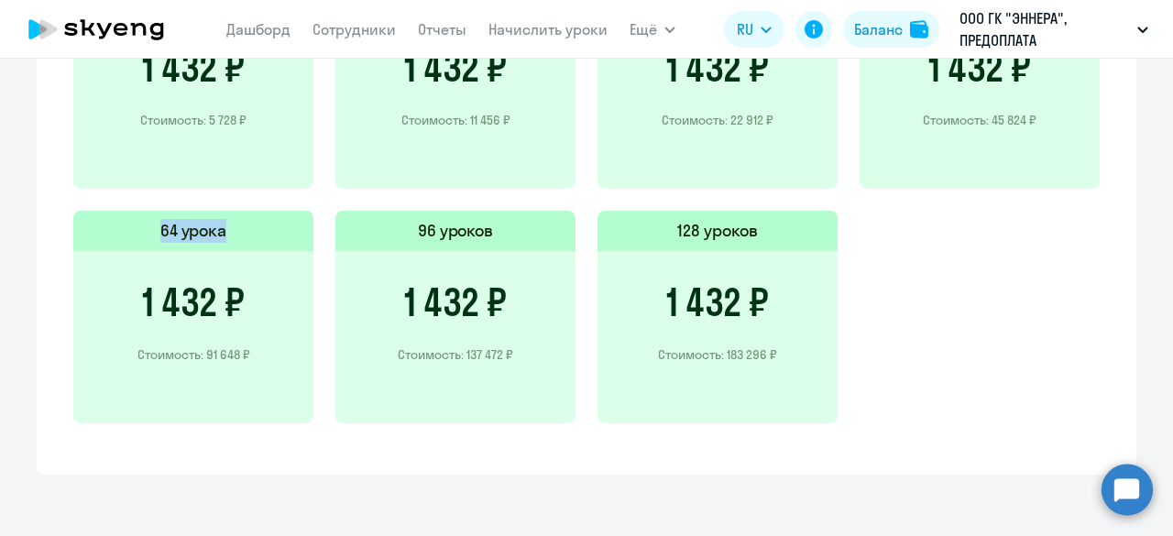
drag, startPoint x: 150, startPoint y: 231, endPoint x: 228, endPoint y: 247, distance: 79.5
click at [228, 247] on div "64 урока" at bounding box center [193, 231] width 240 height 40
click at [229, 225] on div "64 урока" at bounding box center [193, 231] width 240 height 40
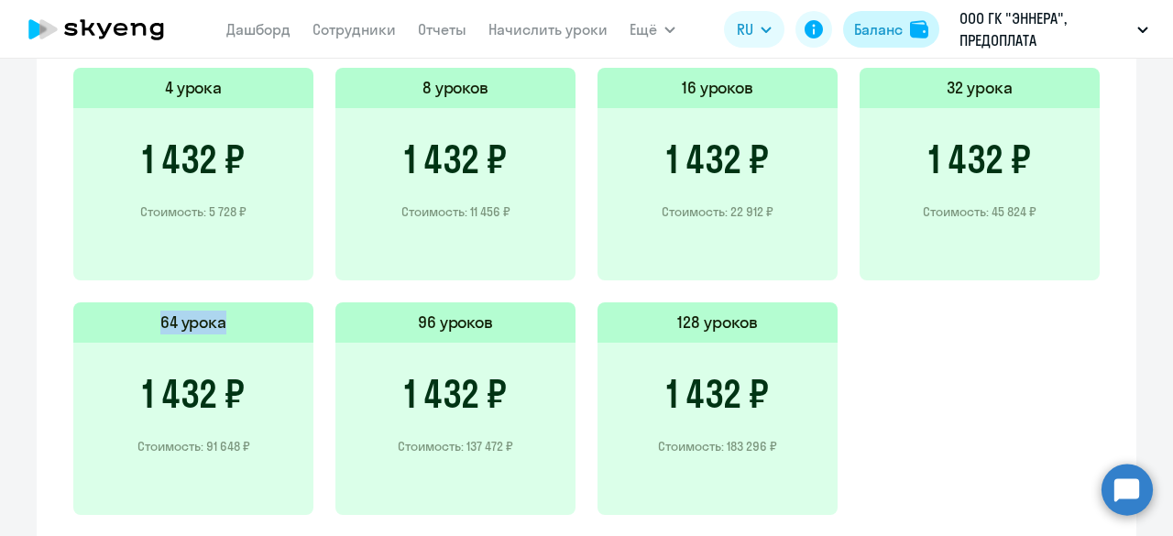
click at [885, 27] on div "Баланс" at bounding box center [878, 29] width 49 height 22
click at [886, 30] on div "Баланс" at bounding box center [878, 29] width 49 height 22
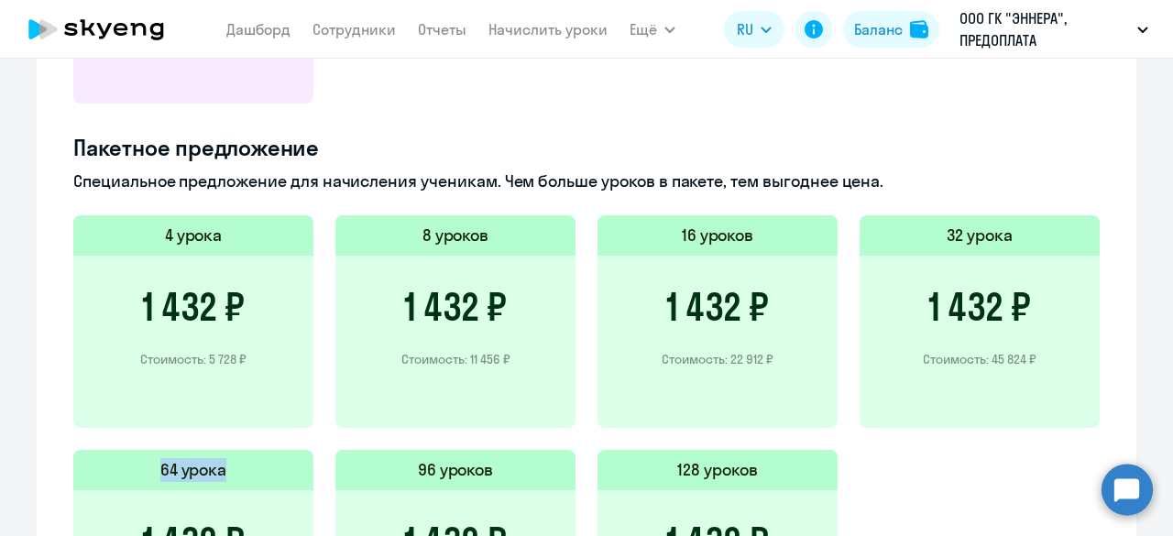
scroll to position [1071, 0]
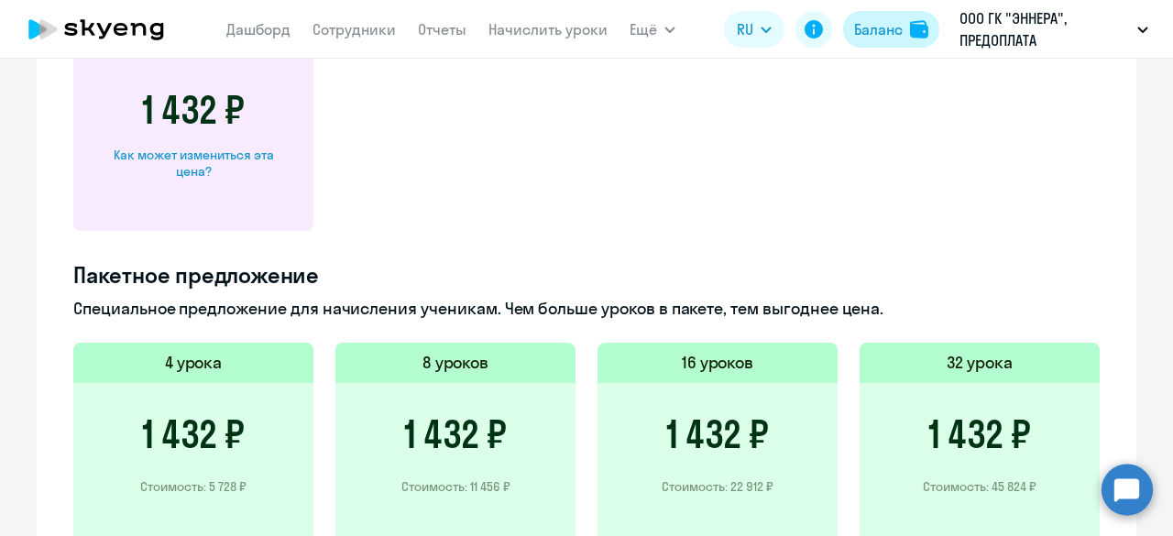
click at [876, 25] on div "Баланс" at bounding box center [878, 29] width 49 height 22
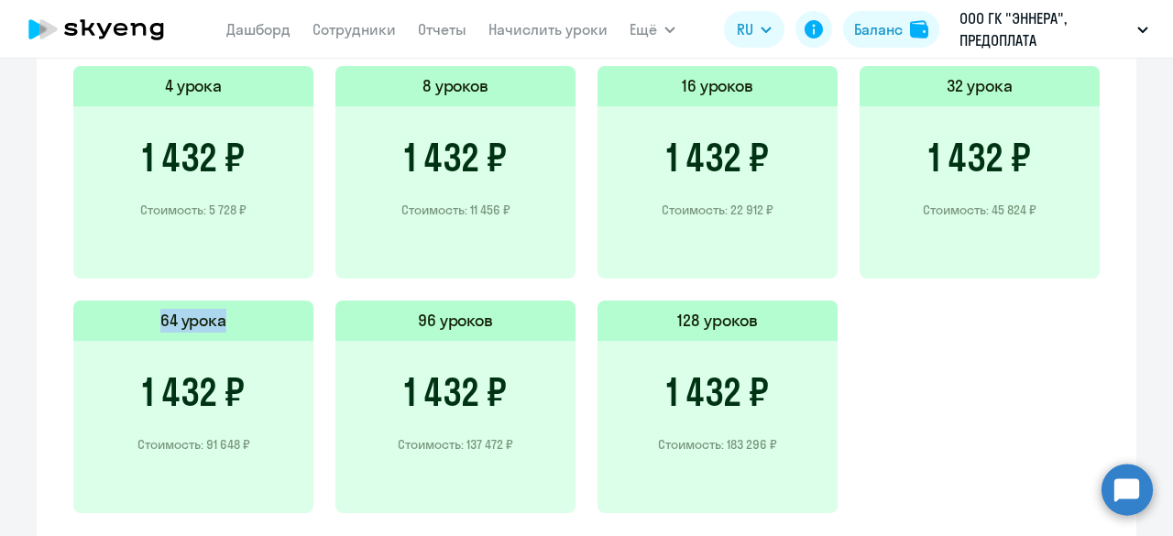
scroll to position [1437, 0]
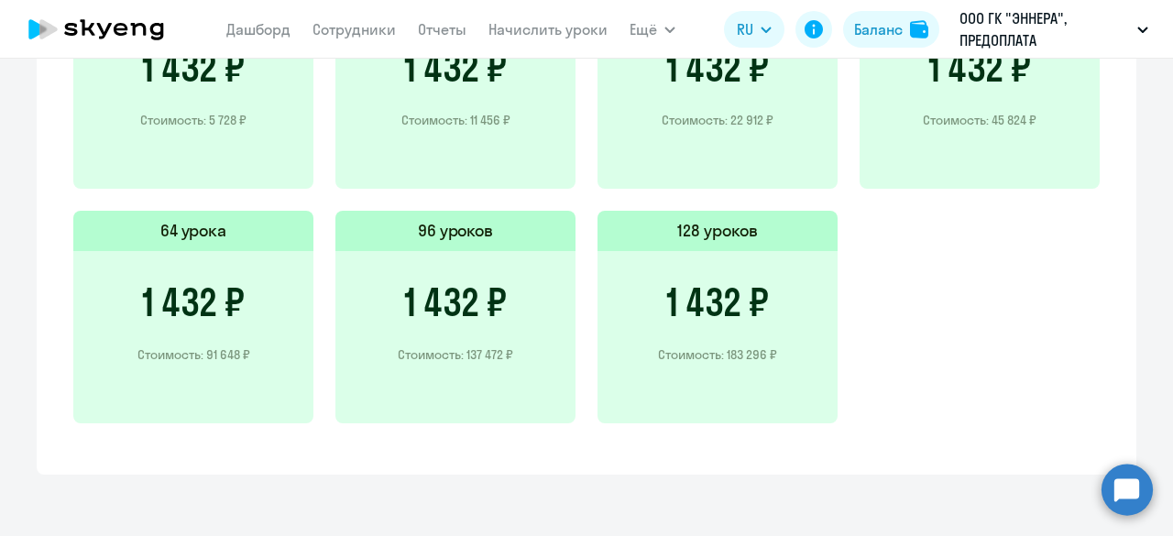
click at [1014, 314] on div "4 урока 1 432 ₽ Стоимость: 5 728 ₽ 8 уроков 1 432 ₽ Стоимость: 11 456 ₽ 16 урок…" at bounding box center [586, 210] width 1027 height 469
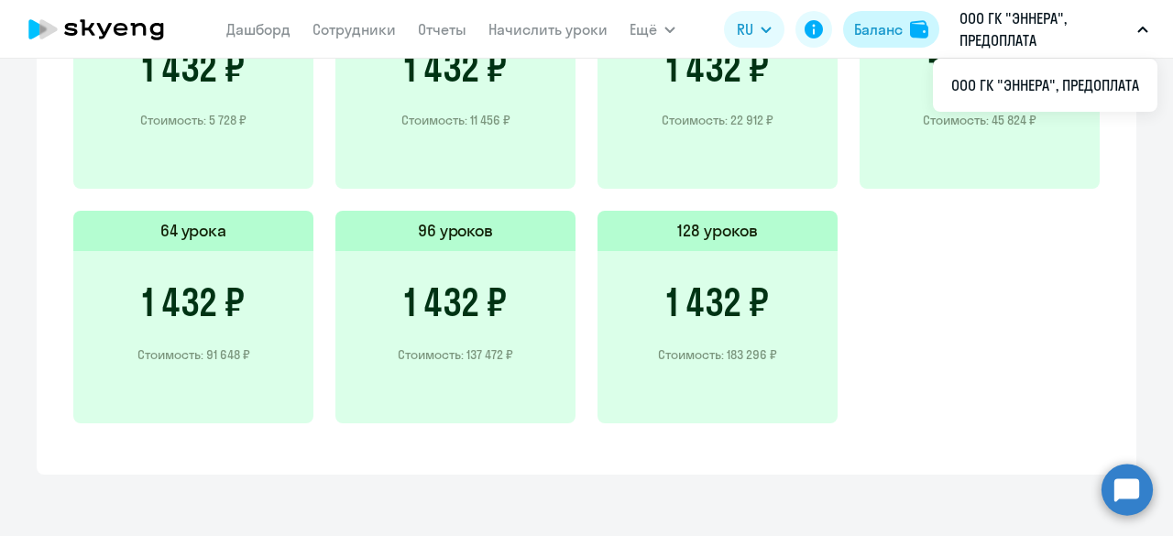
click at [880, 27] on div "Баланс" at bounding box center [878, 29] width 49 height 22
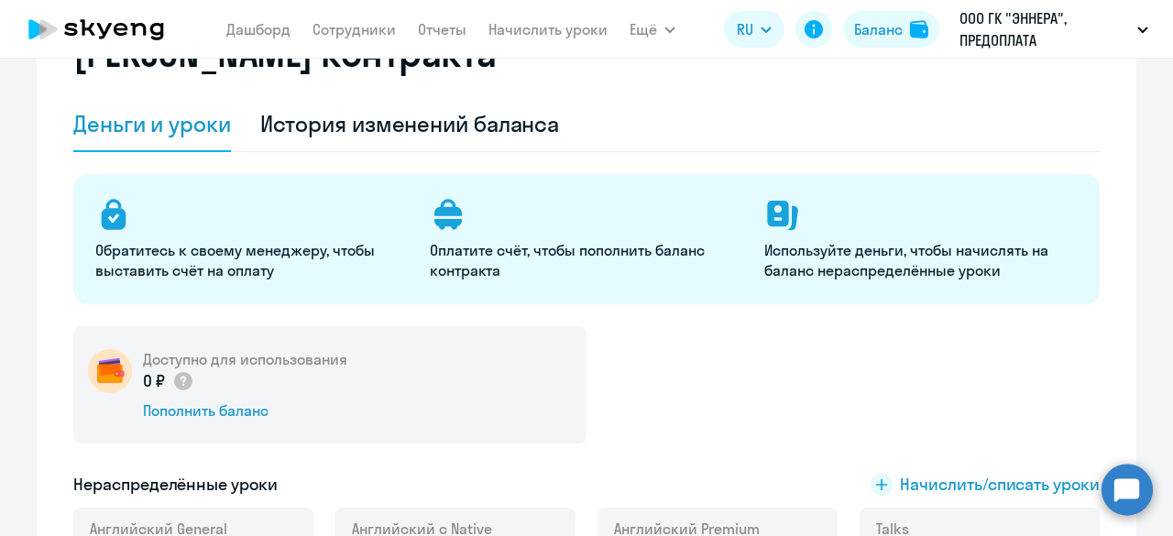
scroll to position [0, 0]
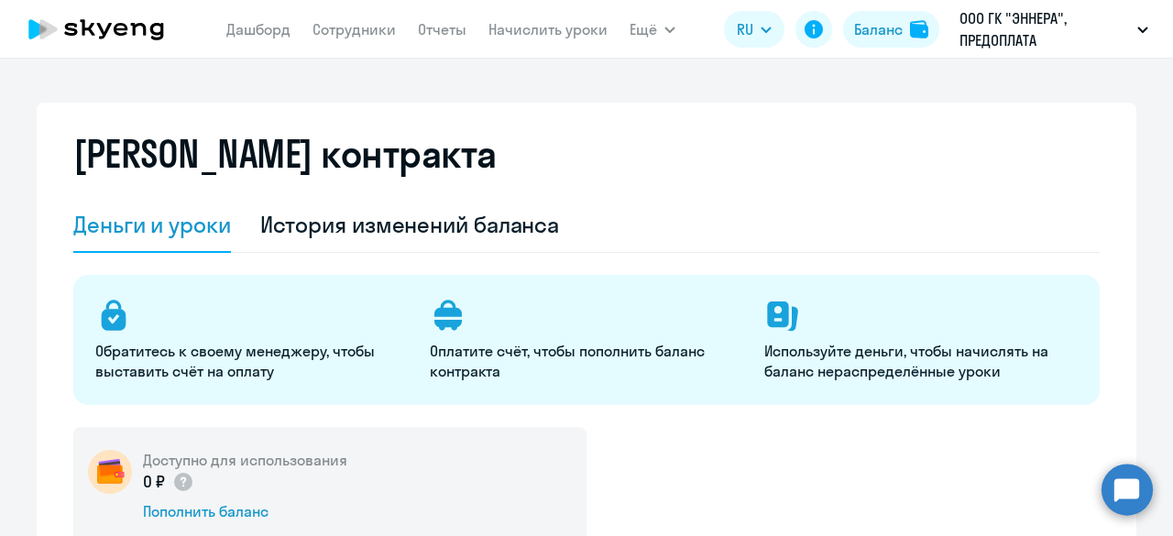
click at [160, 35] on icon at bounding box center [157, 31] width 14 height 17
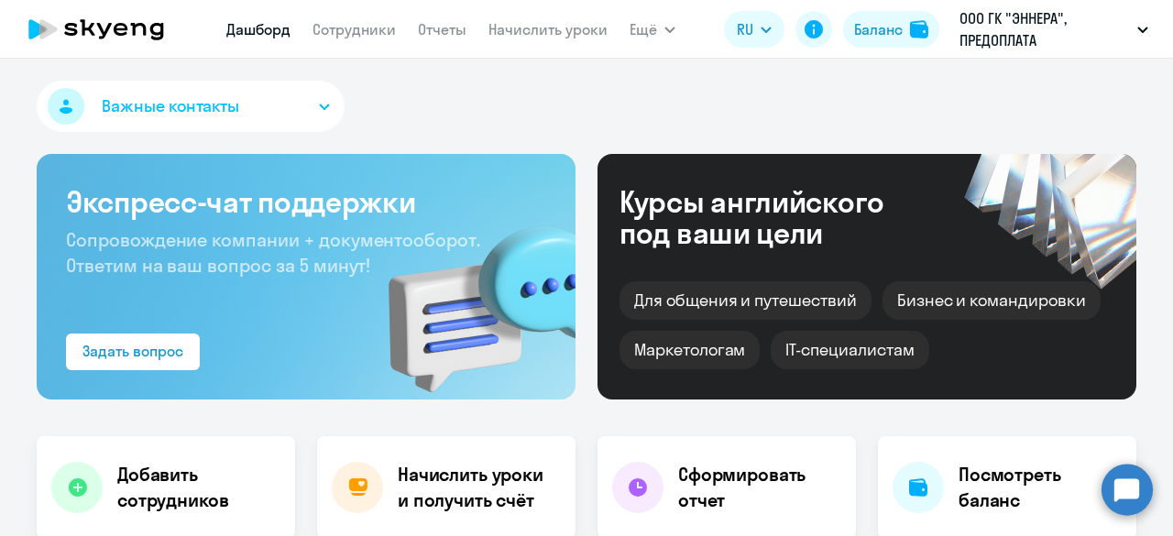
select select "30"
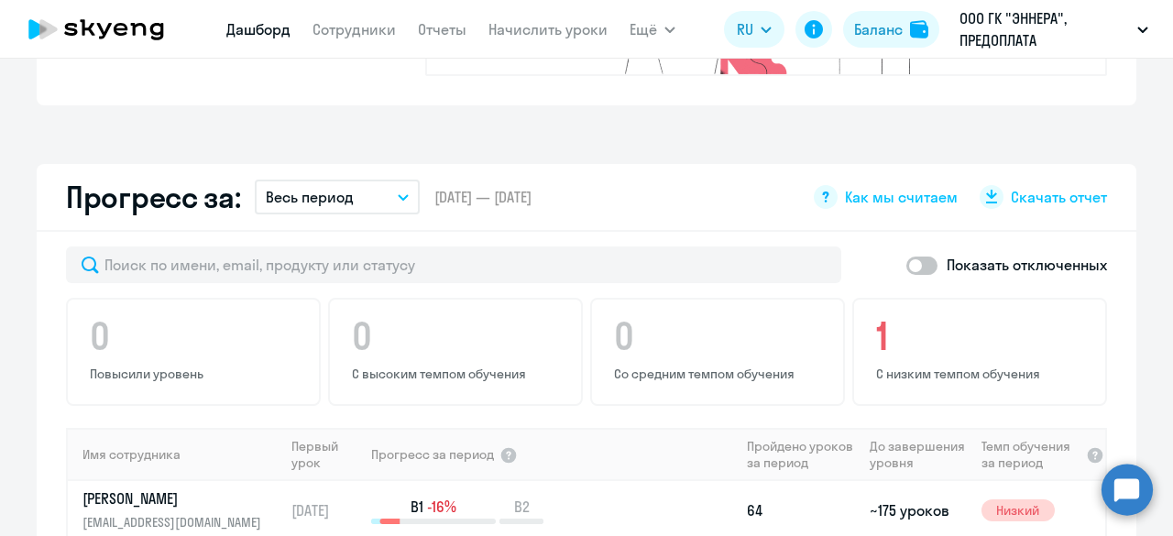
scroll to position [1100, 0]
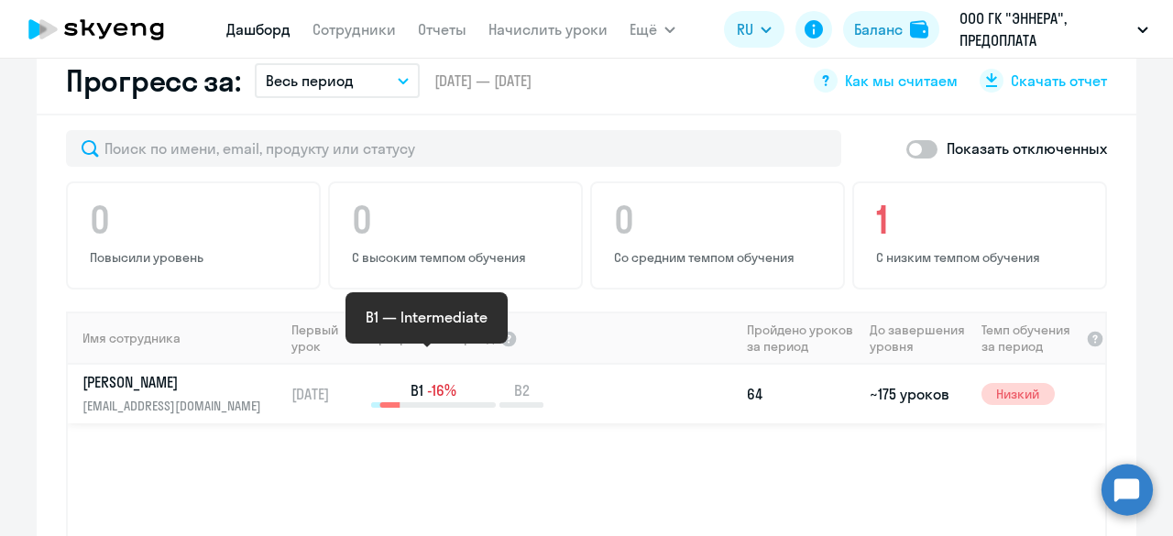
click at [436, 380] on span "-16%" at bounding box center [441, 390] width 29 height 20
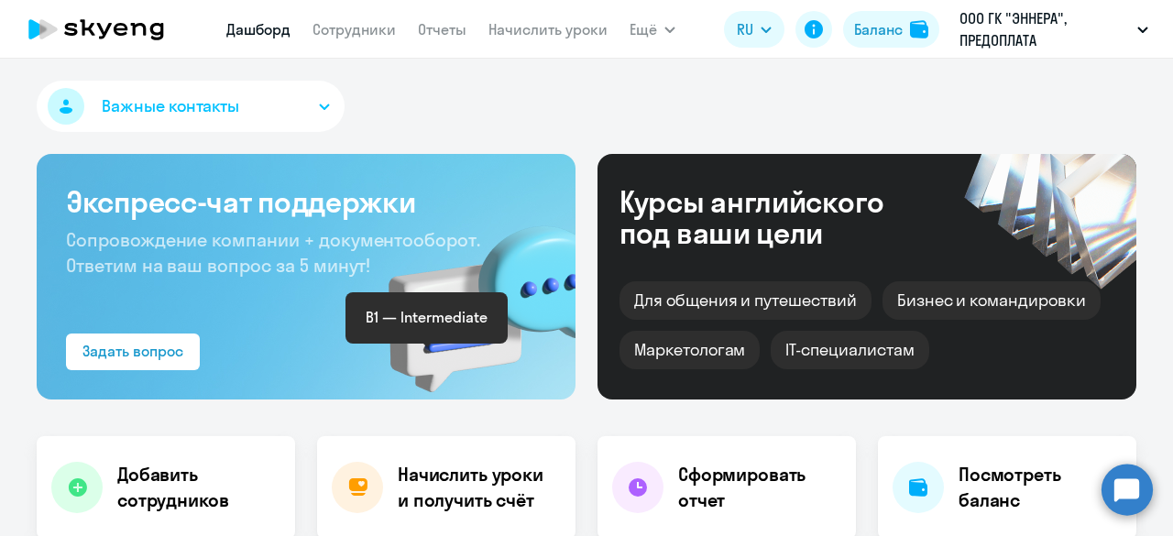
select select "english"
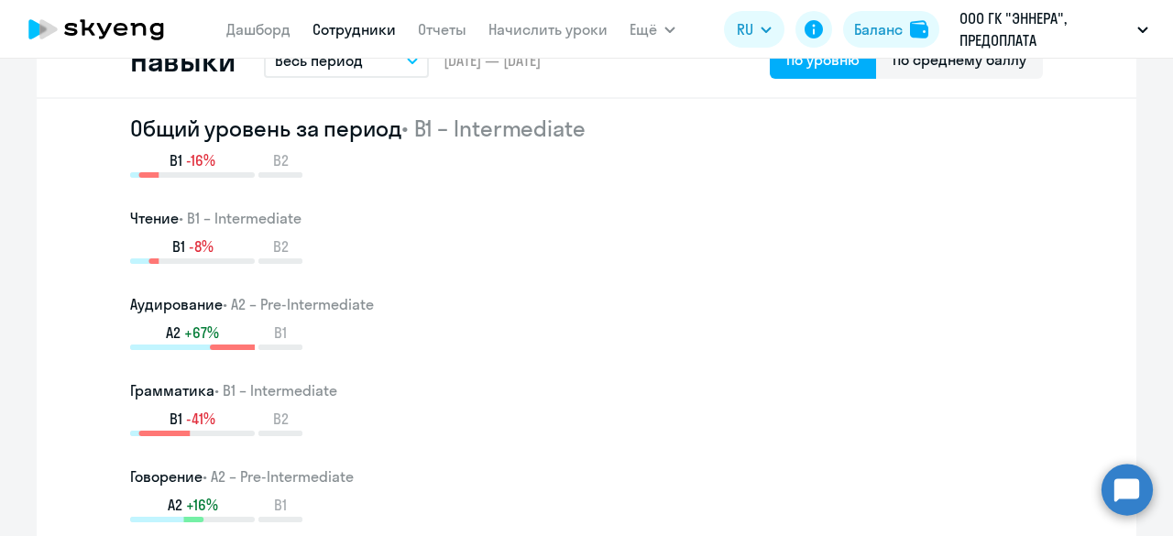
scroll to position [733, 0]
